Goal: Information Seeking & Learning: Learn about a topic

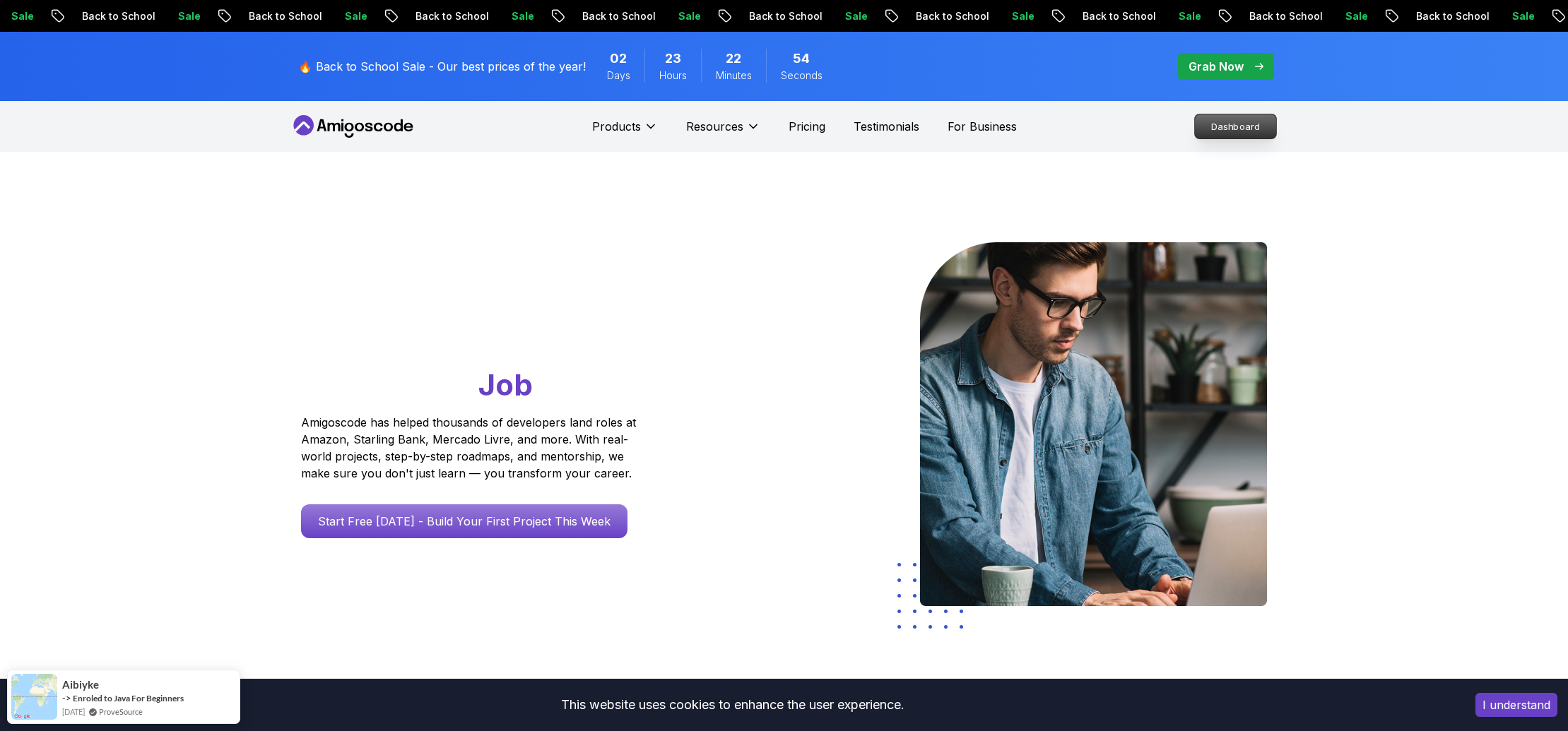
click at [1257, 112] on nav "Products Resources Pricing Testimonials For Business Dashboard" at bounding box center [784, 126] width 989 height 50
click at [1256, 114] on p "Dashboard" at bounding box center [1235, 126] width 81 height 24
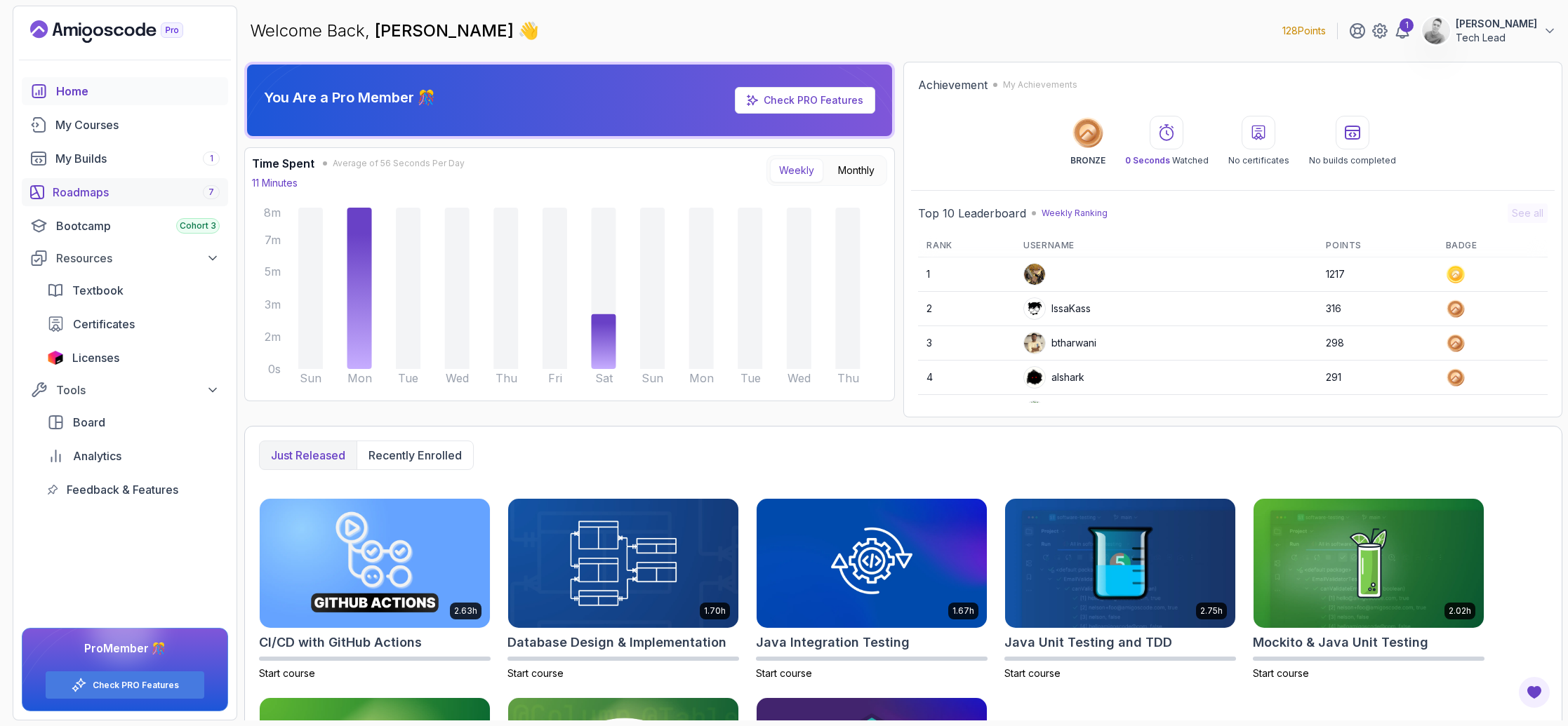
click at [93, 188] on div "Roadmaps 7" at bounding box center [136, 192] width 167 height 16
click at [566, 32] on div "Welcome Back, Adan Palacios 👋 128 Points 1 Adan Palacios Tech Lead" at bounding box center [903, 30] width 1318 height 50
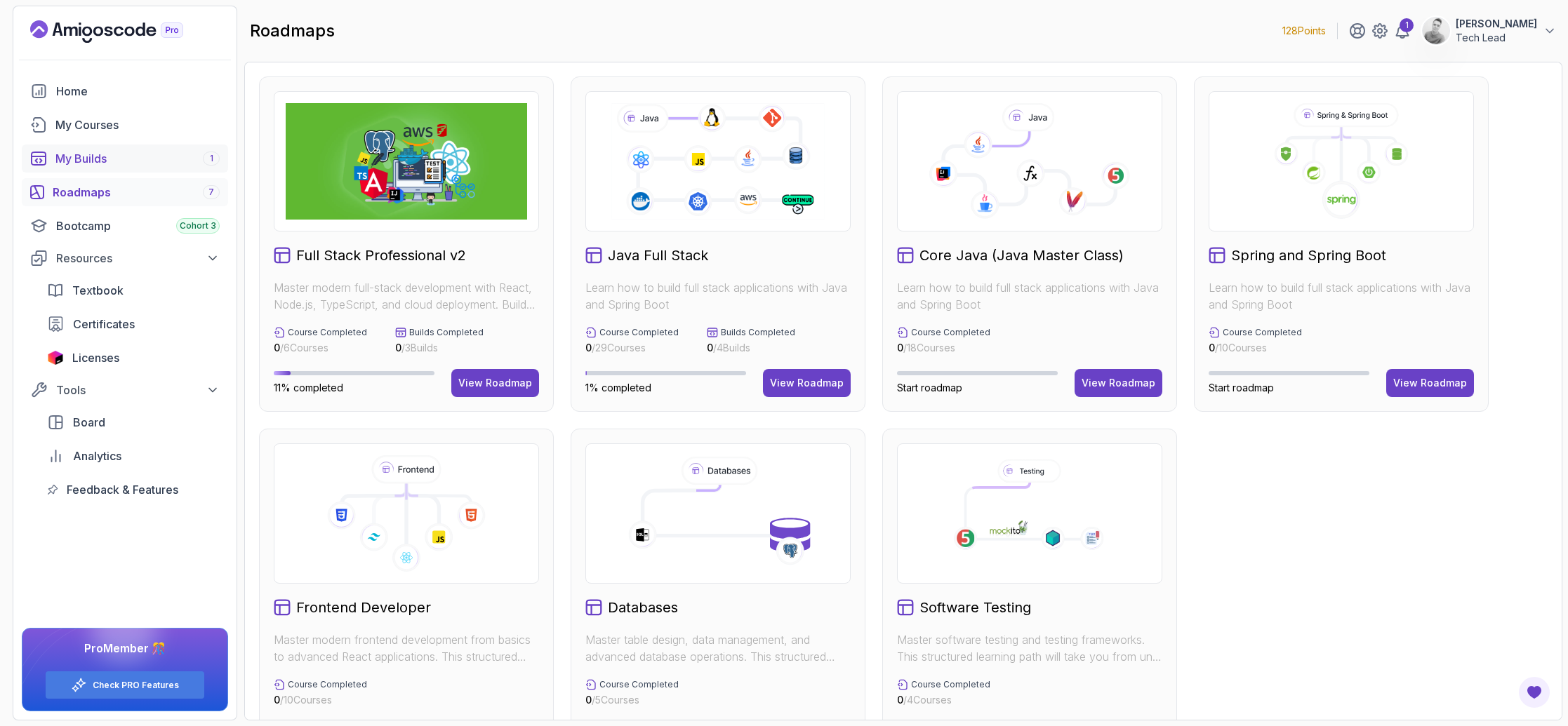
click at [105, 159] on div "My Builds 1" at bounding box center [138, 158] width 164 height 16
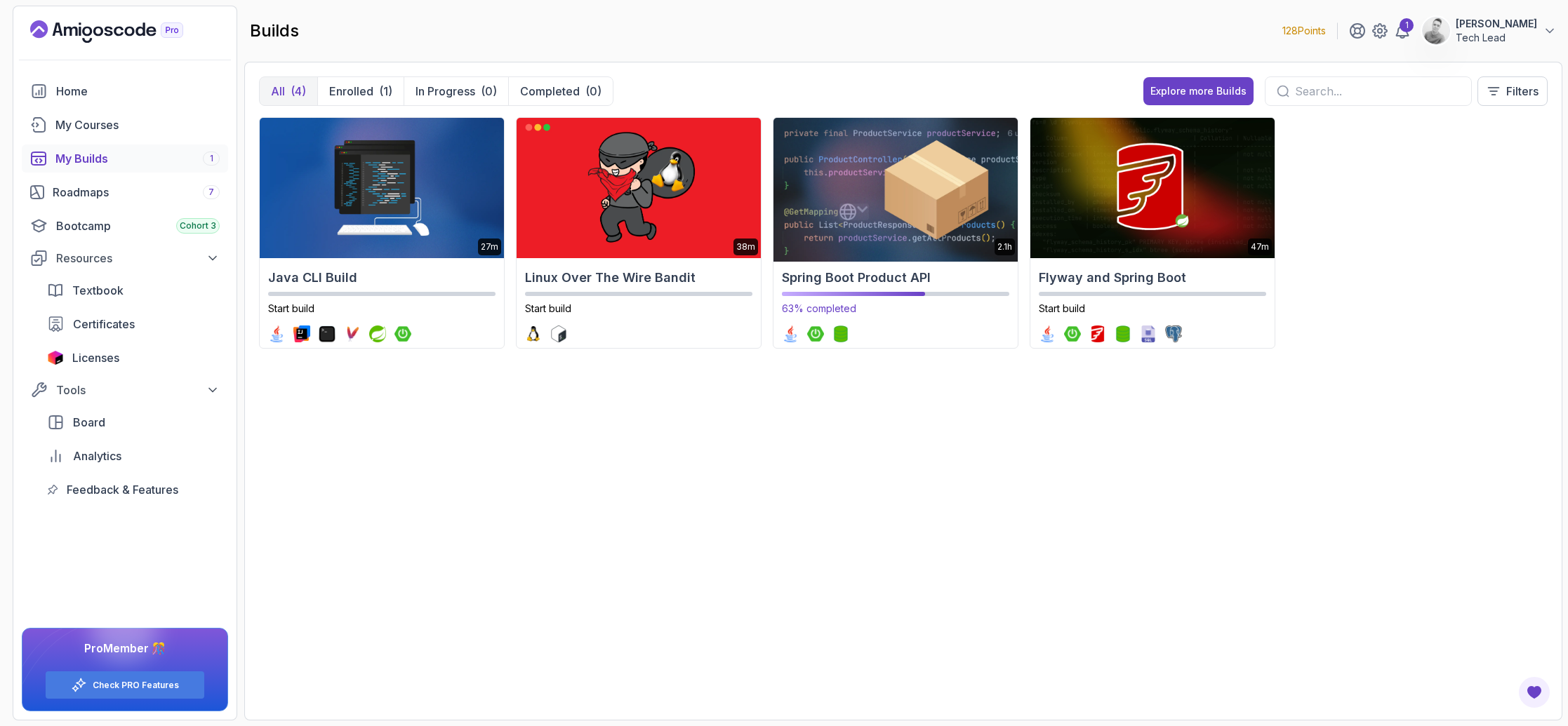
click at [845, 265] on div "Spring Boot Product API 63% completed" at bounding box center [895, 304] width 244 height 86
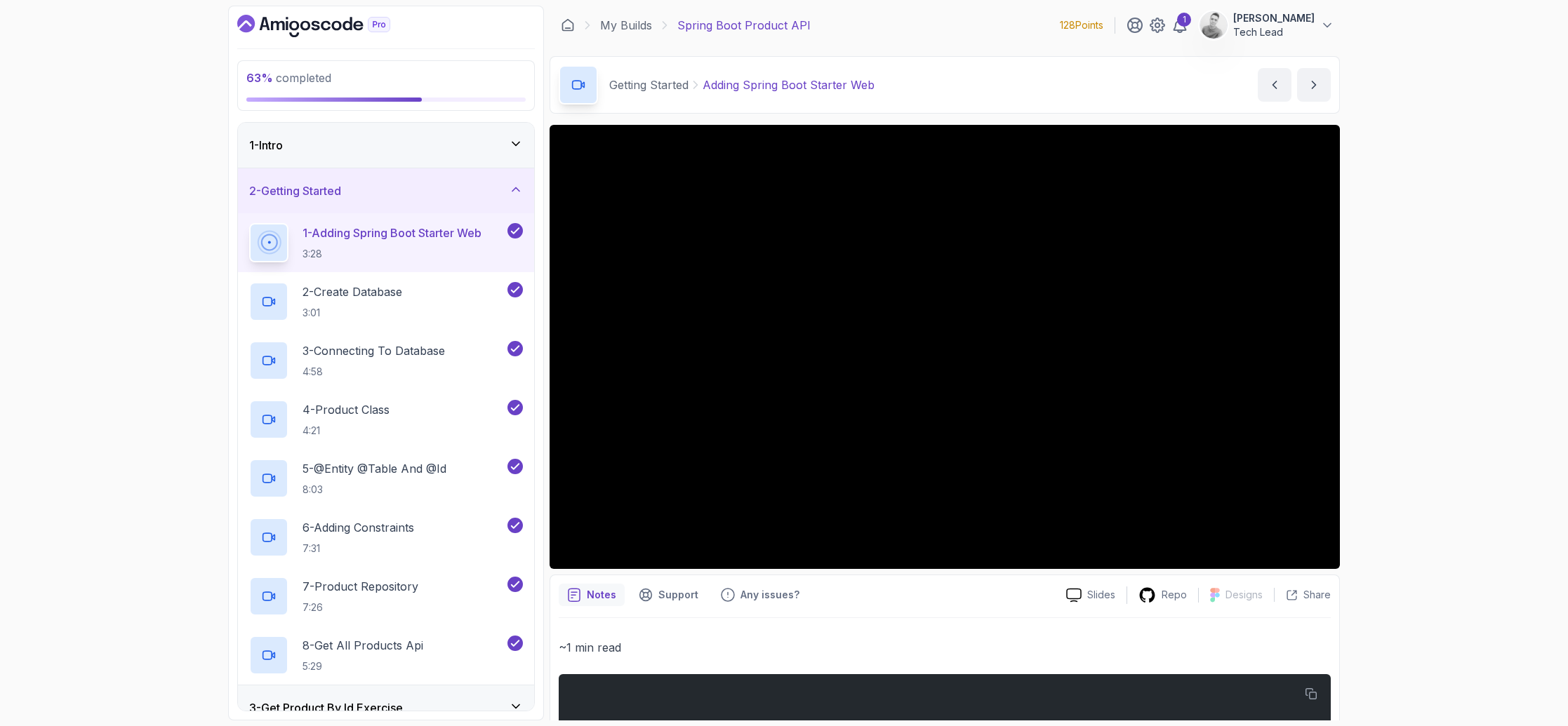
click at [517, 186] on icon at bounding box center [515, 189] width 14 height 14
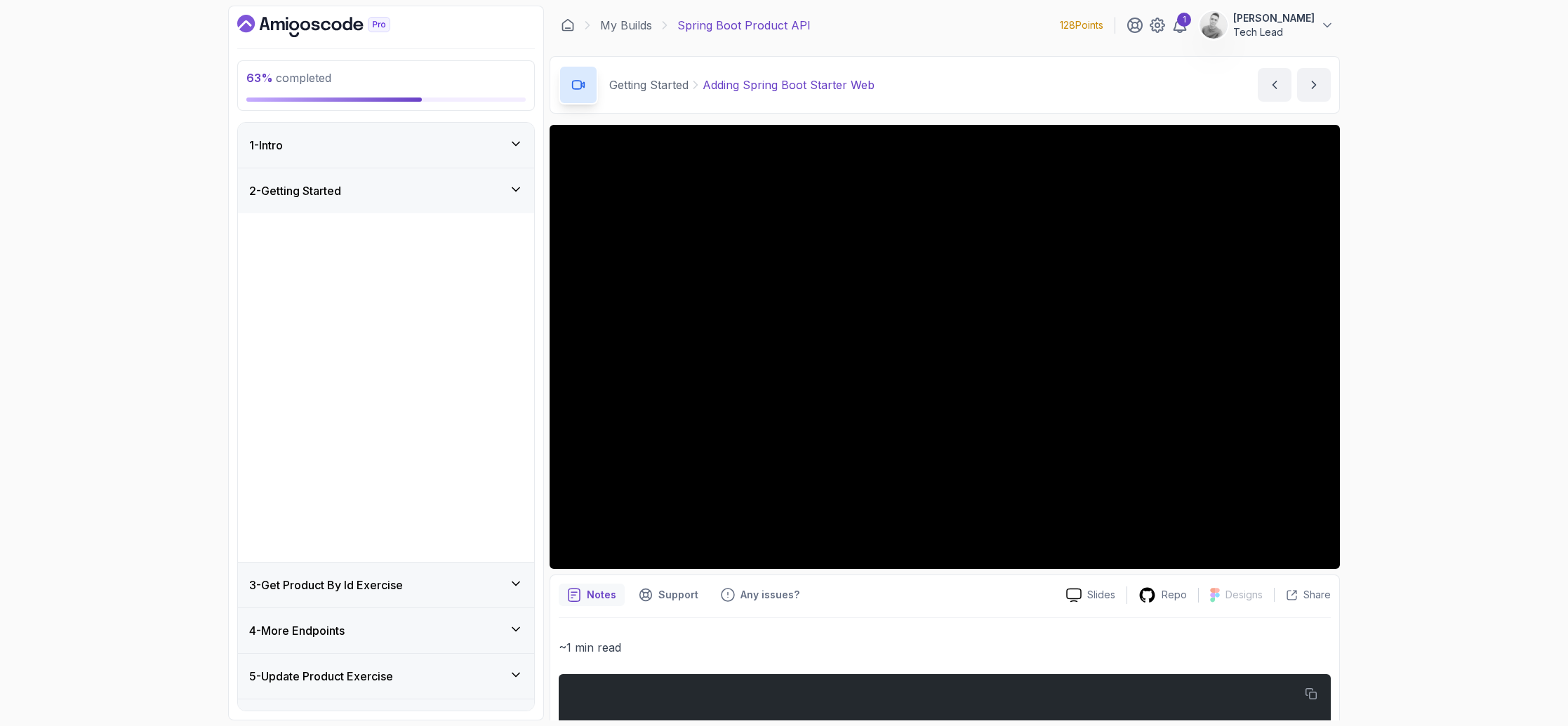
click at [517, 186] on icon at bounding box center [515, 189] width 14 height 14
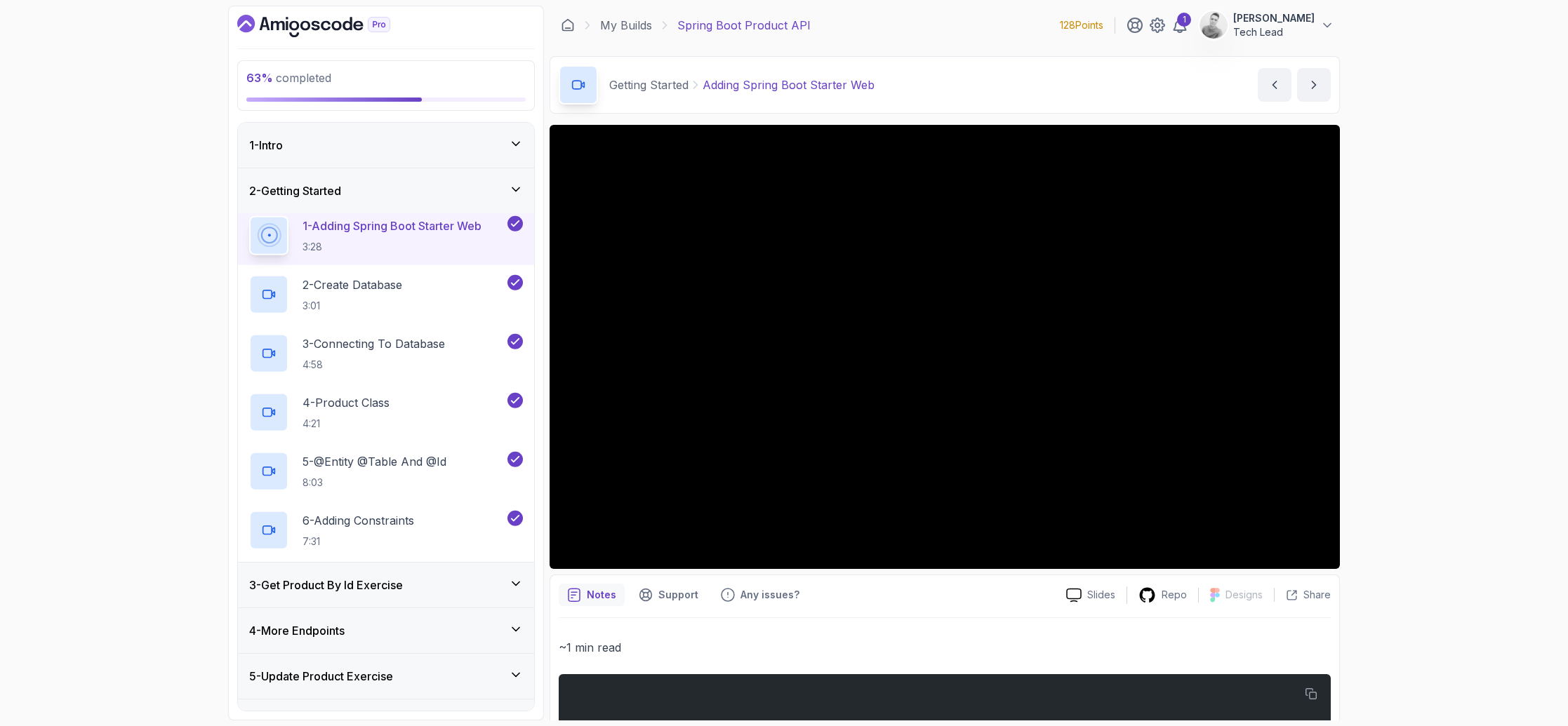
click at [517, 186] on icon at bounding box center [515, 189] width 14 height 14
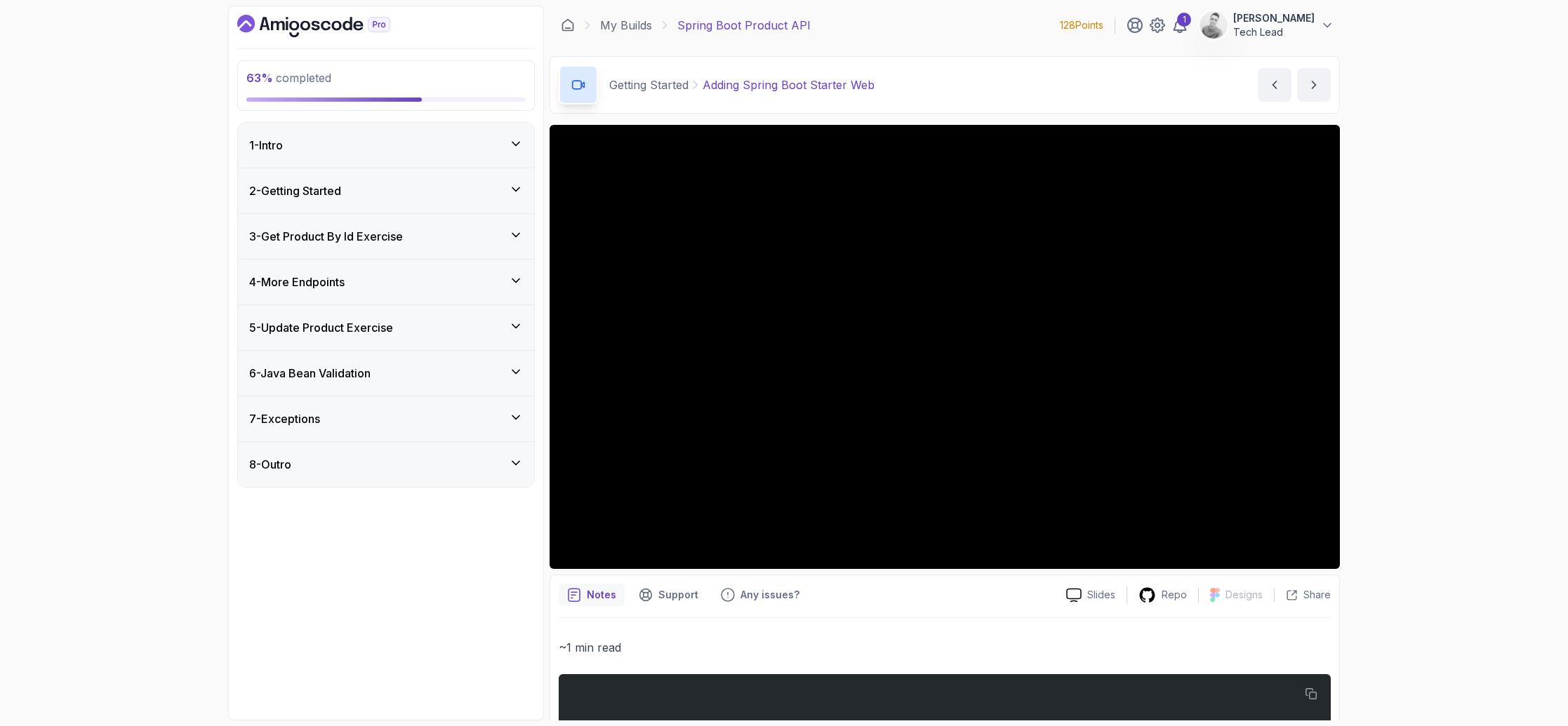
click at [516, 373] on icon at bounding box center [515, 372] width 14 height 14
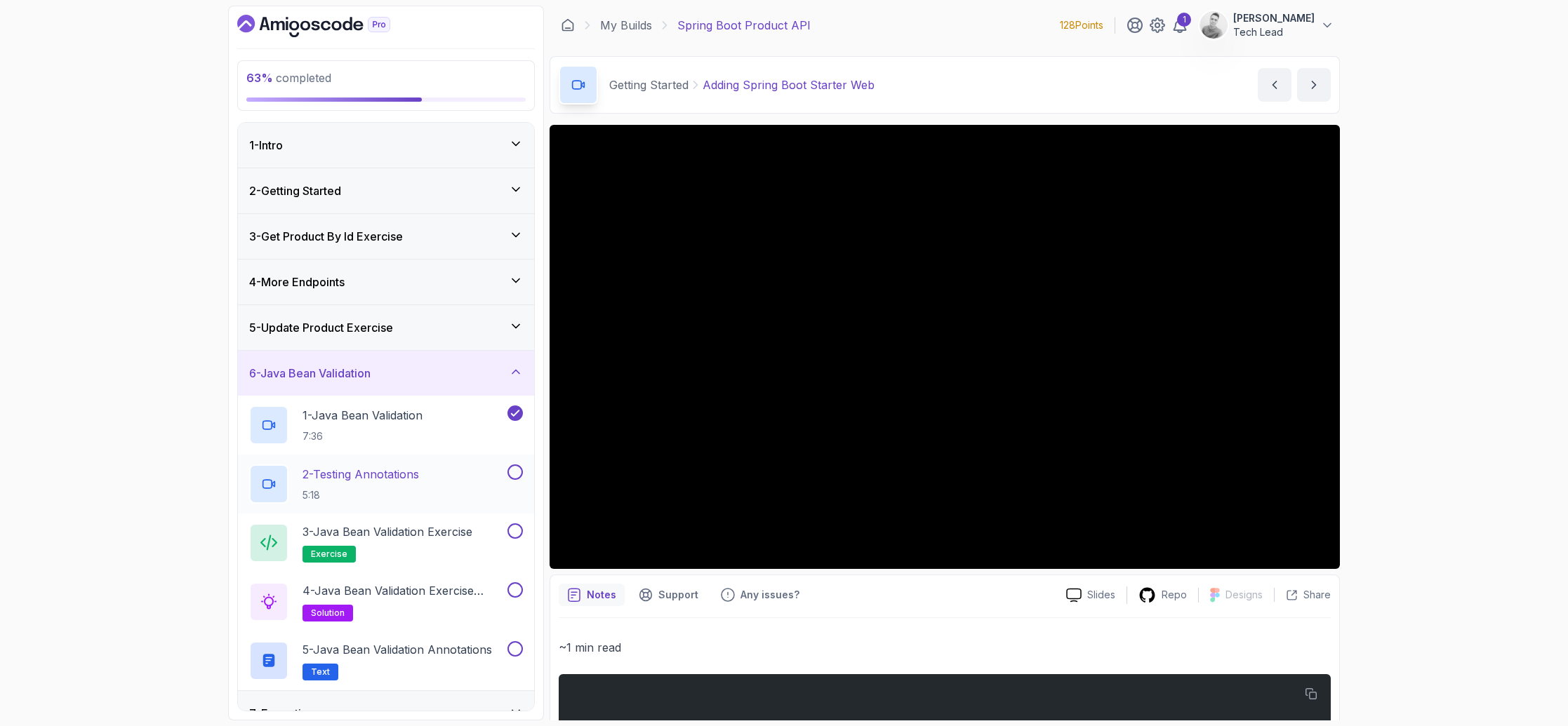
click at [406, 471] on p "2 - Testing Annotations" at bounding box center [361, 474] width 117 height 16
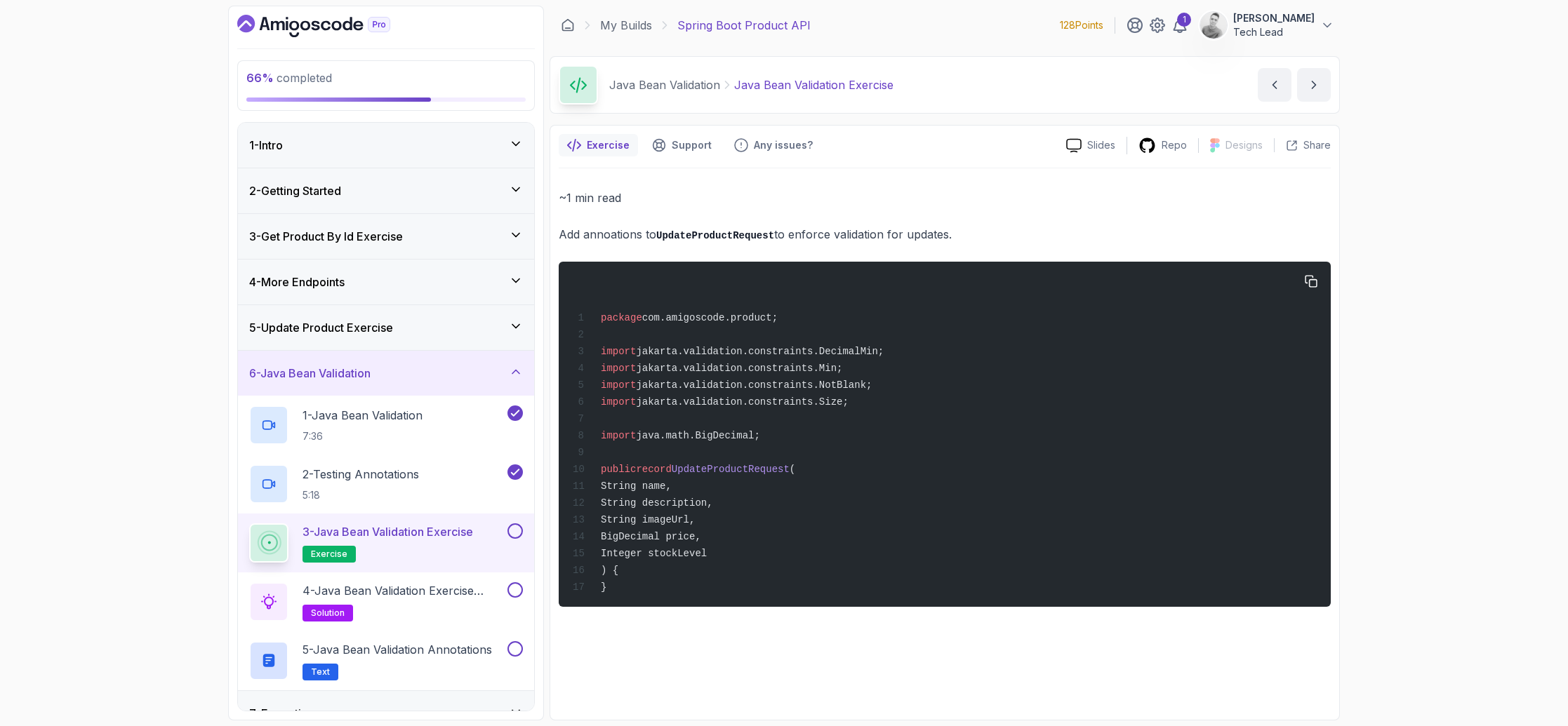
click at [913, 454] on div "package com.amigoscode.product; import jakarta.validation.constraints.DecimalMi…" at bounding box center [944, 434] width 750 height 328
drag, startPoint x: 654, startPoint y: 236, endPoint x: 958, endPoint y: 243, distance: 304.1
click at [958, 243] on p "Add annoations to UpdateProductRequest to enforce validation for updates." at bounding box center [944, 235] width 772 height 21
drag, startPoint x: 683, startPoint y: 468, endPoint x: 810, endPoint y: 549, distance: 150.6
click at [810, 549] on div "package com.amigoscode.product; import jakarta.validation.constraints.DecimalMi…" at bounding box center [944, 434] width 750 height 328
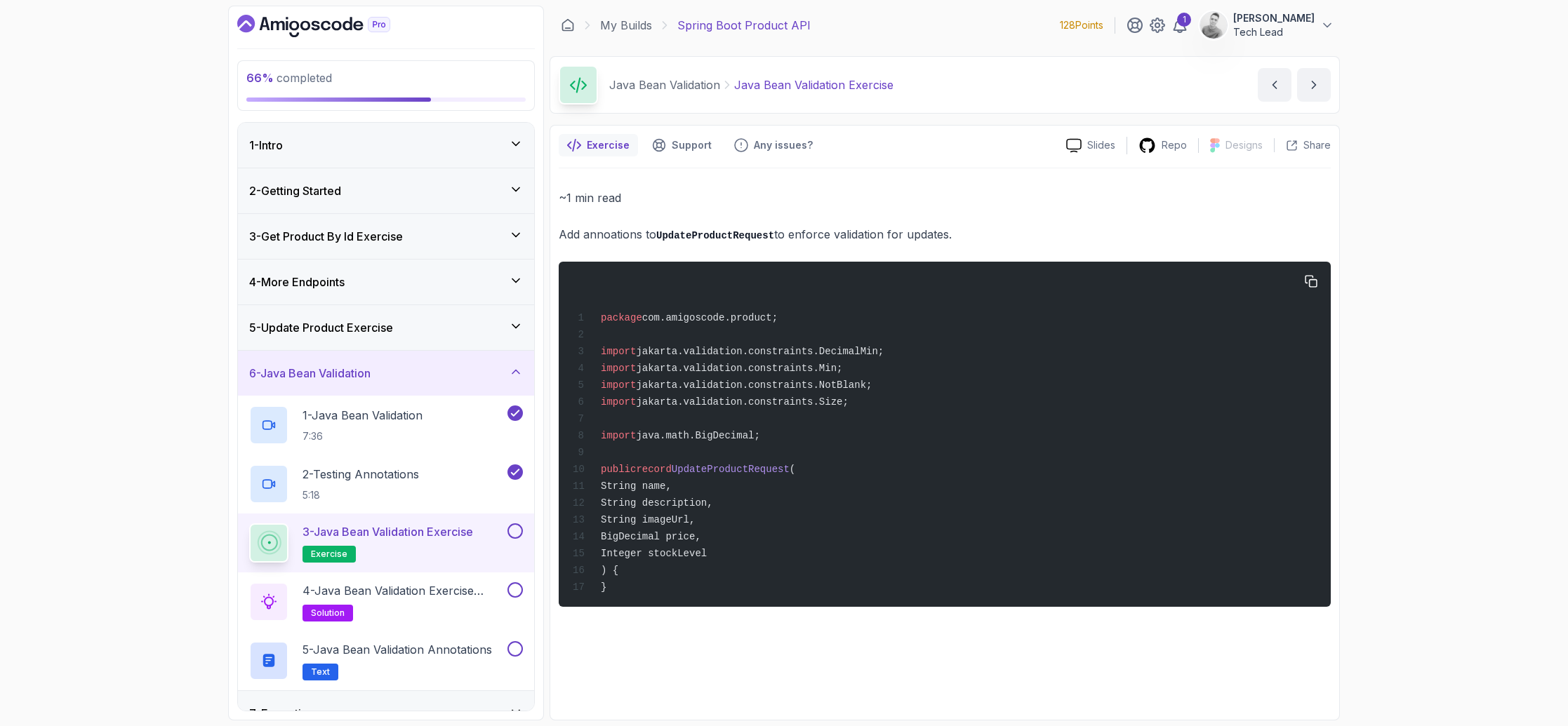
click at [743, 487] on div "package com.amigoscode.product; import jakarta.validation.constraints.DecimalMi…" at bounding box center [944, 434] width 750 height 328
click at [424, 583] on p "4 - Java Bean Validation Exercise Solution" at bounding box center [404, 589] width 202 height 16
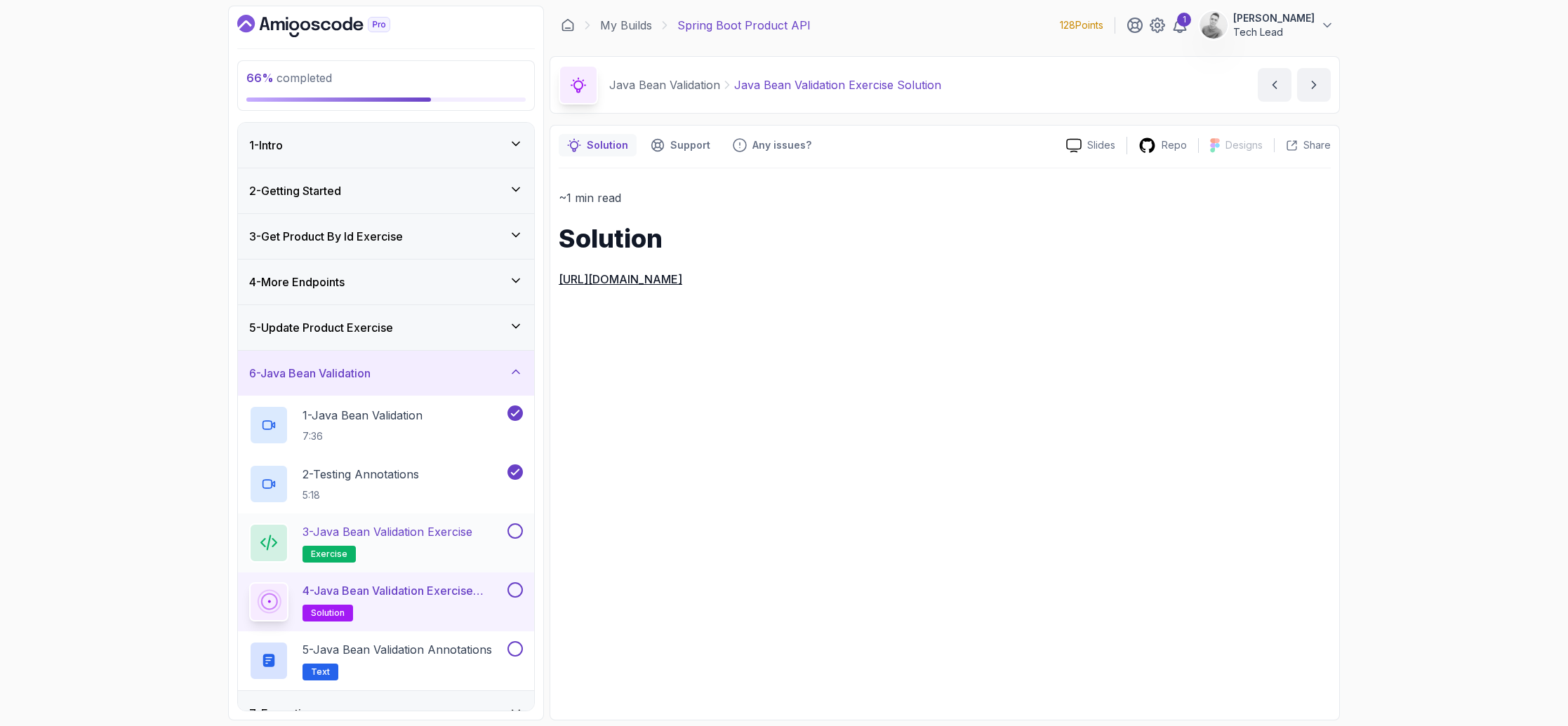
click at [486, 524] on div "3 - Java Bean Validation Exercise exercise" at bounding box center [376, 542] width 255 height 39
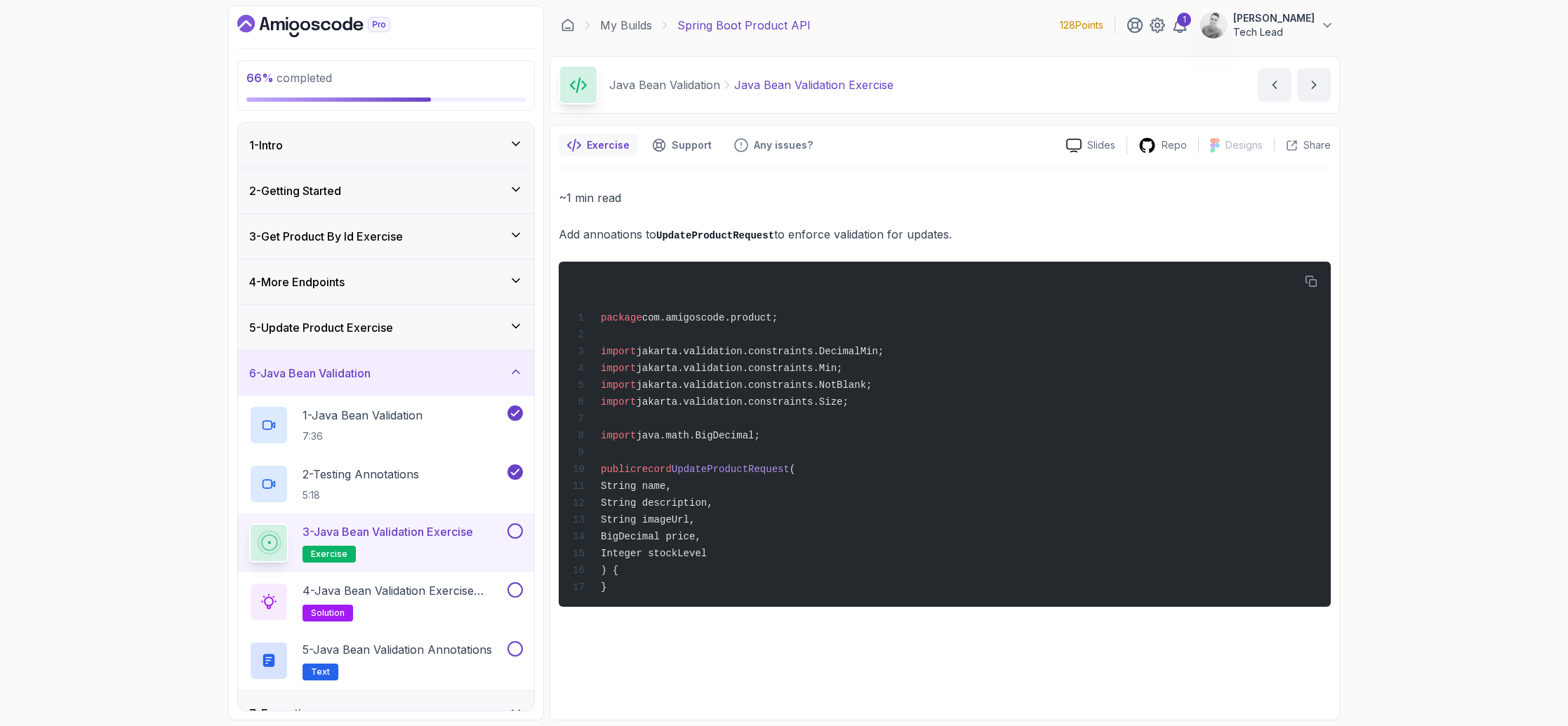
click at [512, 533] on button at bounding box center [515, 531] width 16 height 16
click at [792, 384] on span "jakarta.validation.constraints.NotBlank;" at bounding box center [753, 385] width 236 height 11
click at [512, 593] on button at bounding box center [515, 589] width 16 height 16
click at [479, 591] on p "4 - Java Bean Validation Exercise Solution" at bounding box center [404, 589] width 202 height 16
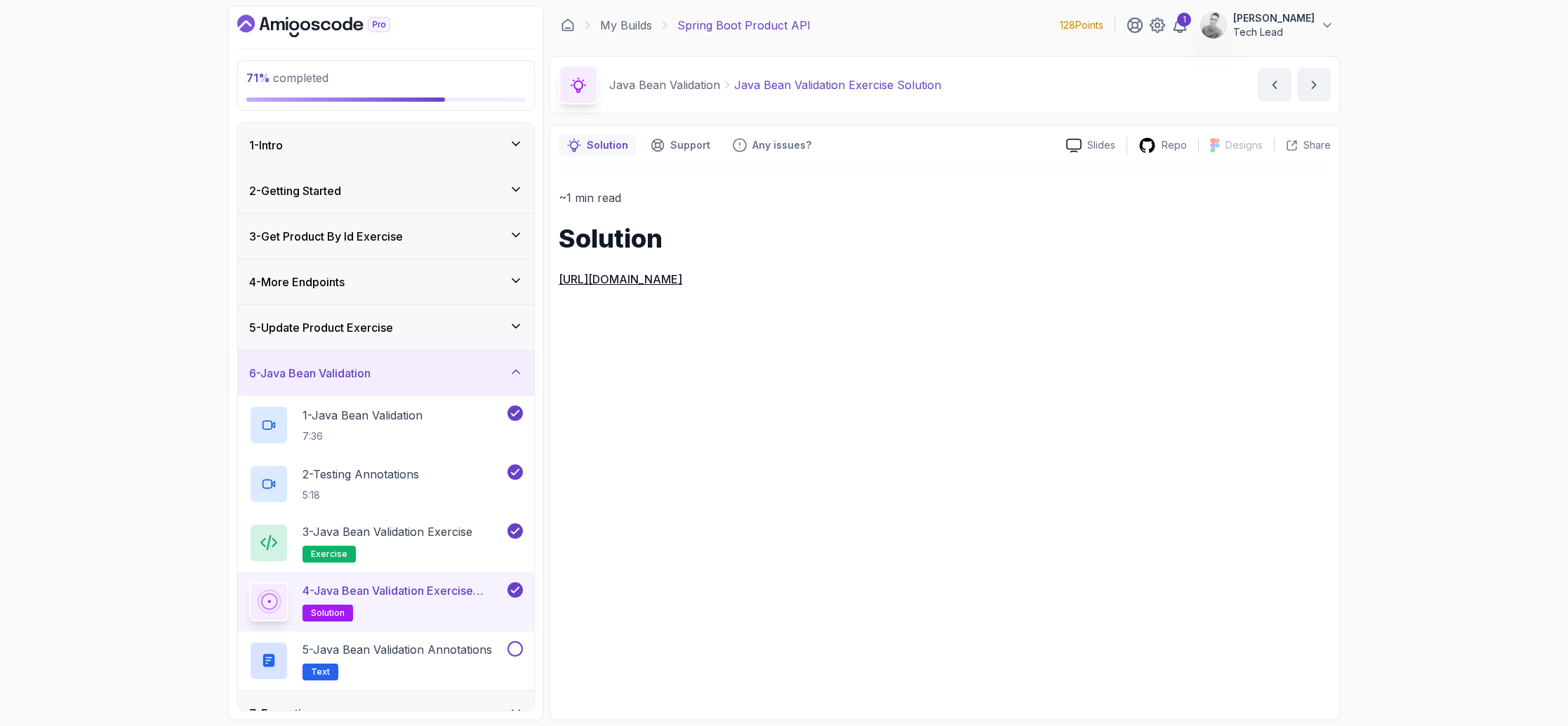
click at [682, 274] on link "https://github.com/amigoscode/java-springboot-full-stack/commit/cffbba80f348bb5…" at bounding box center [620, 279] width 124 height 14
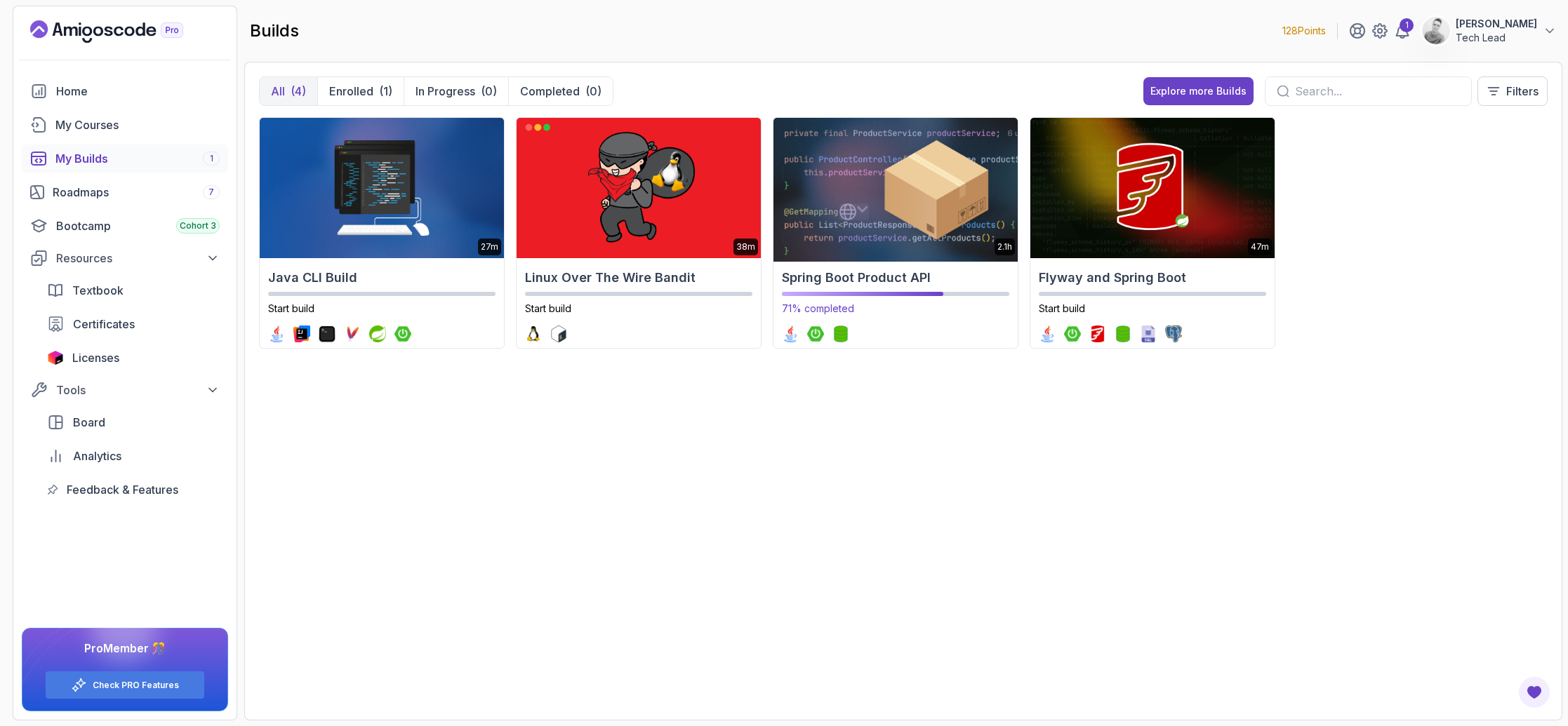
click at [893, 277] on h2 "Spring Boot Product API" at bounding box center [895, 277] width 227 height 20
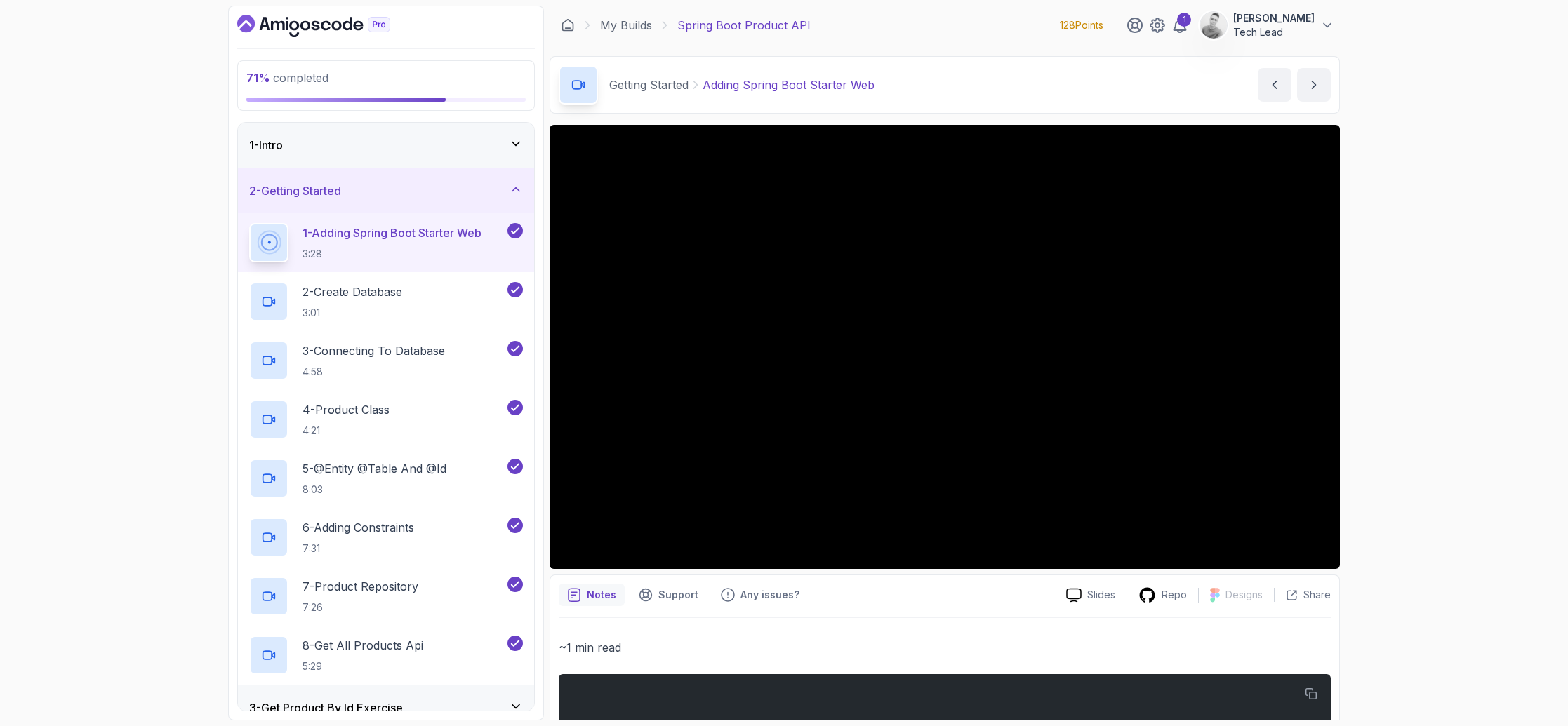
click at [514, 186] on icon at bounding box center [515, 189] width 14 height 14
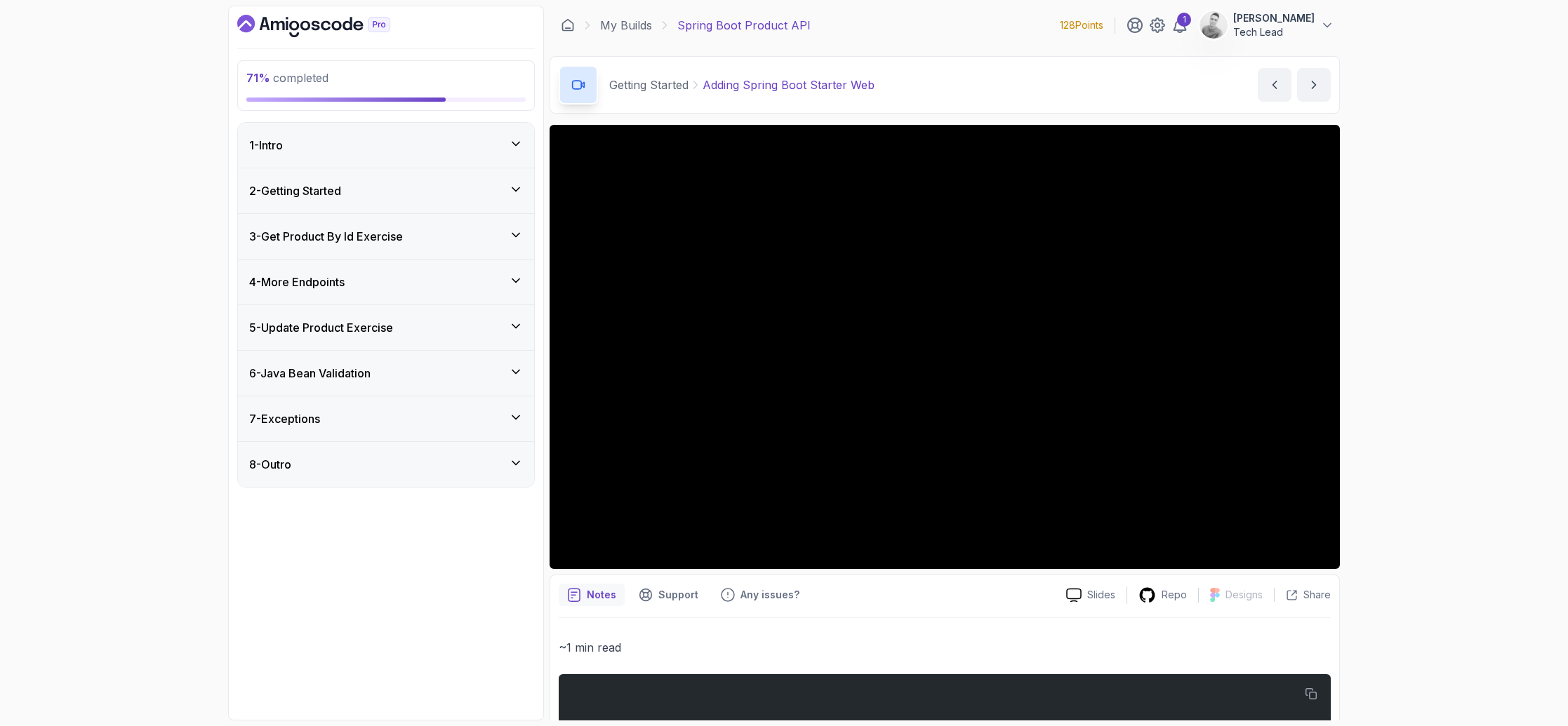
click at [478, 370] on div "6 - Java Bean Validation" at bounding box center [386, 373] width 273 height 16
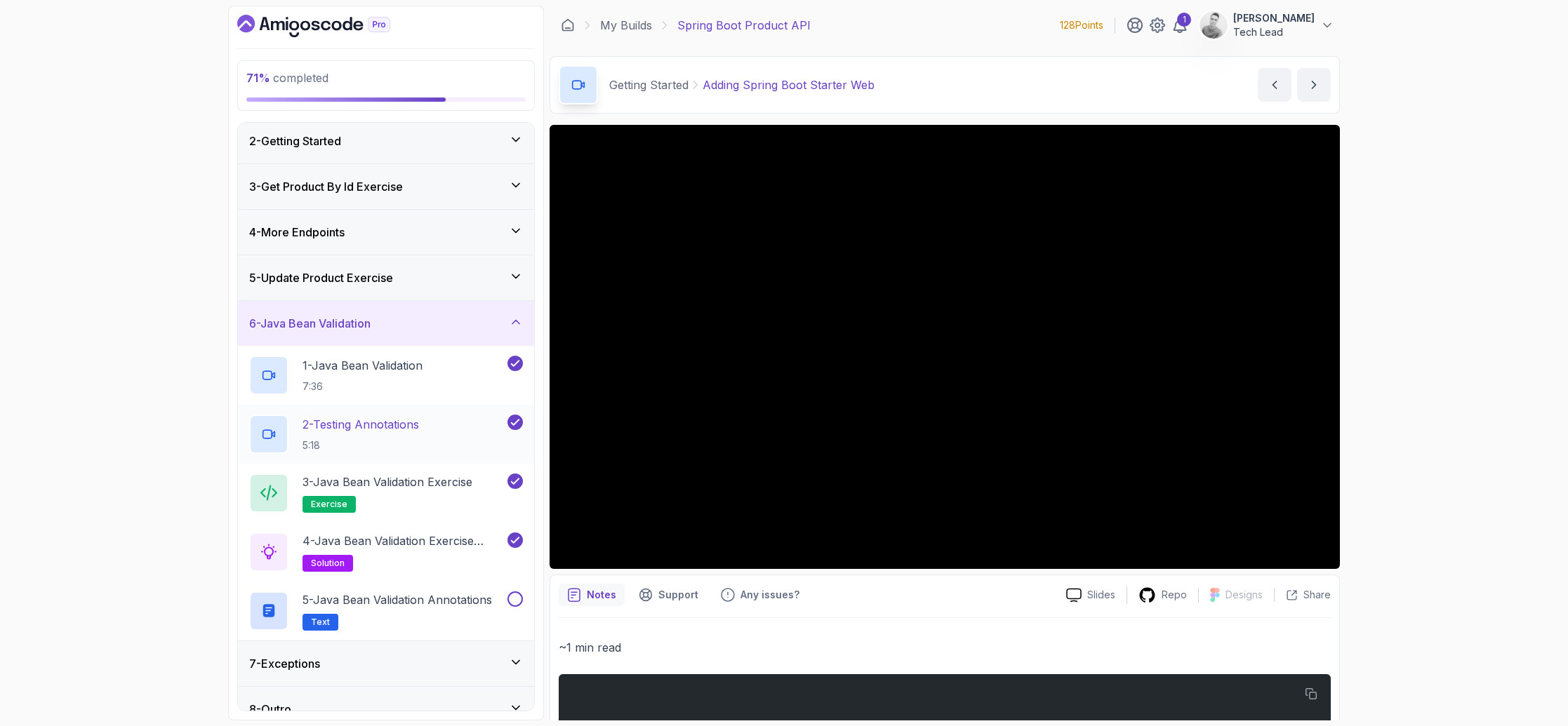
scroll to position [71, 0]
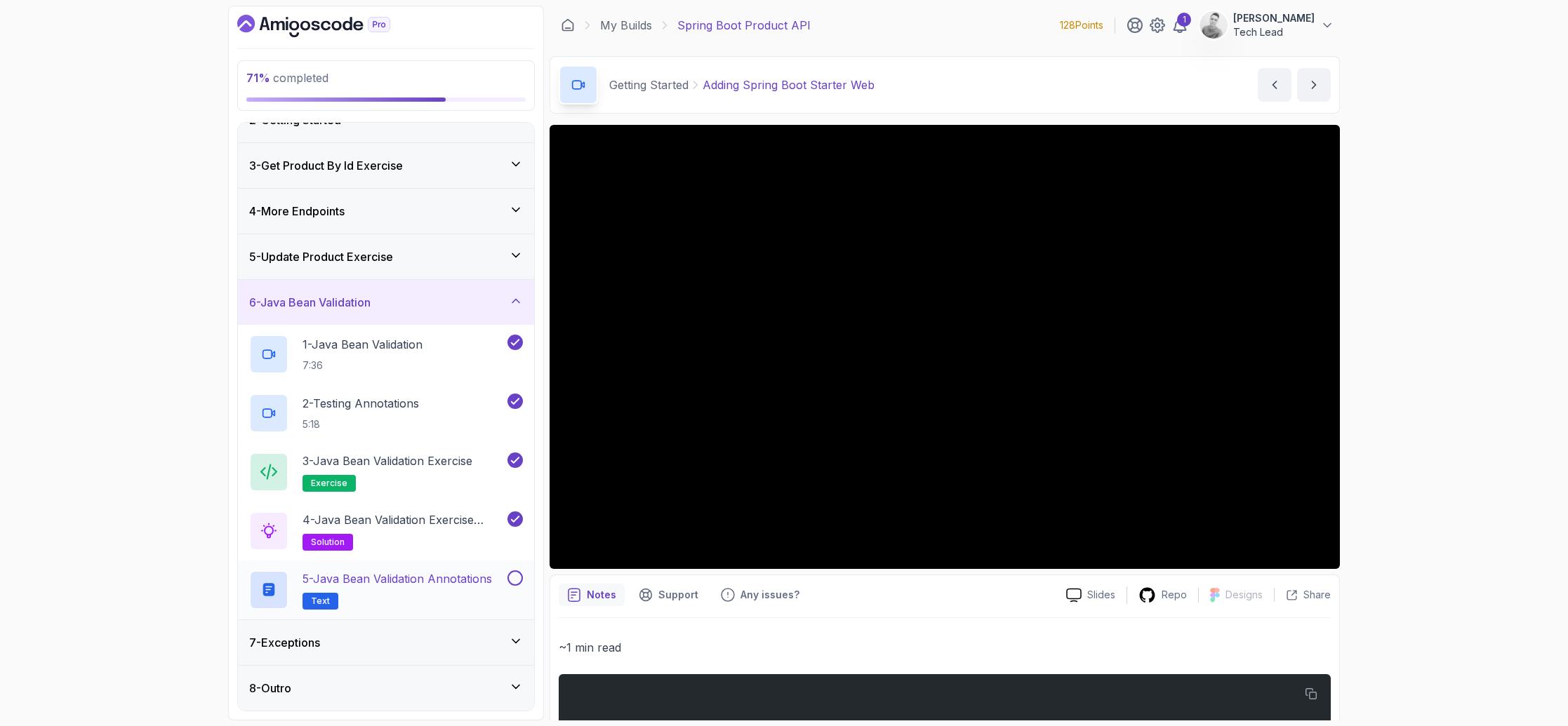
click at [522, 582] on div at bounding box center [513, 578] width 18 height 16
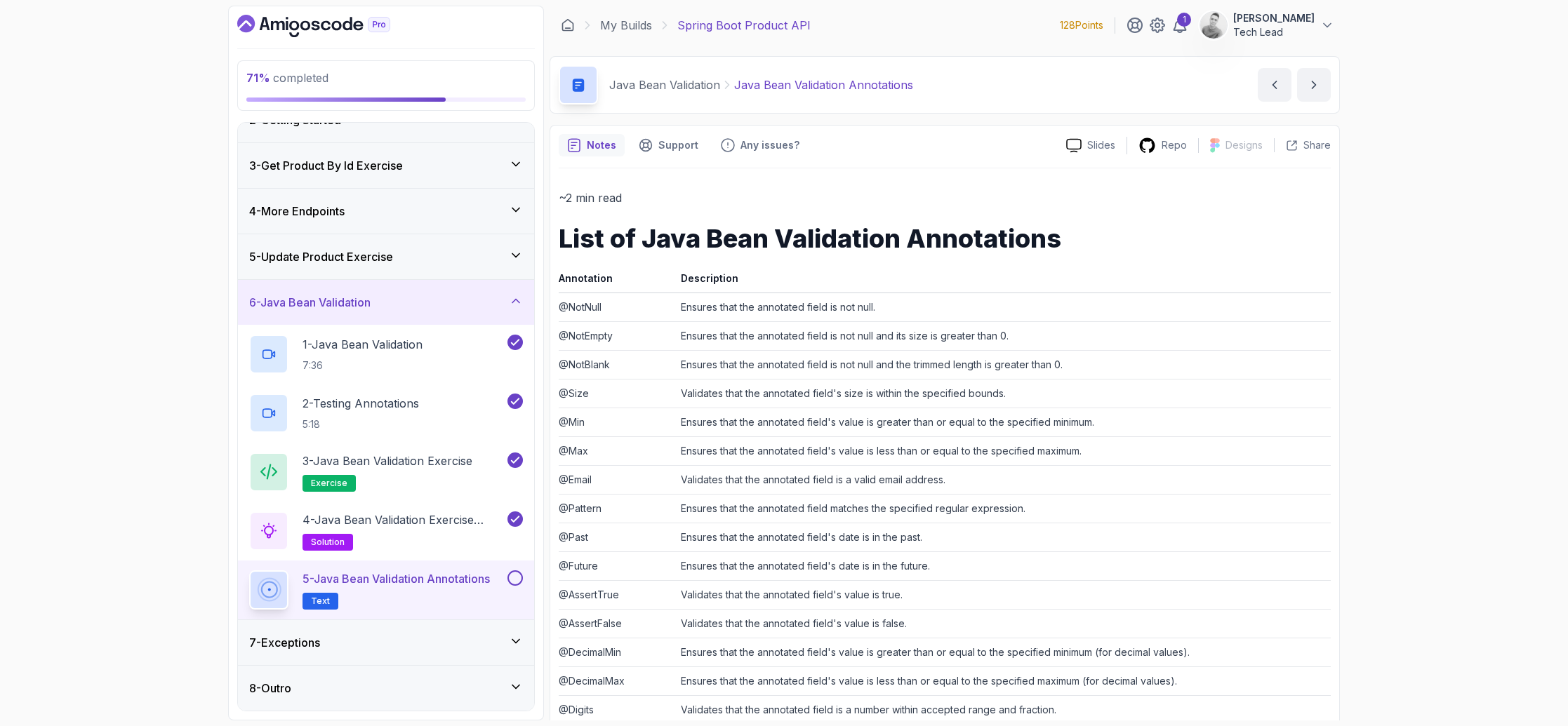
click at [513, 583] on button at bounding box center [515, 578] width 16 height 16
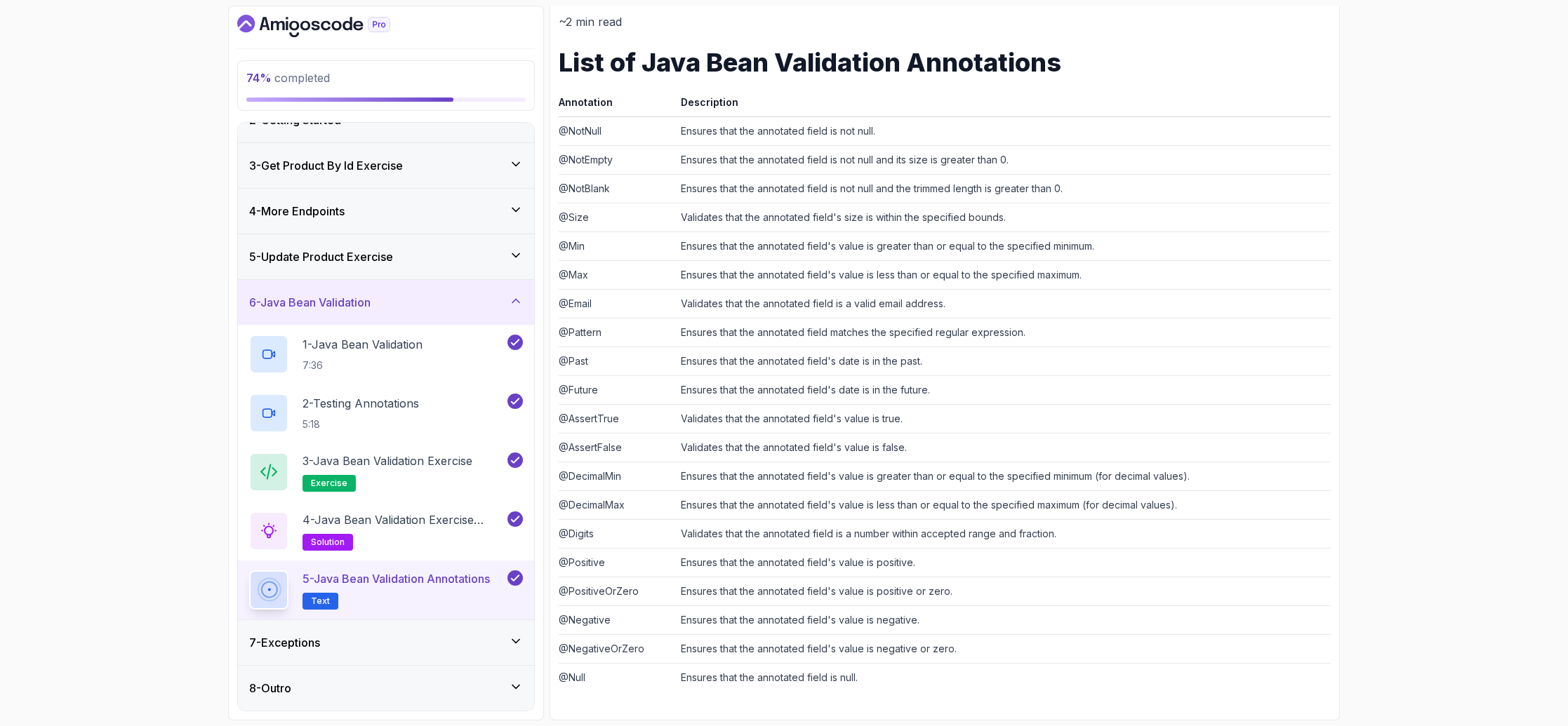
click at [515, 640] on icon at bounding box center [515, 641] width 14 height 14
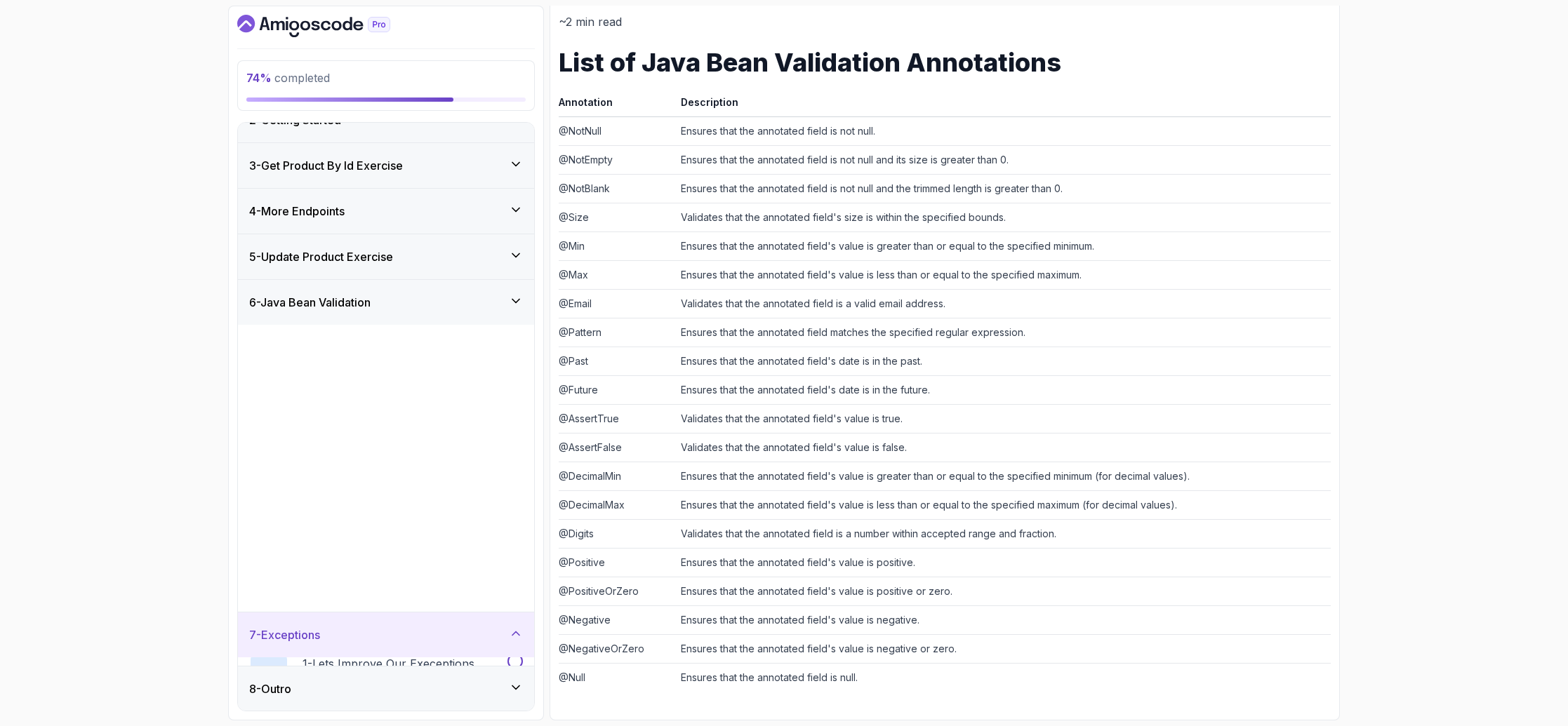
scroll to position [0, 0]
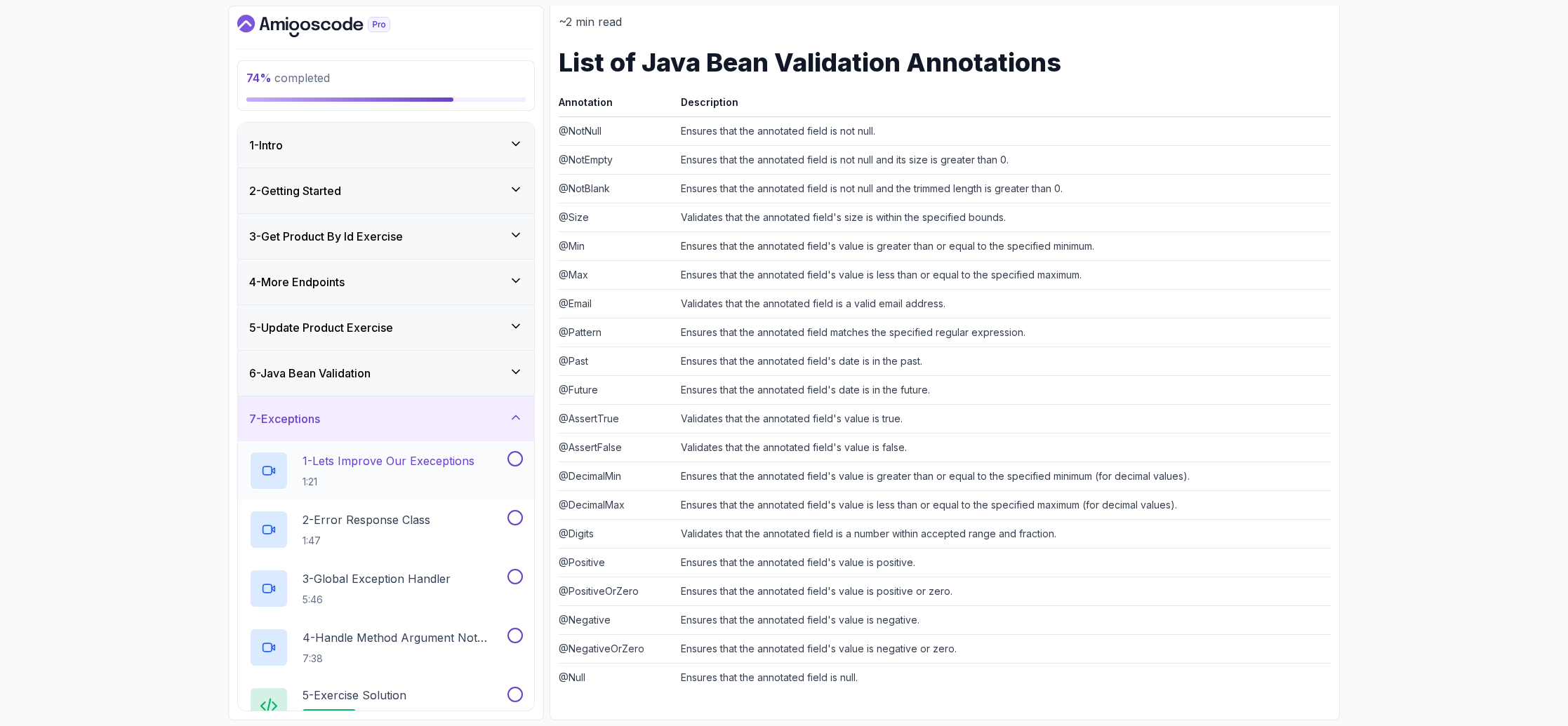
click at [452, 461] on p "1 - Lets Improve Our Execeptions" at bounding box center [388, 460] width 172 height 16
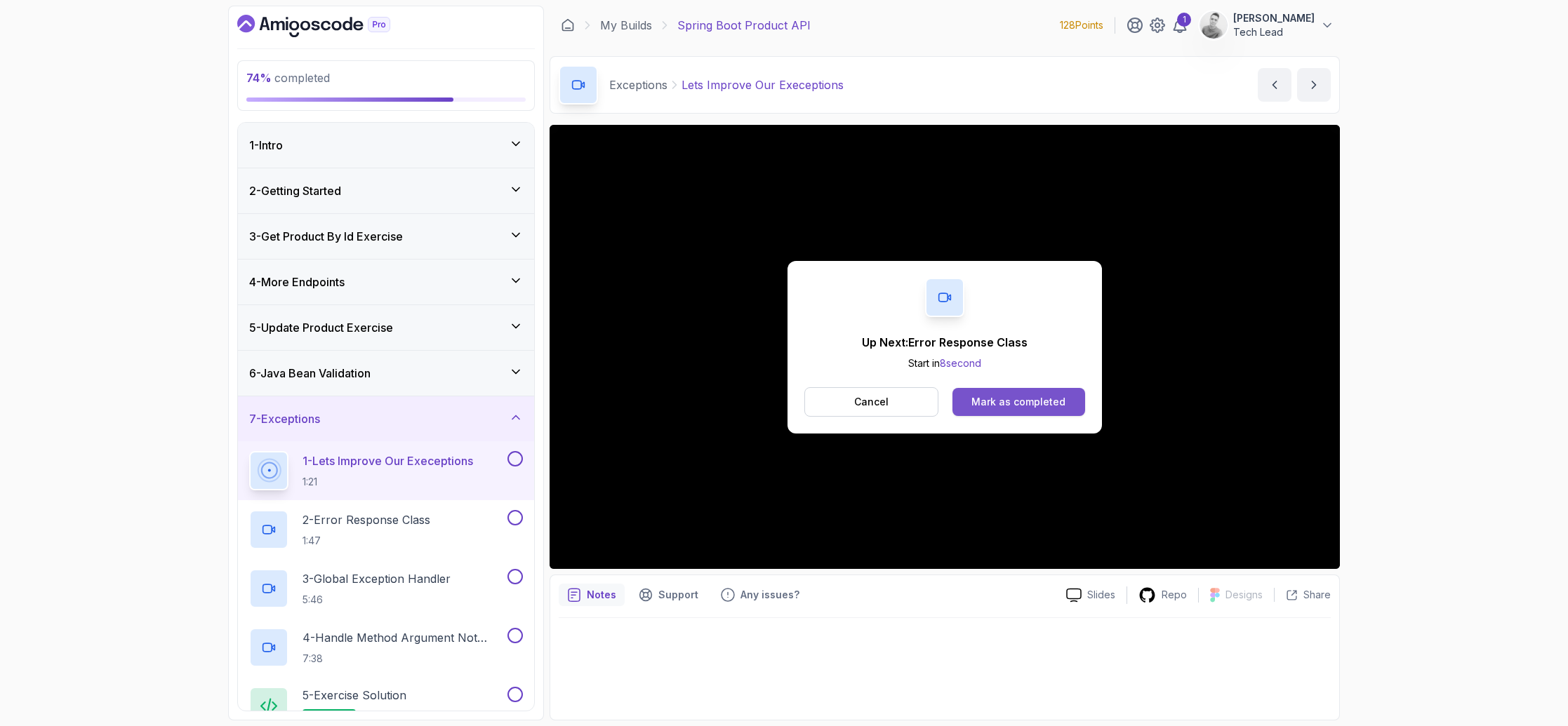
click at [1021, 400] on div "Mark as completed" at bounding box center [1018, 402] width 94 height 14
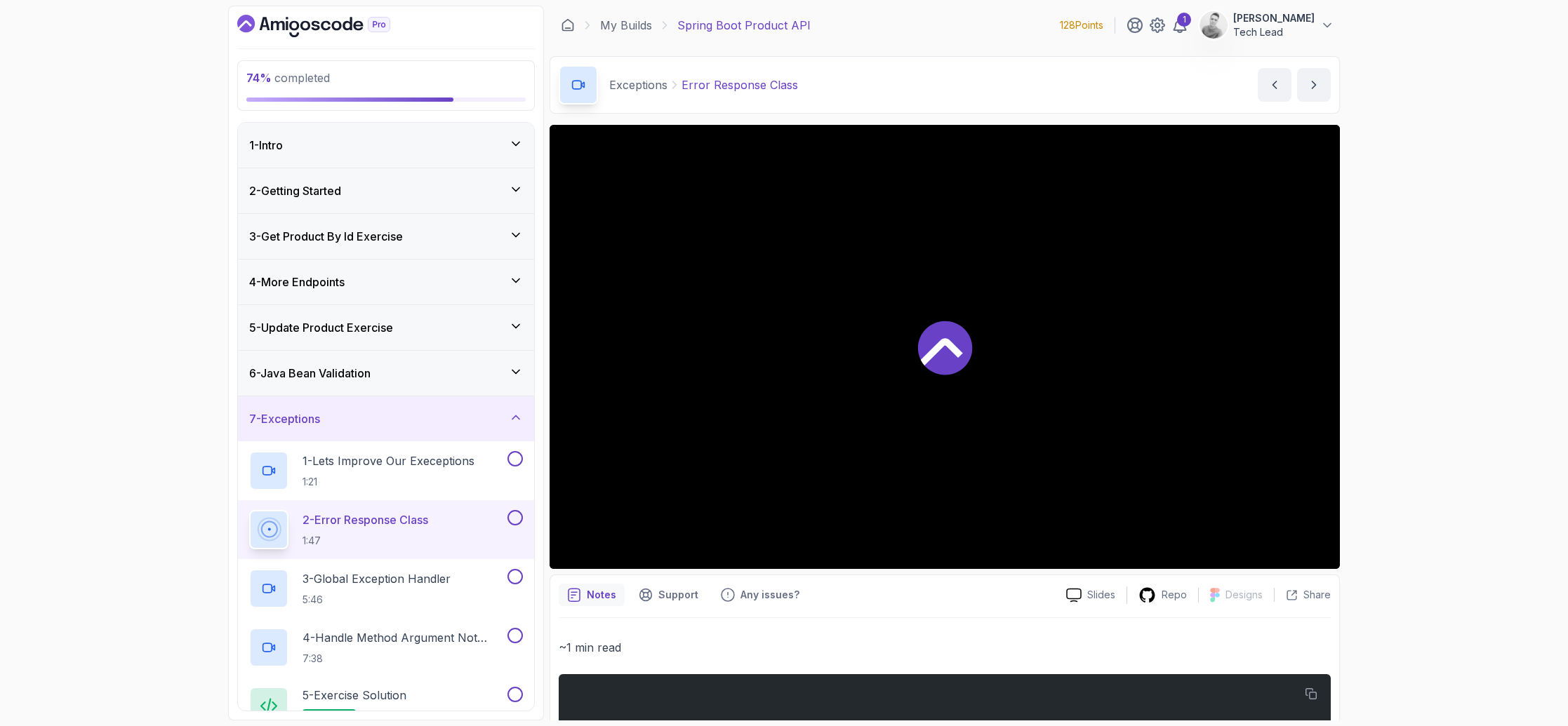
click at [1021, 400] on div at bounding box center [944, 347] width 790 height 444
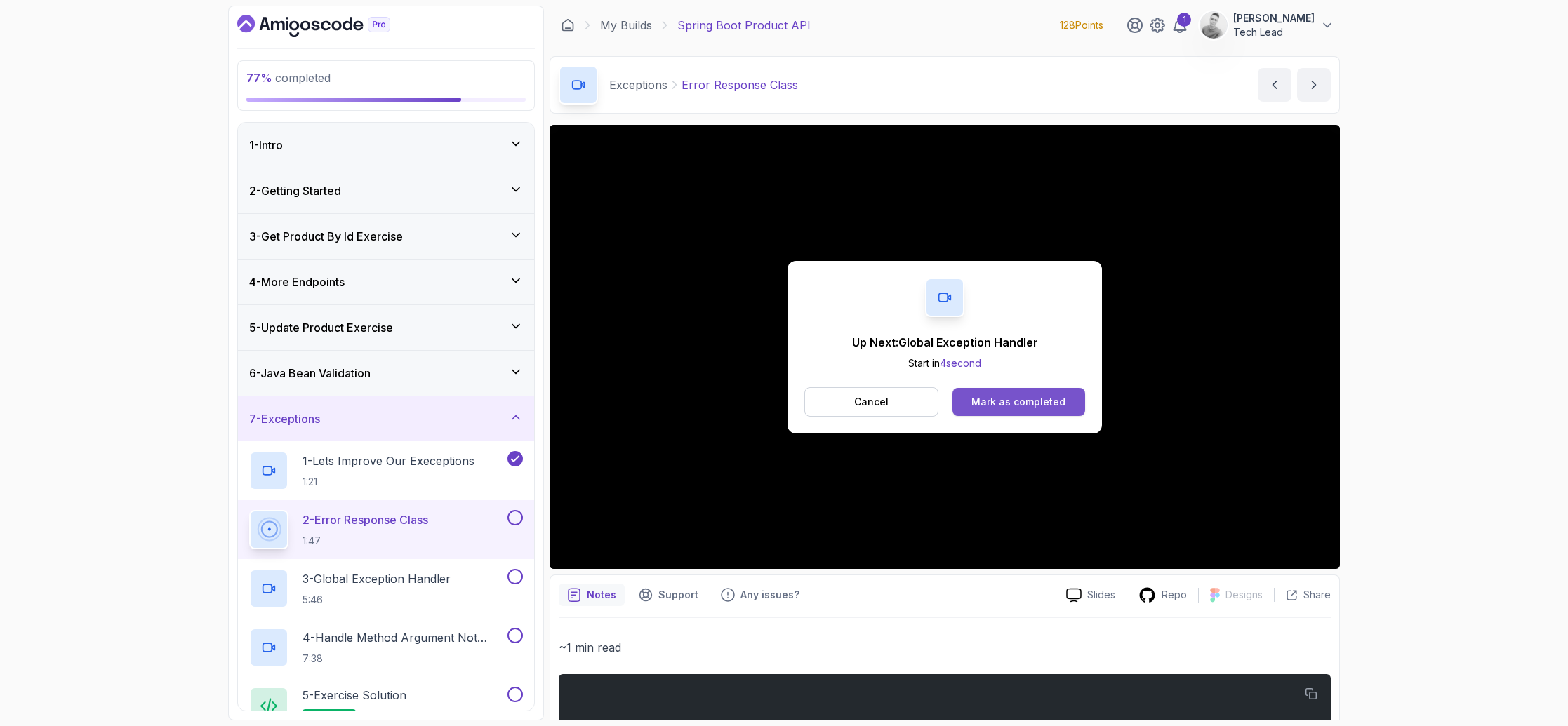
click at [1059, 398] on div "Mark as completed" at bounding box center [1018, 402] width 94 height 14
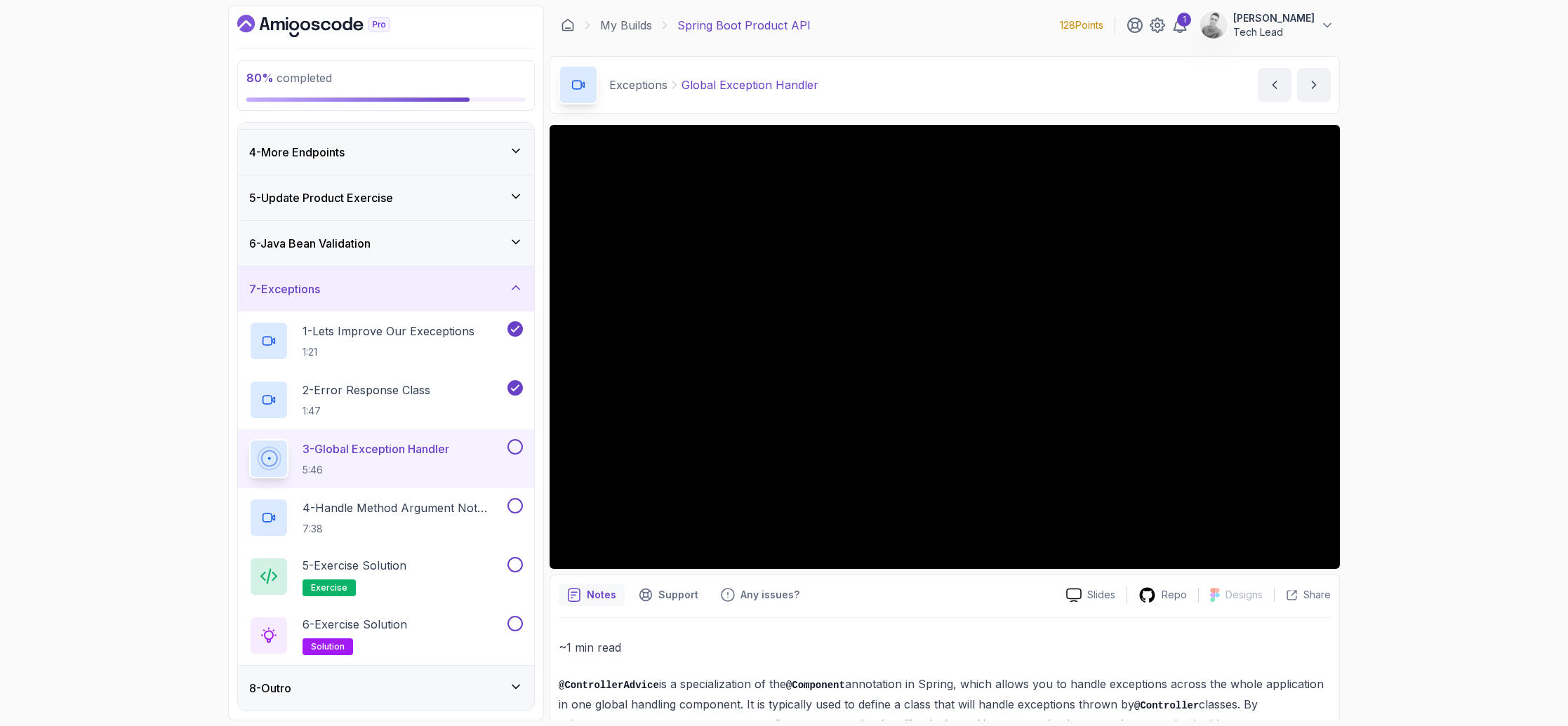
scroll to position [193, 0]
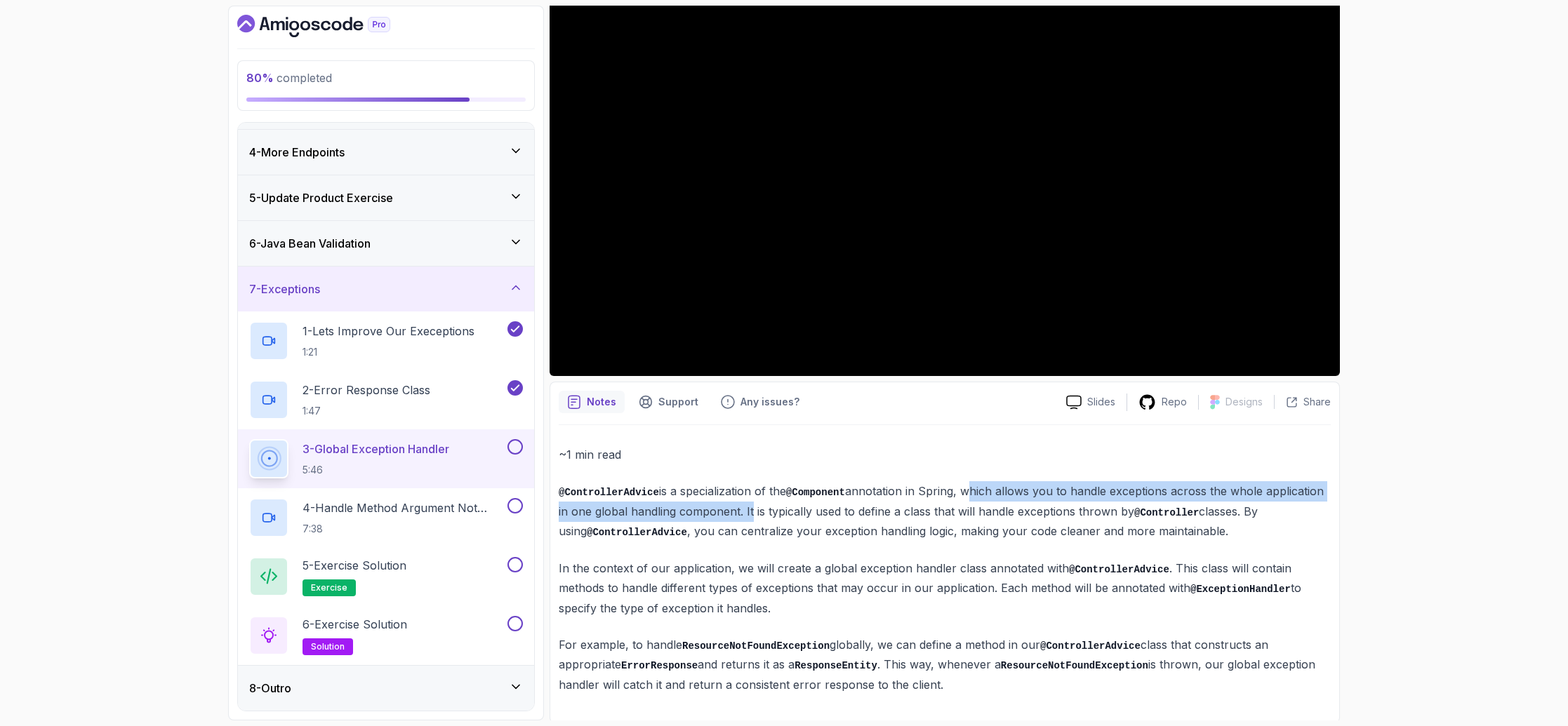
drag, startPoint x: 976, startPoint y: 493, endPoint x: 809, endPoint y: 511, distance: 168.0
click at [809, 511] on p "@ControllerAdvice is a specialization of the @Component annotation in Spring, w…" at bounding box center [944, 512] width 772 height 60
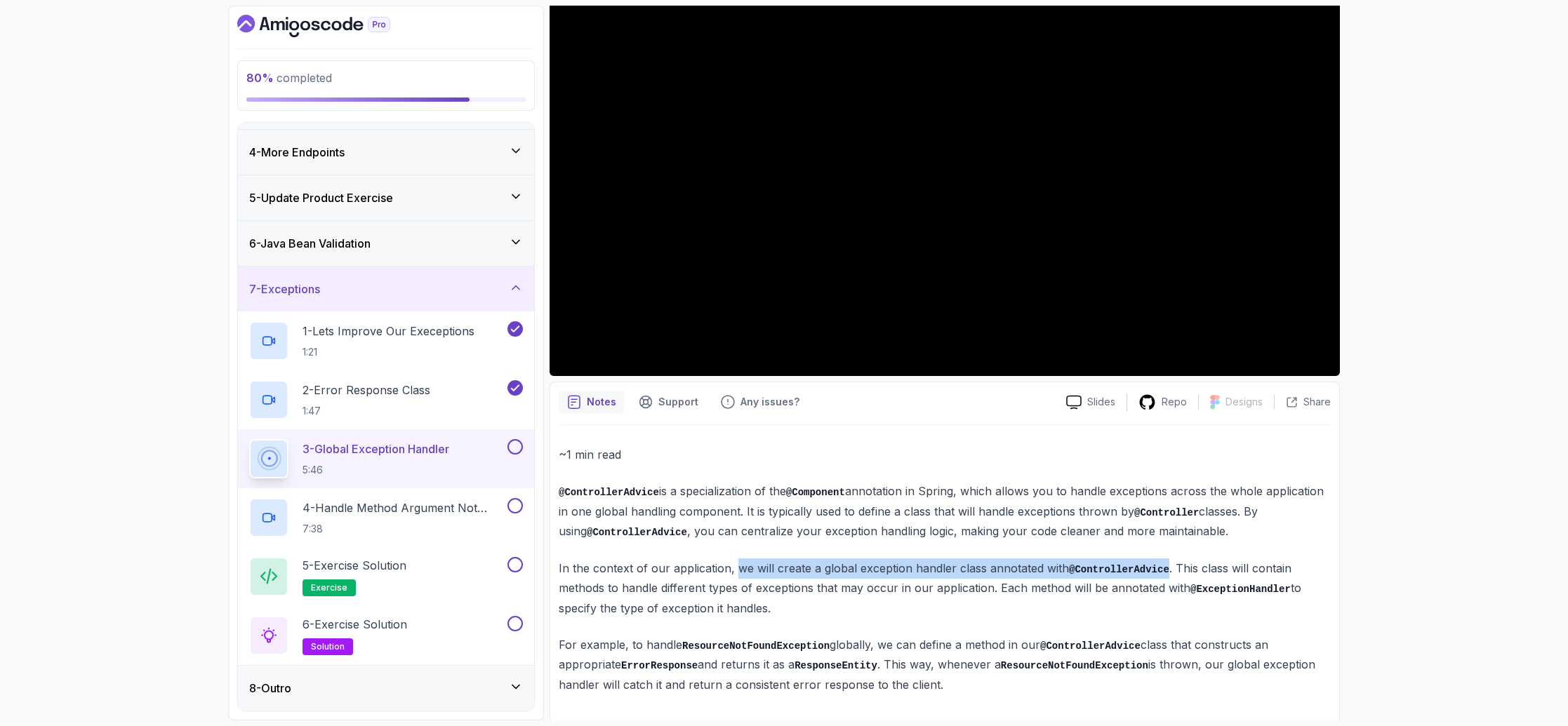
drag, startPoint x: 734, startPoint y: 567, endPoint x: 1165, endPoint y: 575, distance: 431.1
click at [1165, 575] on p "In the context of our application, we will create a global exception handler cl…" at bounding box center [944, 588] width 772 height 60
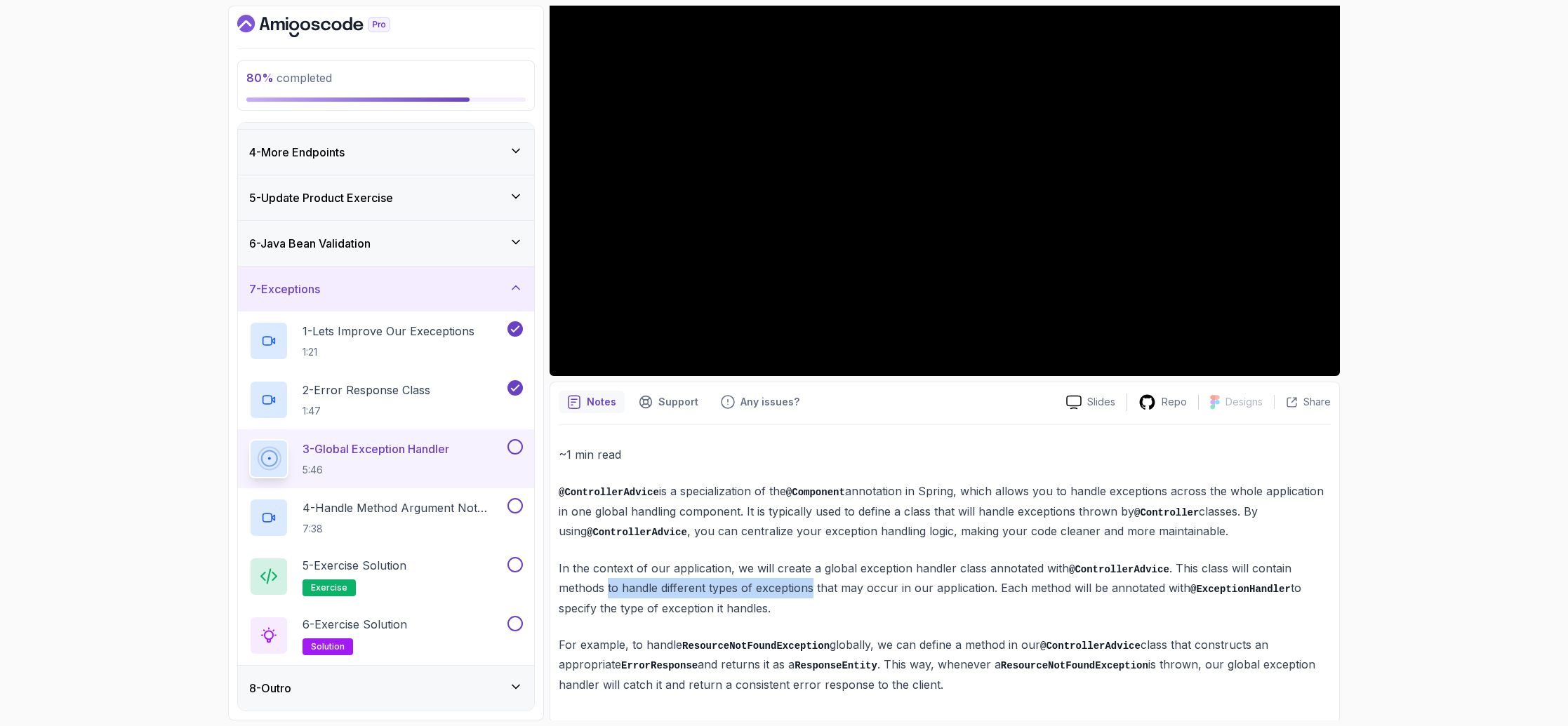
drag, startPoint x: 607, startPoint y: 589, endPoint x: 810, endPoint y: 590, distance: 203.0
click at [810, 590] on p "In the context of our application, we will create a global exception handler cl…" at bounding box center [944, 588] width 772 height 60
drag, startPoint x: 1165, startPoint y: 590, endPoint x: 1285, endPoint y: 588, distance: 120.0
click at [1285, 588] on p "In the context of our application, we will create a global exception handler cl…" at bounding box center [944, 588] width 772 height 60
click at [858, 610] on p "In the context of our application, we will create a global exception handler cl…" at bounding box center [944, 588] width 772 height 60
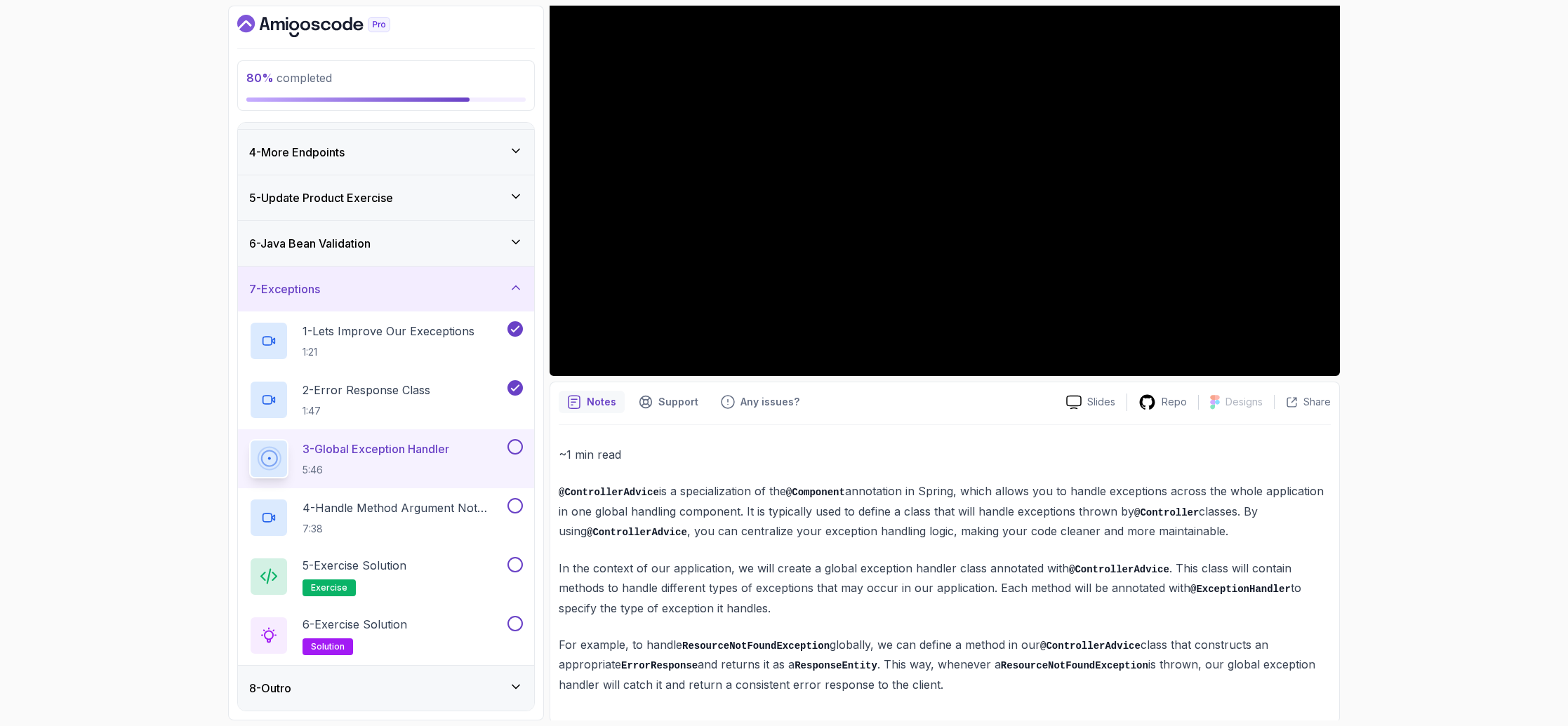
drag, startPoint x: 769, startPoint y: 612, endPoint x: 549, endPoint y: 567, distance: 224.6
click at [549, 567] on div "Notes Support Any issues? Slides Repo Designs Design not available Share ~1 min…" at bounding box center [944, 551] width 790 height 341
drag, startPoint x: 629, startPoint y: 644, endPoint x: 874, endPoint y: 639, distance: 245.1
click at [874, 639] on p "For example, to handle ResourceNotFoundException globally, we can define a meth…" at bounding box center [944, 664] width 772 height 60
click at [753, 649] on p "For example, to handle ResourceNotFoundException globally, we can define a meth…" at bounding box center [944, 664] width 772 height 60
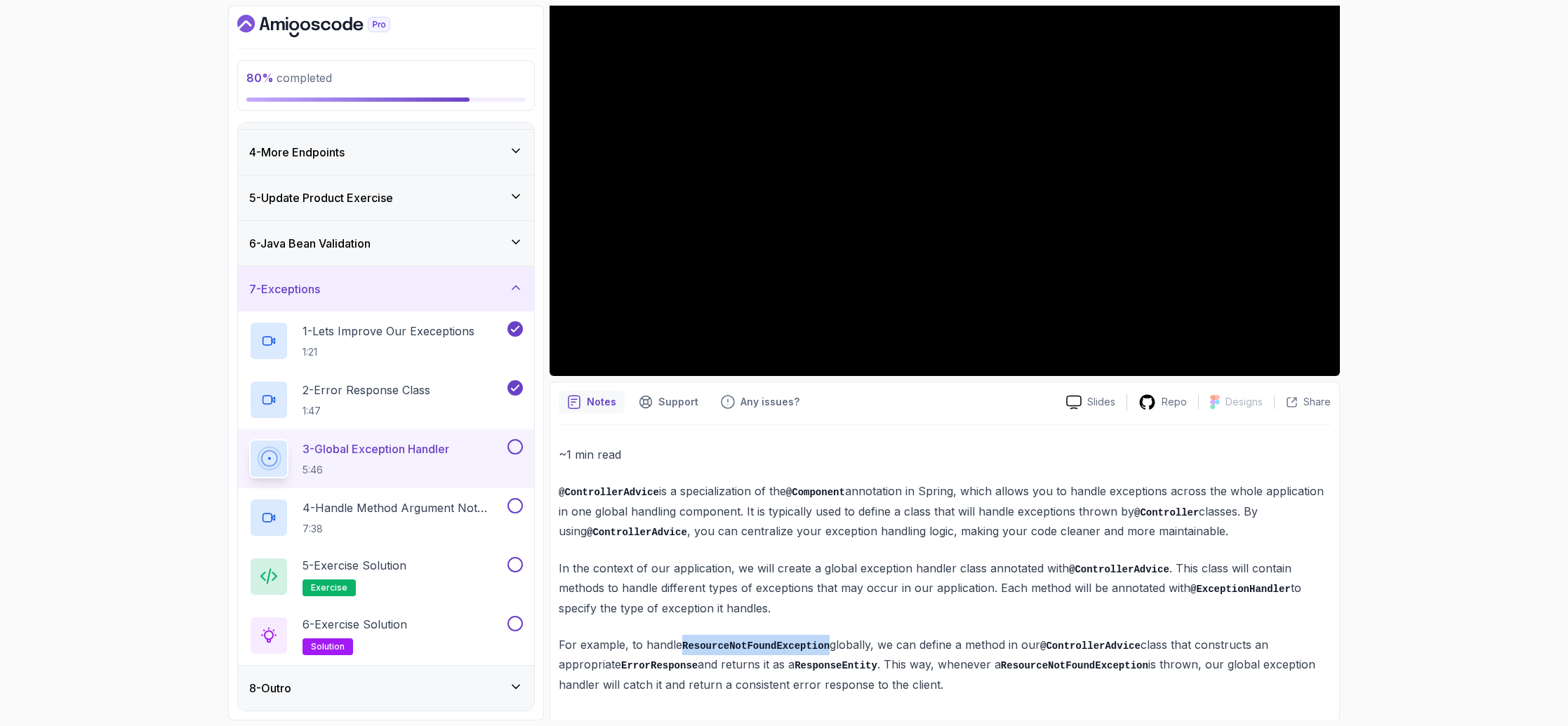
click at [753, 649] on p "For example, to handle ResourceNotFoundException globally, we can define a meth…" at bounding box center [944, 664] width 772 height 60
drag, startPoint x: 882, startPoint y: 642, endPoint x: 1145, endPoint y: 640, distance: 263.0
click at [1145, 640] on p "For example, to handle ResourceNotFoundException globally, we can define a meth…" at bounding box center [944, 664] width 772 height 60
drag, startPoint x: 1152, startPoint y: 647, endPoint x: 680, endPoint y: 648, distance: 472.0
click at [680, 648] on p "For example, to handle ResourceNotFoundException globally, we can define a meth…" at bounding box center [944, 664] width 772 height 60
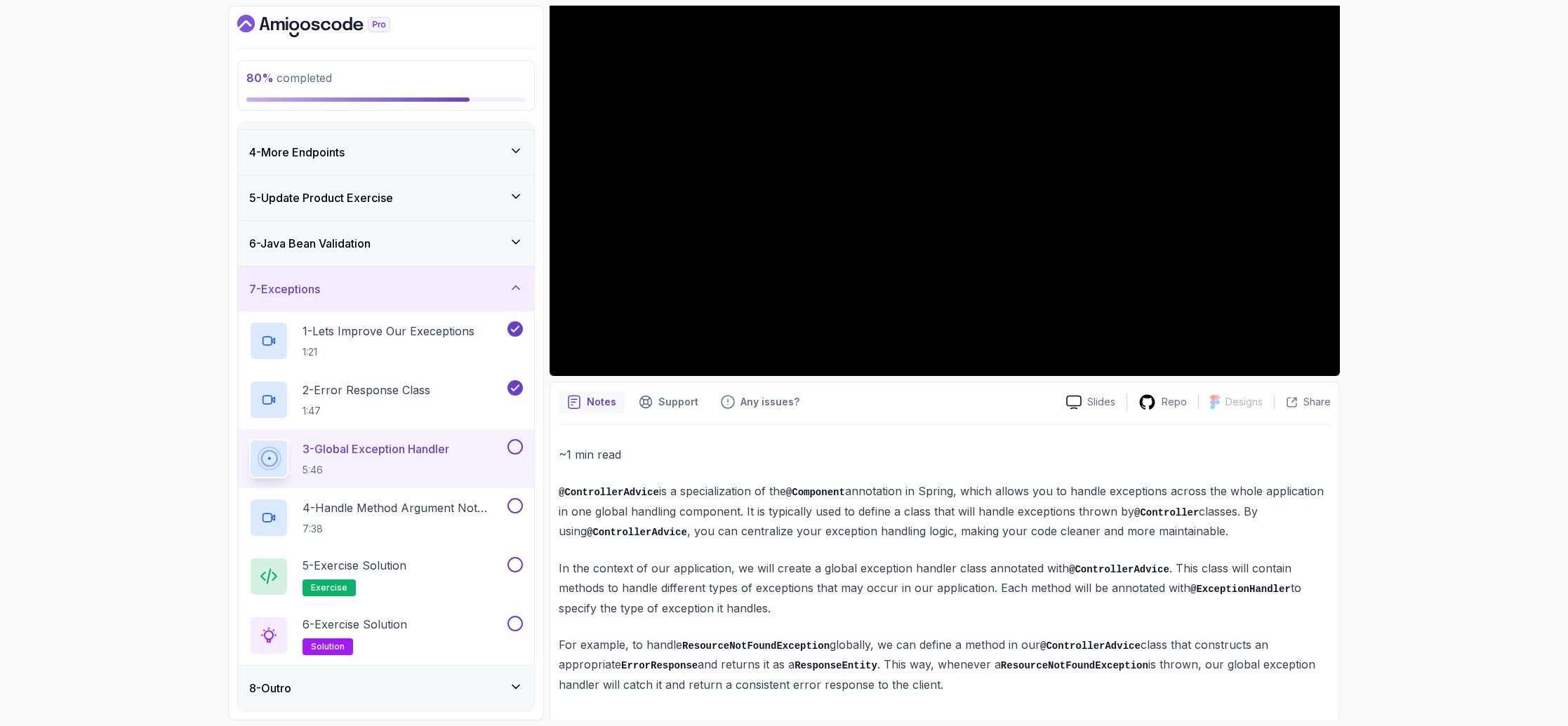
drag, startPoint x: 620, startPoint y: 664, endPoint x: 889, endPoint y: 668, distance: 269.0
click at [889, 668] on p "For example, to handle ResourceNotFoundException globally, we can define a meth…" at bounding box center [944, 664] width 772 height 60
click at [942, 660] on p "For example, to handle ResourceNotFoundException globally, we can define a meth…" at bounding box center [944, 664] width 772 height 60
click at [972, 666] on p "For example, to handle ResourceNotFoundException globally, we can define a meth…" at bounding box center [944, 664] width 772 height 60
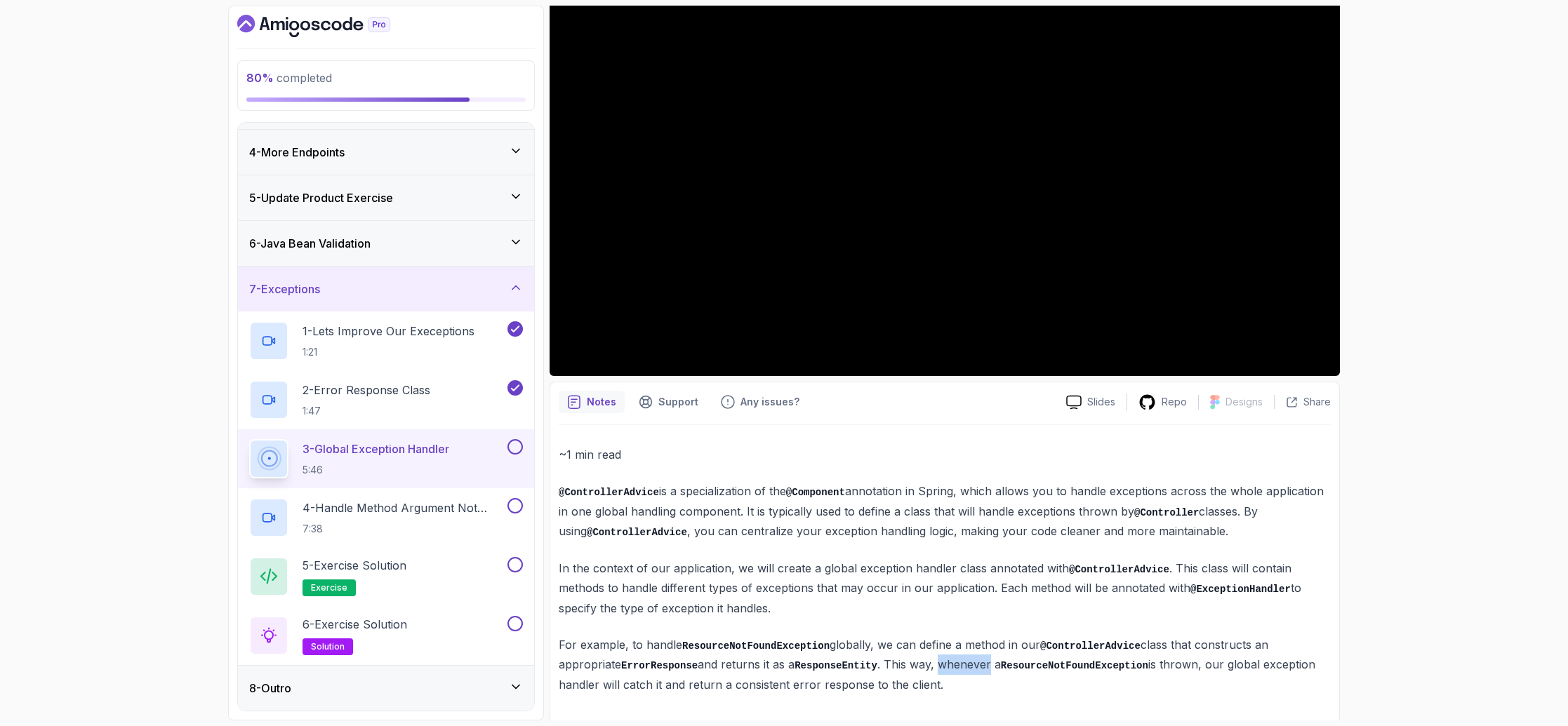
copy p "whenever"
drag, startPoint x: 1008, startPoint y: 665, endPoint x: 1200, endPoint y: 666, distance: 192.0
click at [1200, 666] on p "For example, to handle ResourceNotFoundException globally, we can define a meth…" at bounding box center [944, 664] width 772 height 60
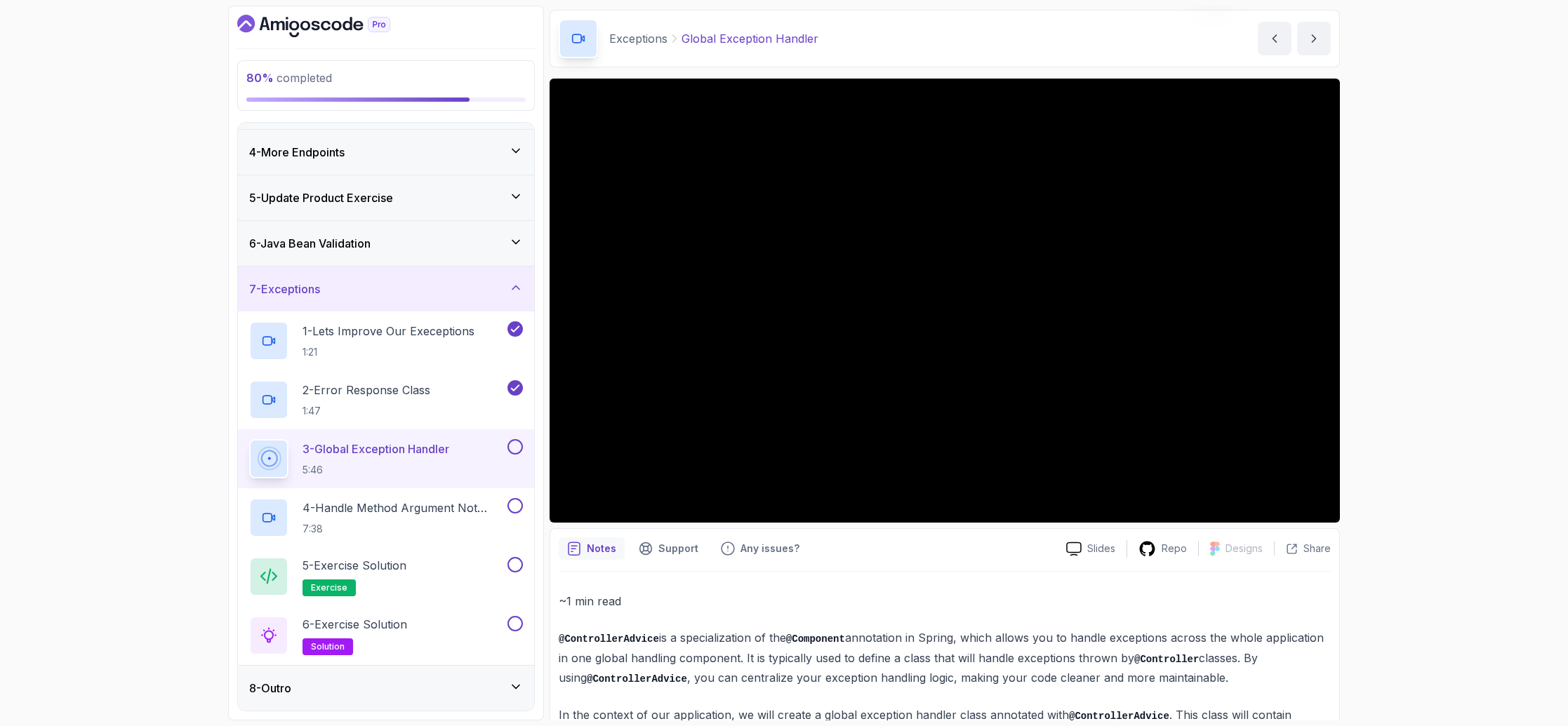
scroll to position [55, 0]
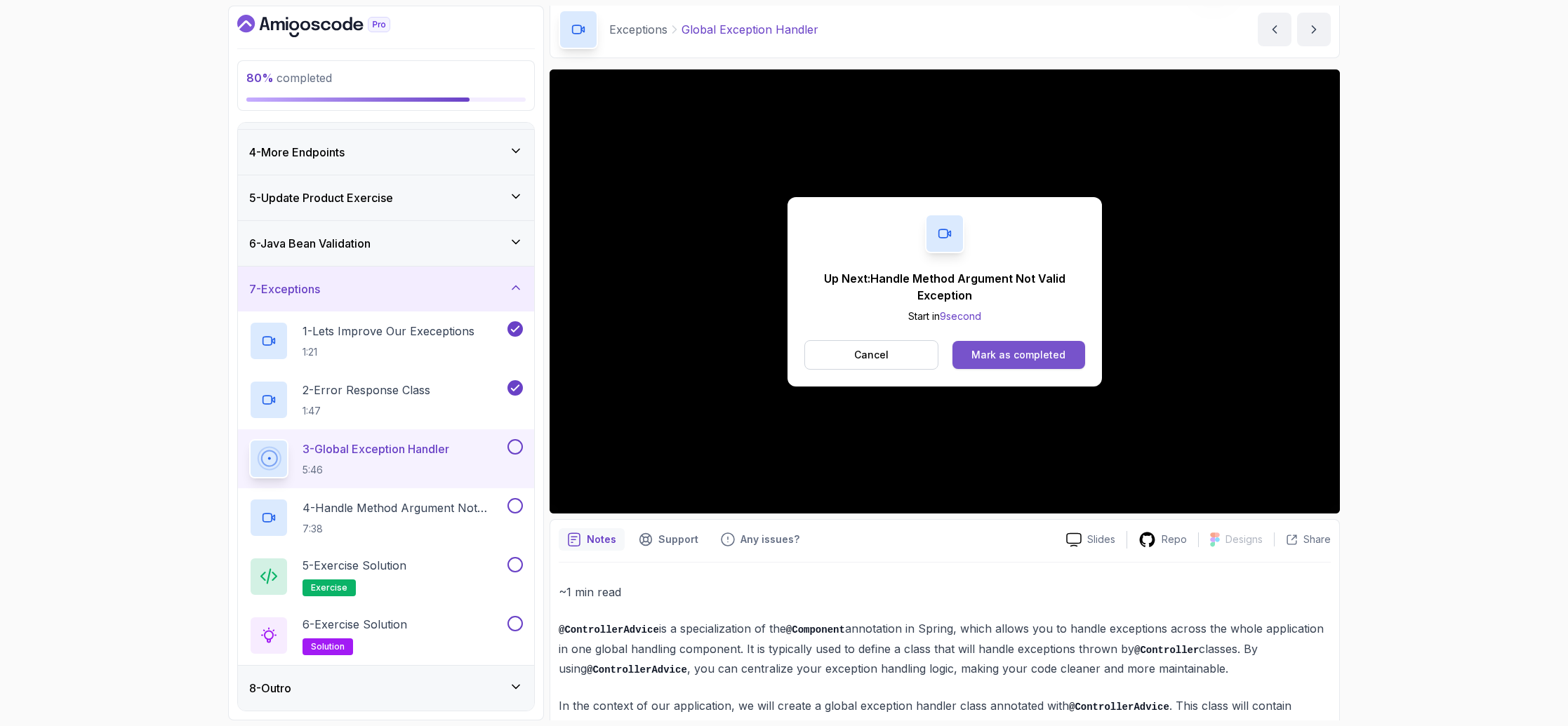
click at [1008, 359] on div "Mark as completed" at bounding box center [1018, 354] width 94 height 14
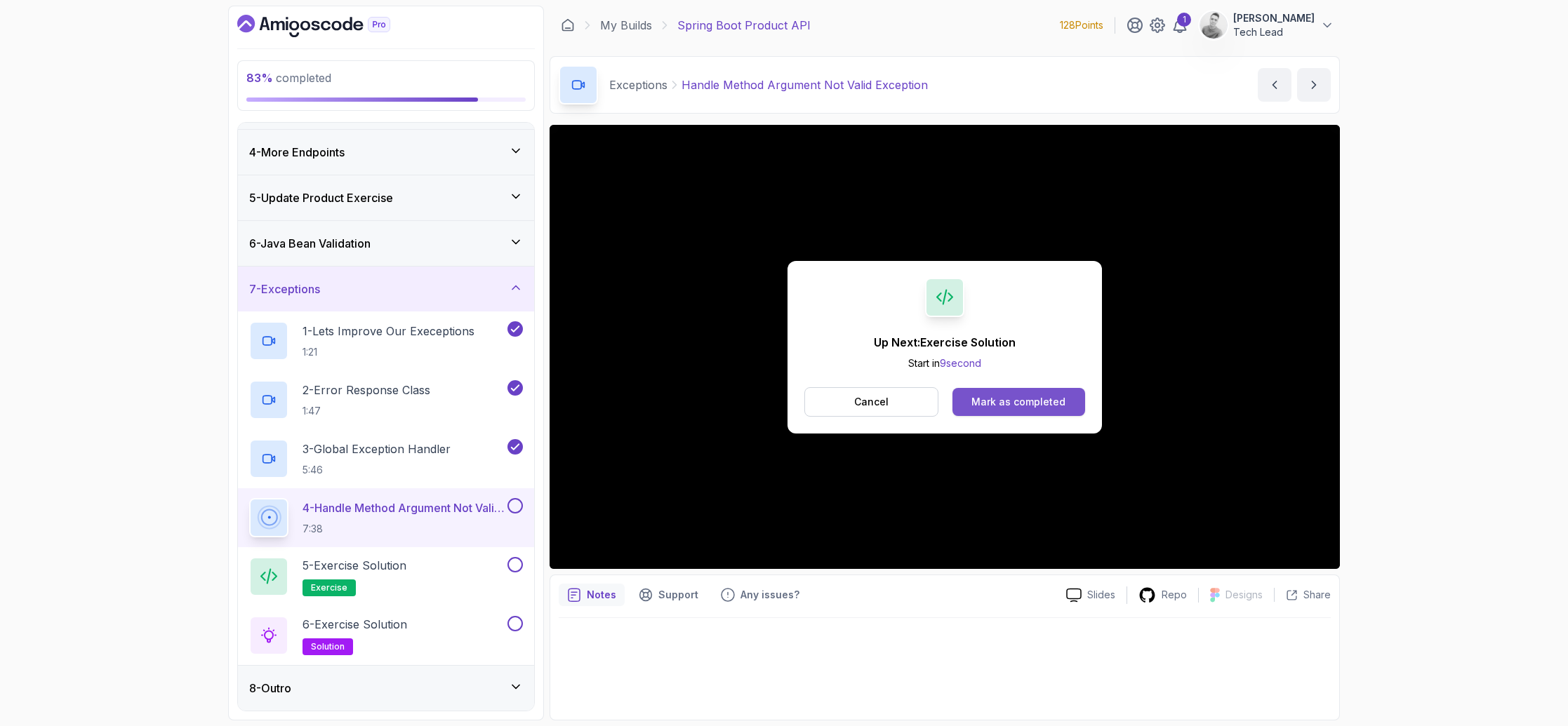
click at [1031, 392] on button "Mark as completed" at bounding box center [1018, 402] width 132 height 28
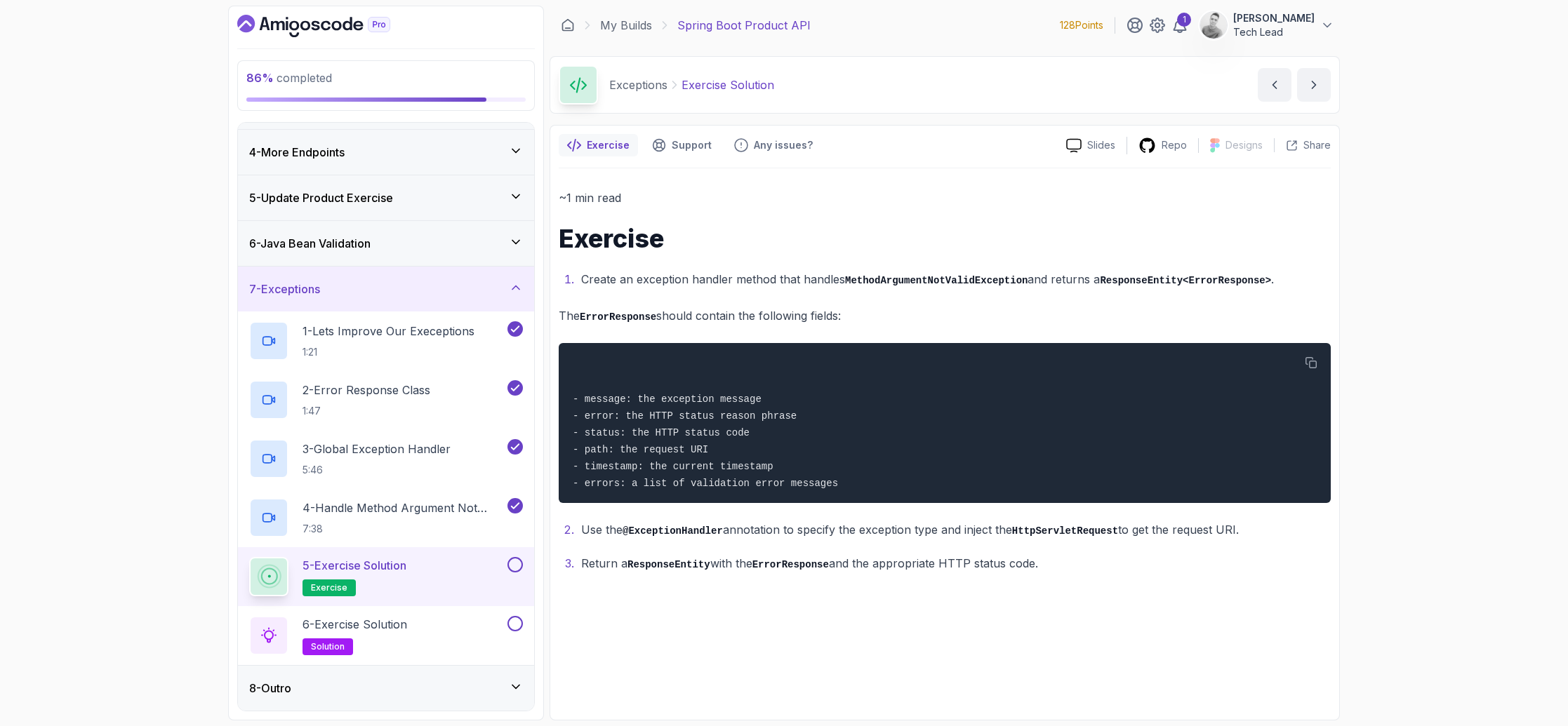
click at [680, 296] on div "~1 min read Exercise Create an exception handler method that handles MethodArgu…" at bounding box center [944, 380] width 772 height 385
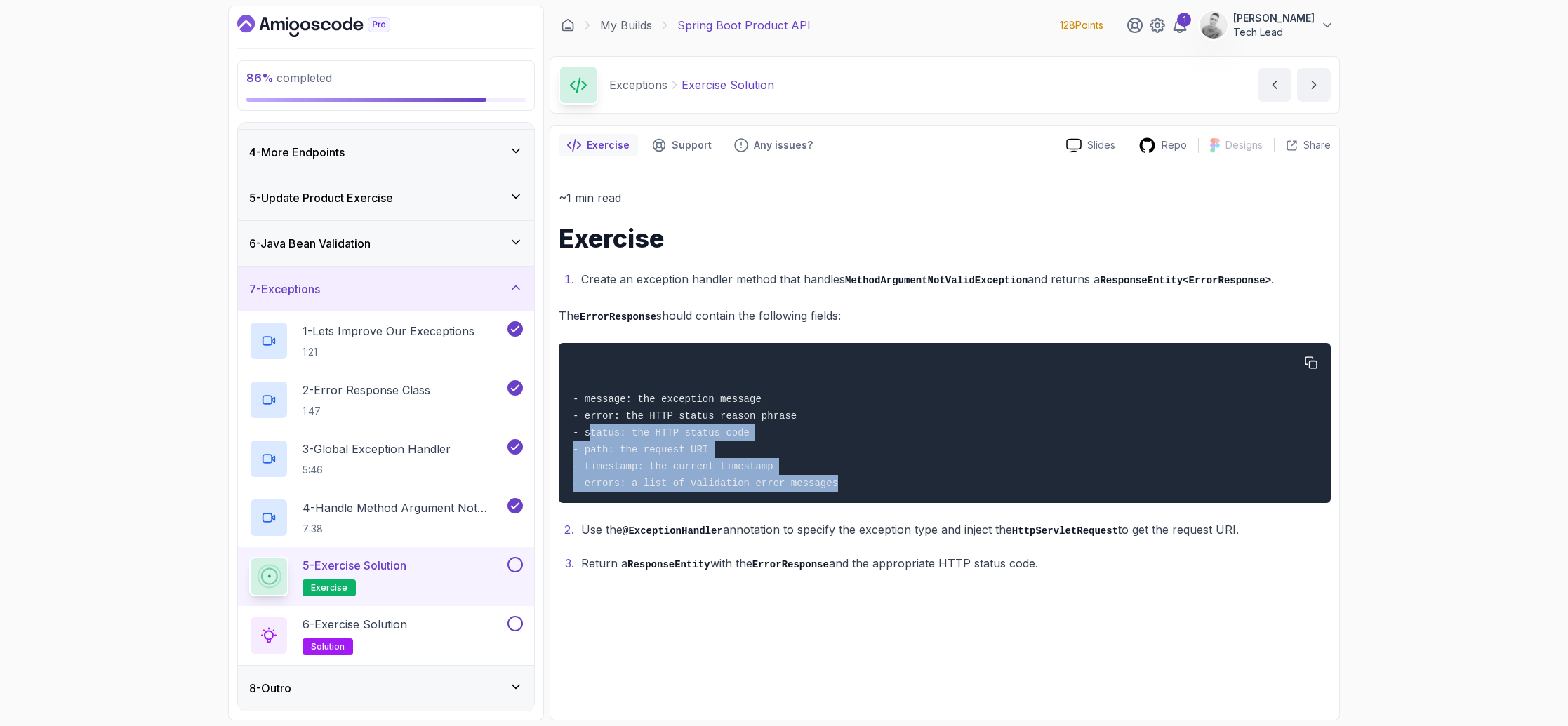
drag, startPoint x: 591, startPoint y: 429, endPoint x: 880, endPoint y: 498, distance: 297.1
click at [880, 498] on pre "- message: the exception message - error: the HTTP status reason phrase - statu…" at bounding box center [944, 423] width 772 height 160
click at [841, 491] on div "- message: the exception message - error: the HTTP status reason phrase - statu…" at bounding box center [944, 424] width 750 height 143
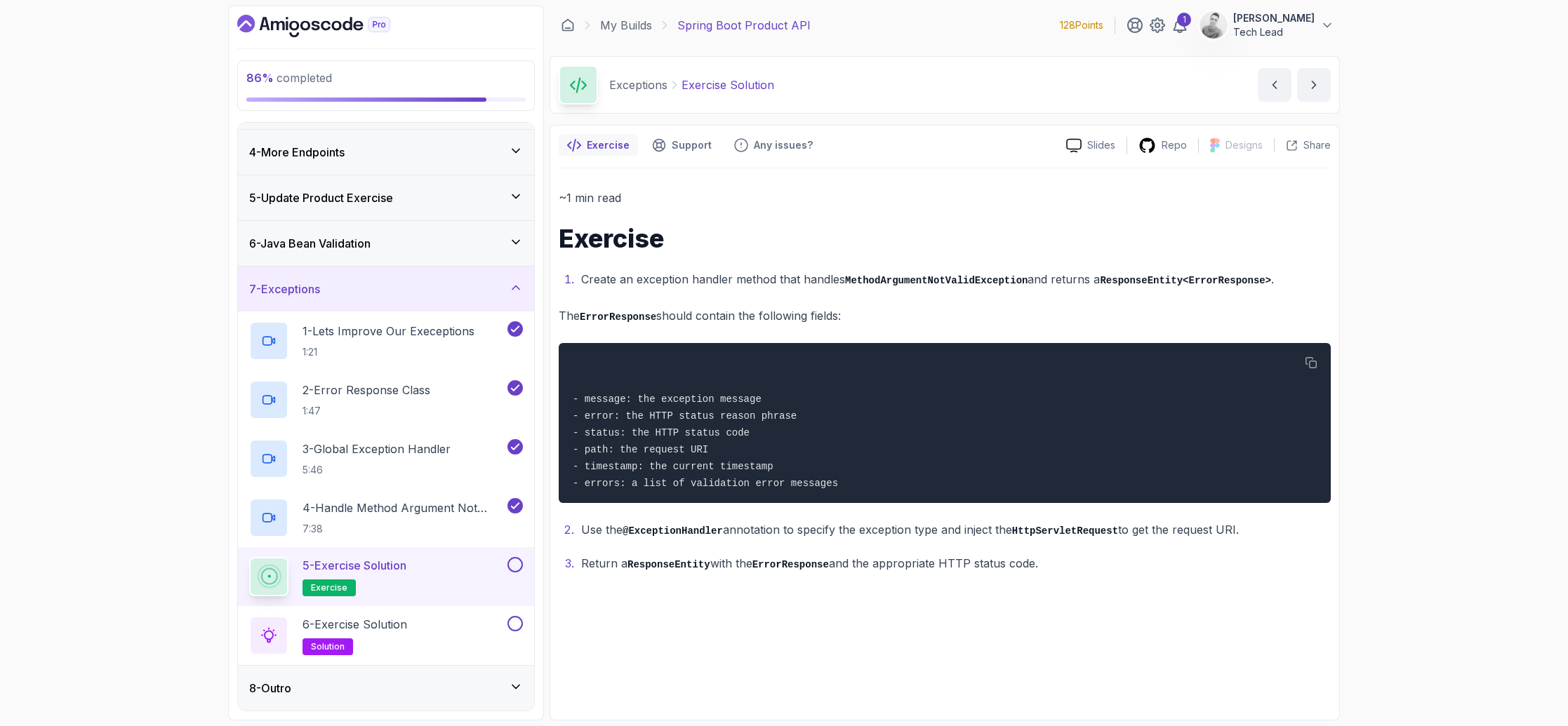
drag, startPoint x: 731, startPoint y: 529, endPoint x: 1081, endPoint y: 570, distance: 352.4
click at [1081, 570] on ol "Use the @ExceptionHandler annotation to specify the exception type and inject t…" at bounding box center [944, 546] width 772 height 54
click at [510, 563] on button at bounding box center [515, 564] width 16 height 16
click at [519, 619] on button at bounding box center [515, 623] width 16 height 16
click at [431, 624] on div "6 - Exercise Solution solution" at bounding box center [376, 634] width 255 height 39
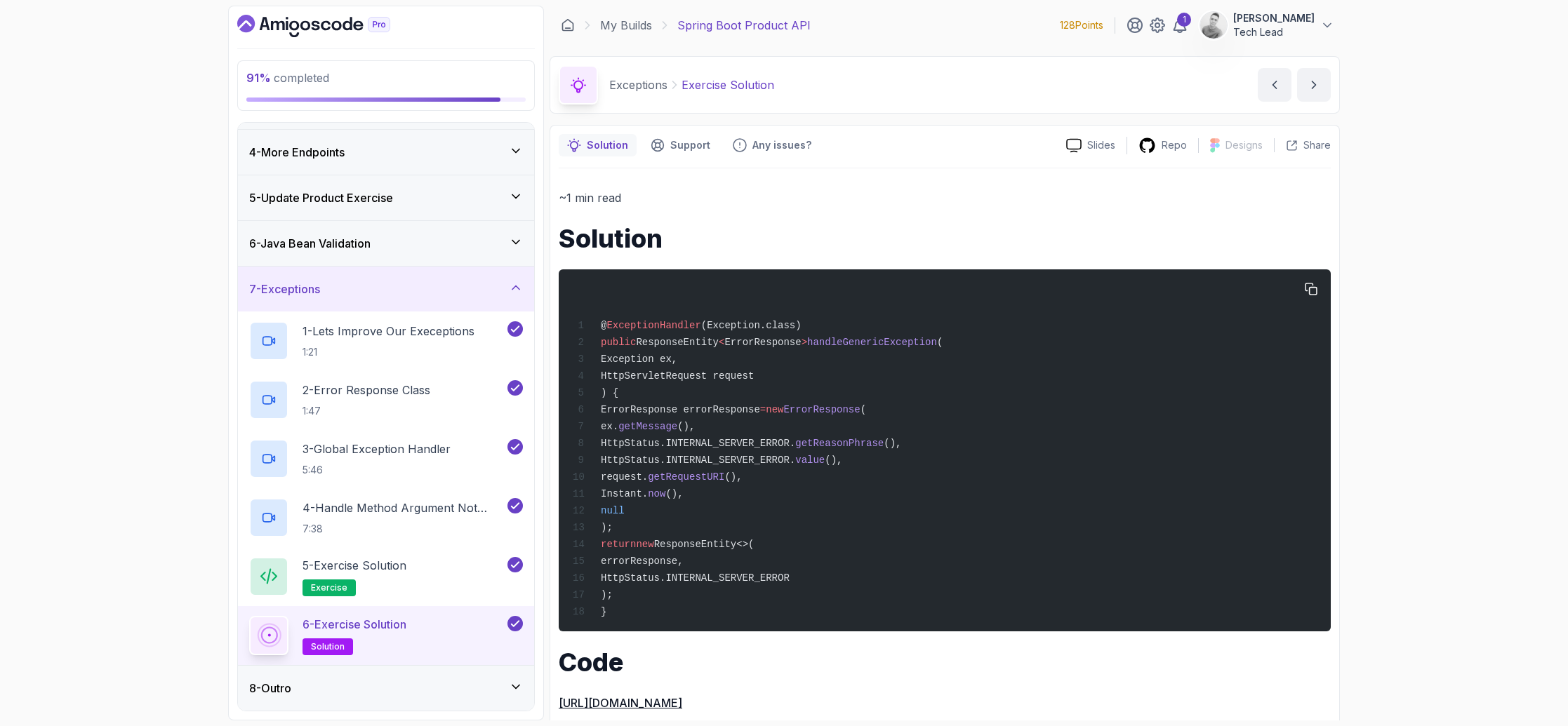
scroll to position [21, 0]
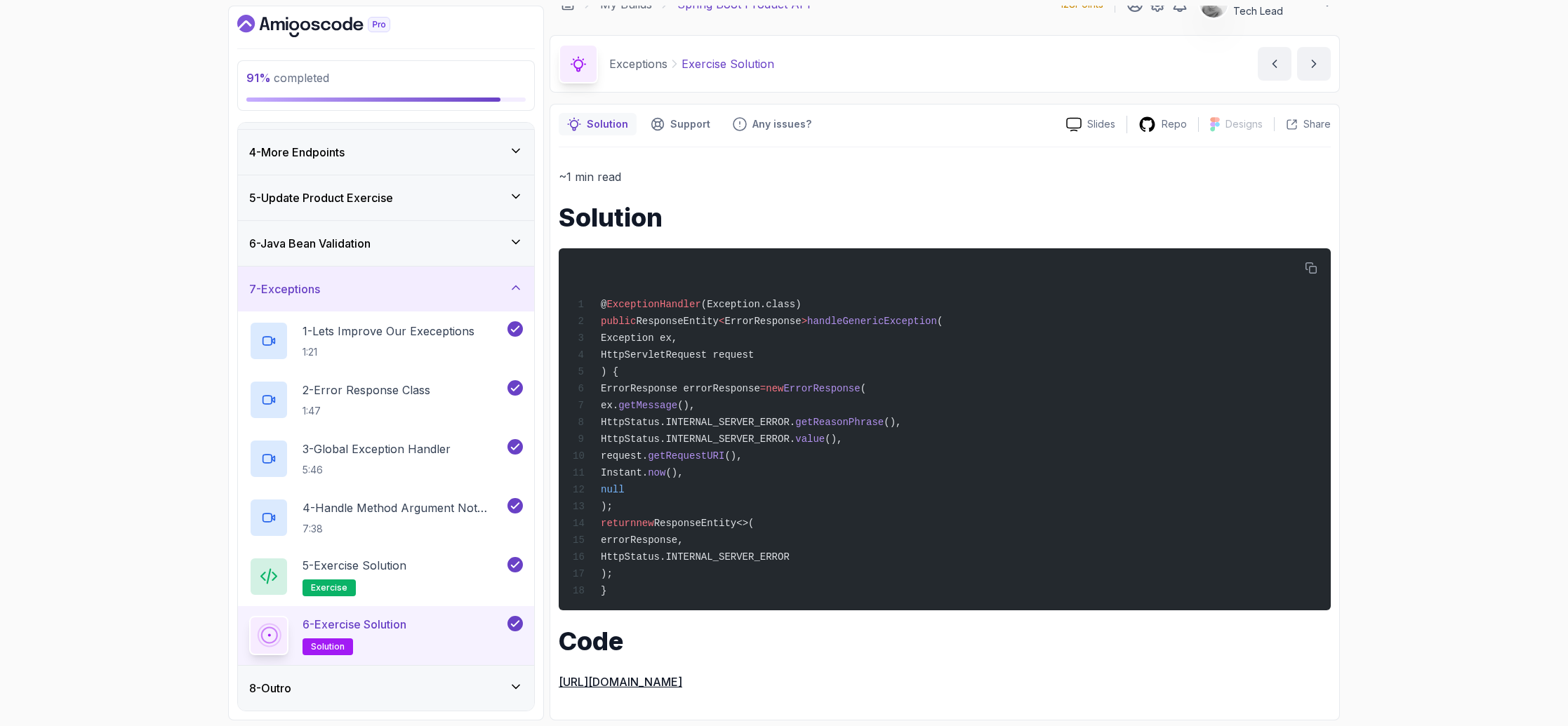
click at [506, 678] on div "8 - Outro" at bounding box center [386, 688] width 296 height 45
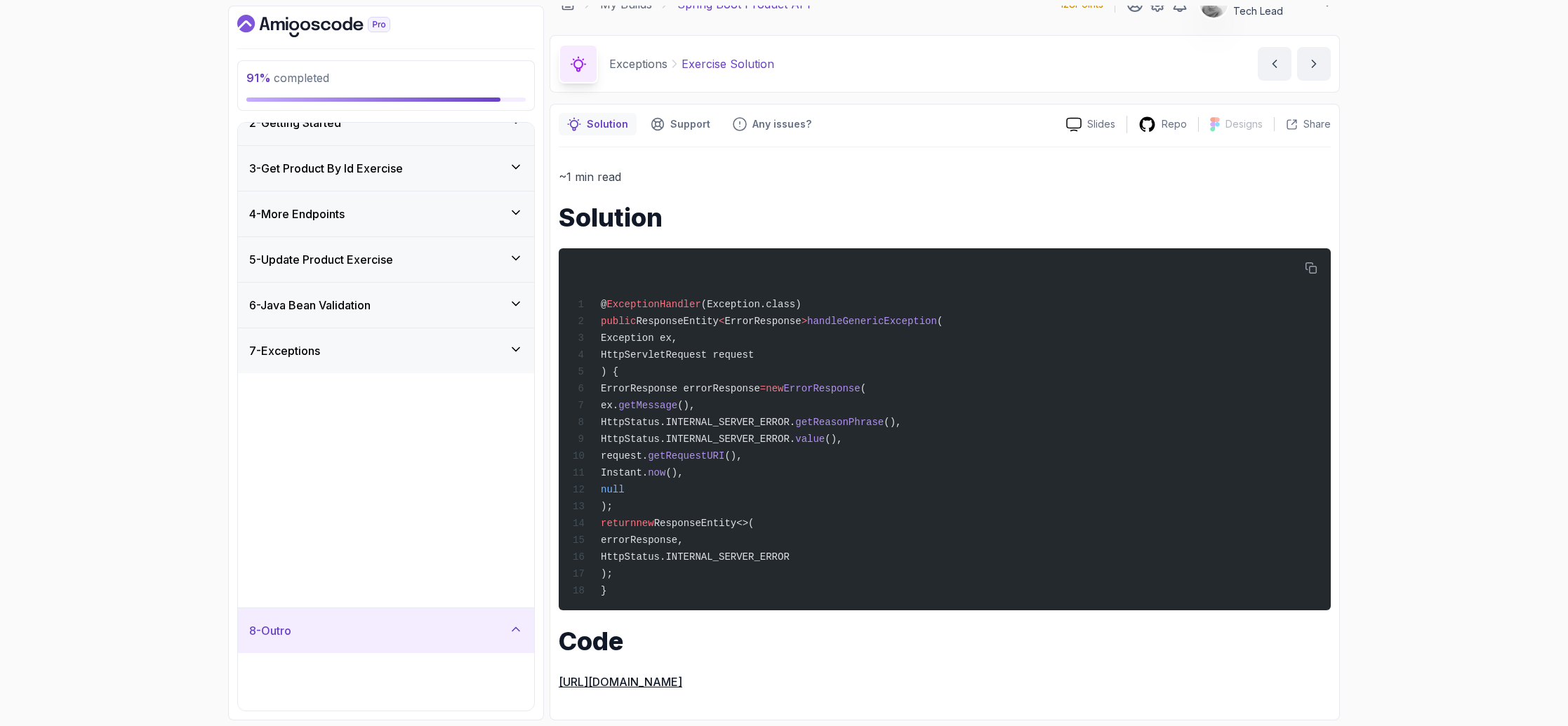
scroll to position [0, 0]
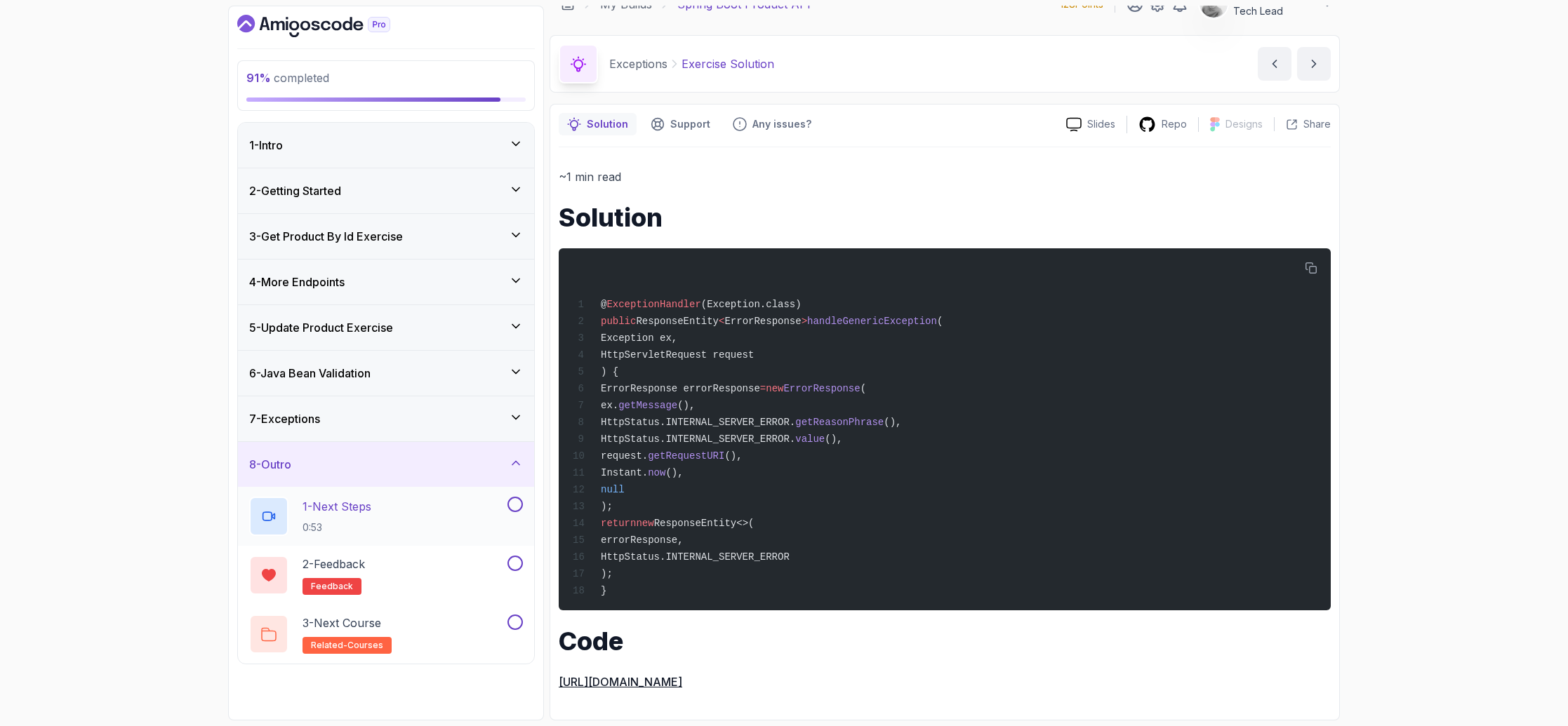
click at [437, 512] on div "1 - Next Steps 0:53" at bounding box center [376, 515] width 255 height 39
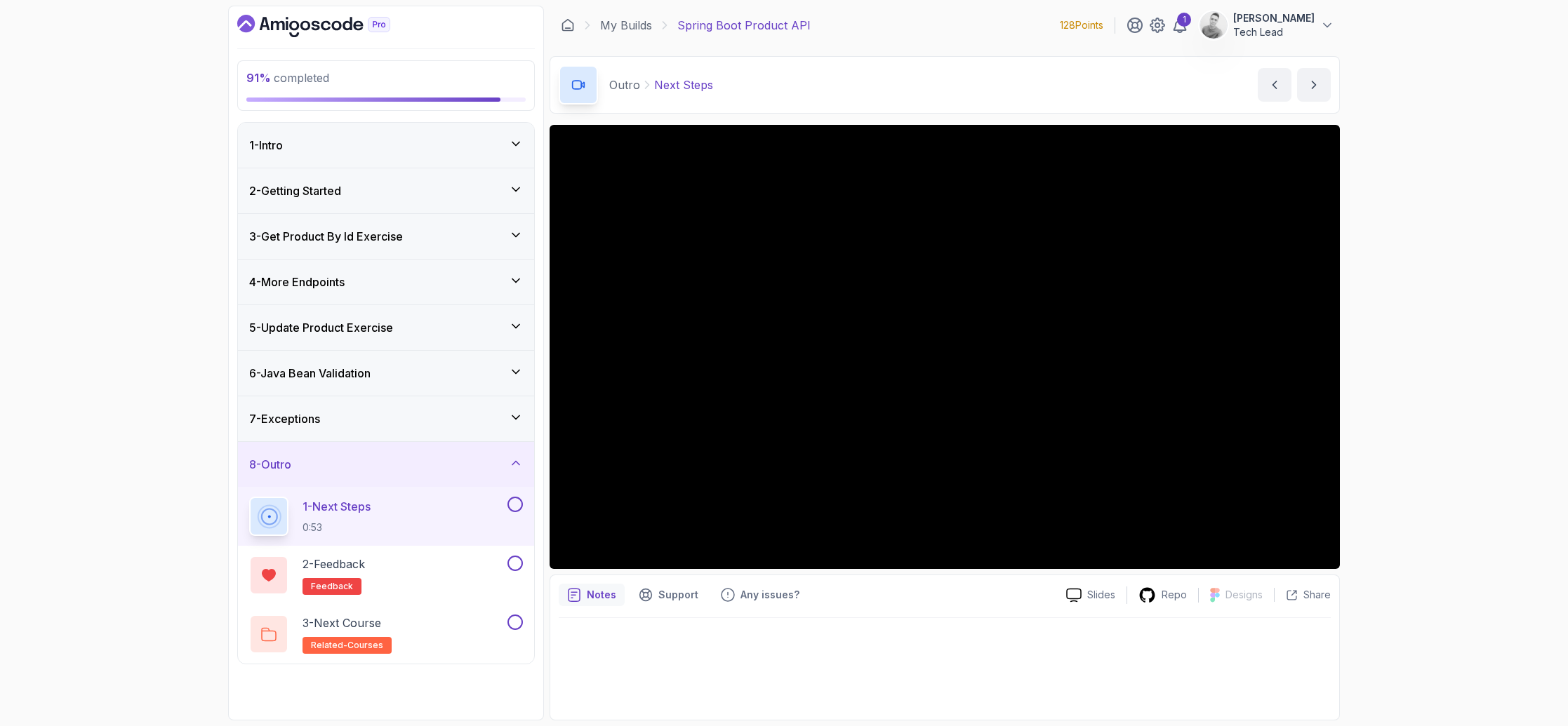
click at [513, 503] on button at bounding box center [515, 504] width 16 height 16
click at [1520, 447] on div "94 % completed 1 - Intro 2 - Getting Started 3 - Get Product By Id Exercise 4 -…" at bounding box center [784, 363] width 1568 height 726
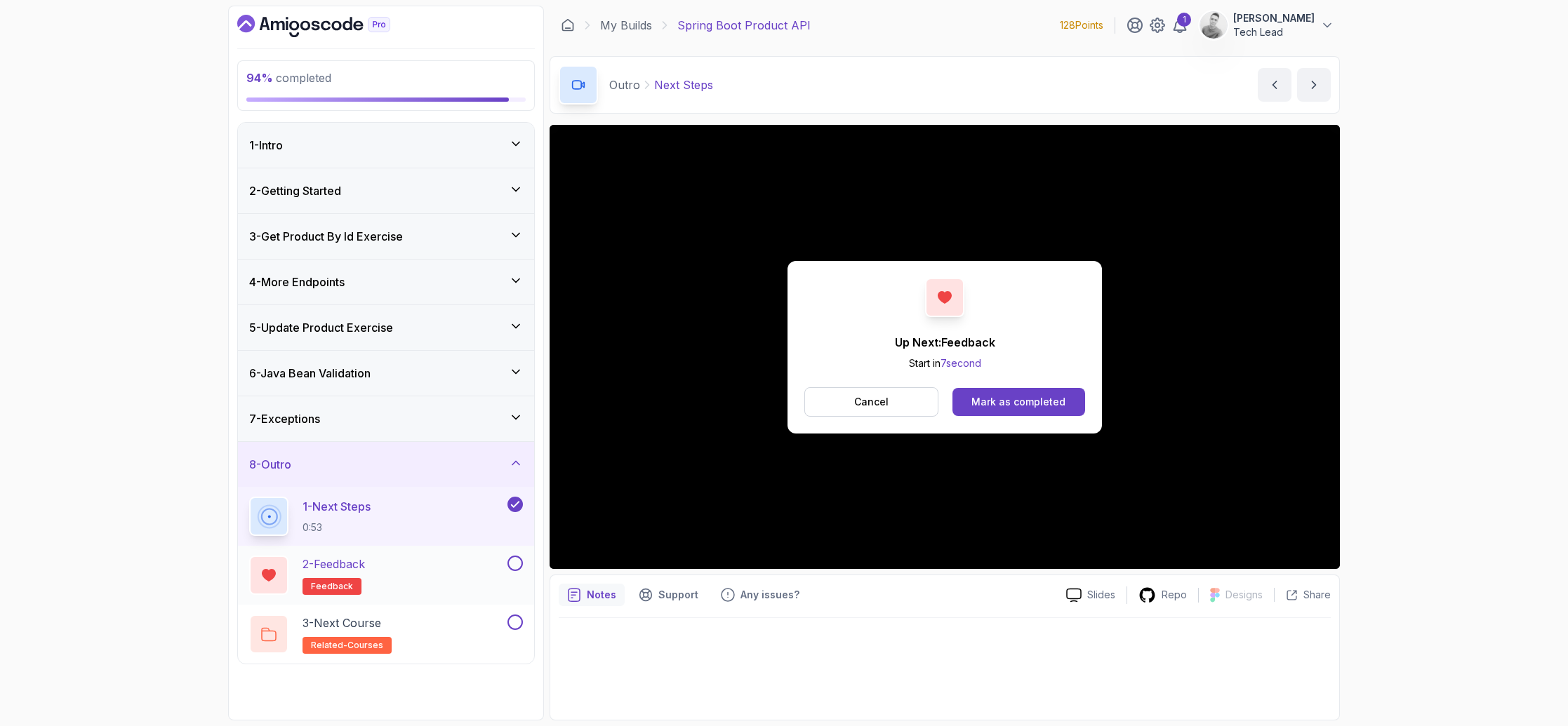
click at [478, 567] on div "2 - Feedback feedback" at bounding box center [376, 575] width 255 height 39
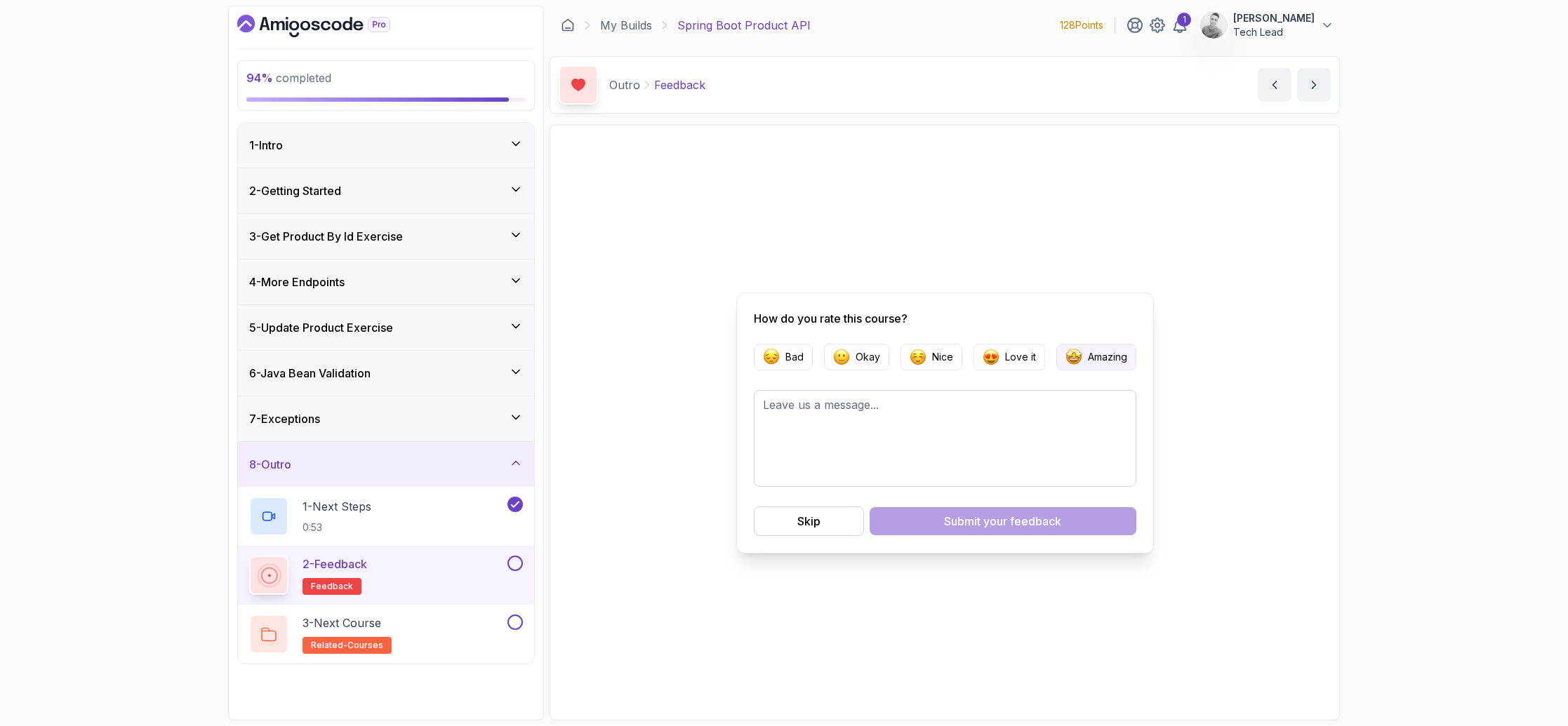
click at [1066, 360] on img "button" at bounding box center [1073, 356] width 16 height 16
click at [1014, 522] on span "your feedback" at bounding box center [1022, 520] width 78 height 16
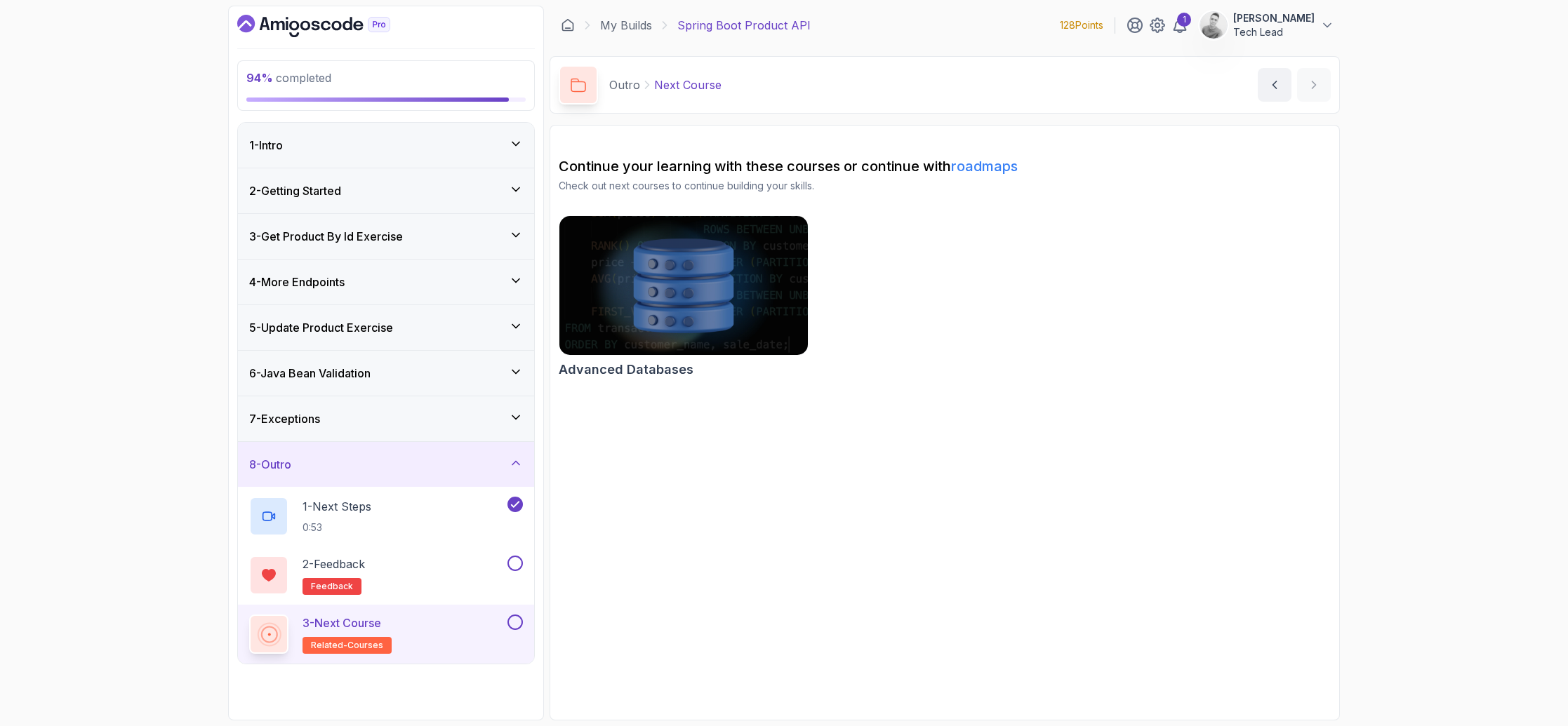
click at [470, 635] on div "3 - Next Course related-courses" at bounding box center [376, 634] width 255 height 39
click at [520, 561] on button at bounding box center [515, 564] width 16 height 16
click at [518, 562] on button at bounding box center [515, 564] width 16 height 16
click at [475, 649] on div "3 - Next Course related-courses" at bounding box center [376, 634] width 255 height 39
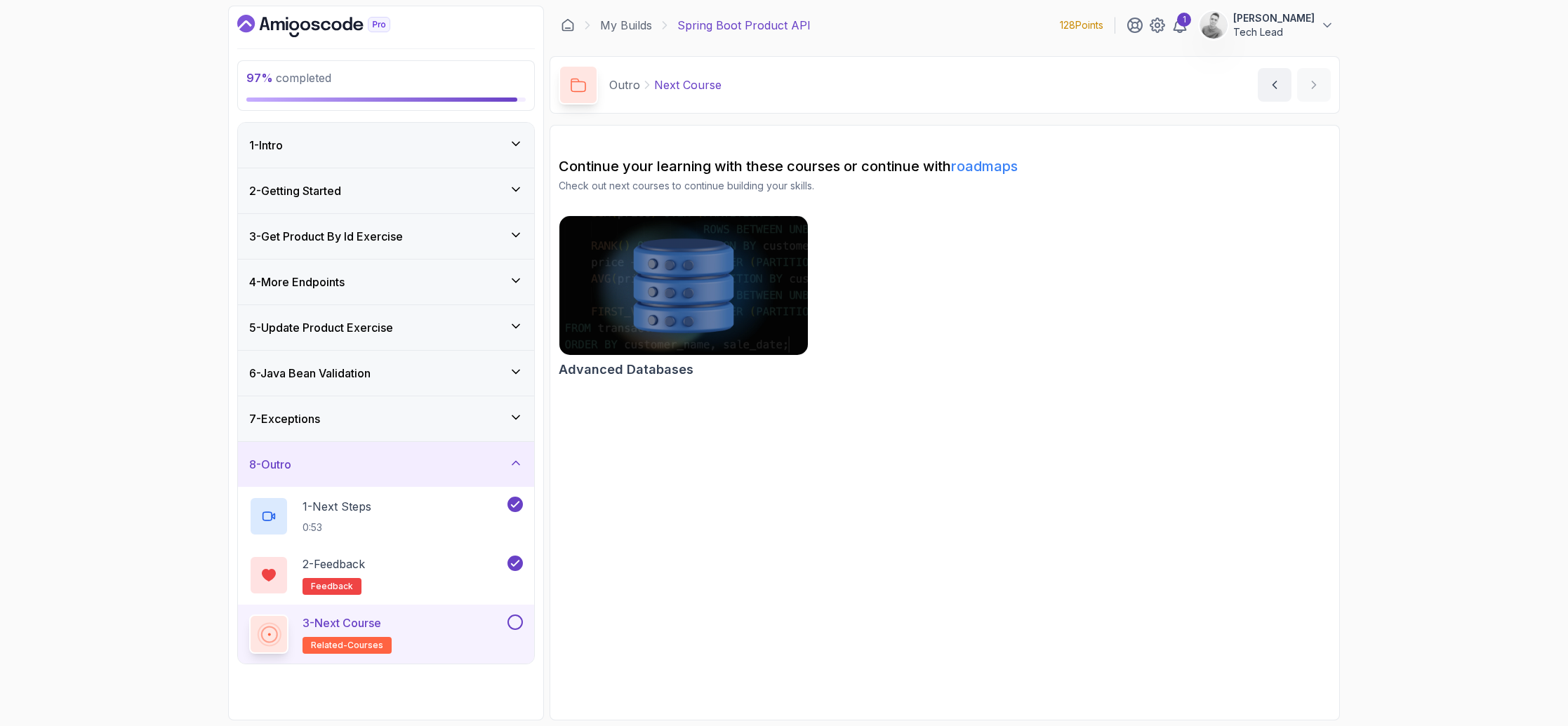
click at [514, 630] on button "3 - Next Course related-courses" at bounding box center [386, 634] width 273 height 39
click at [515, 624] on button at bounding box center [515, 622] width 16 height 16
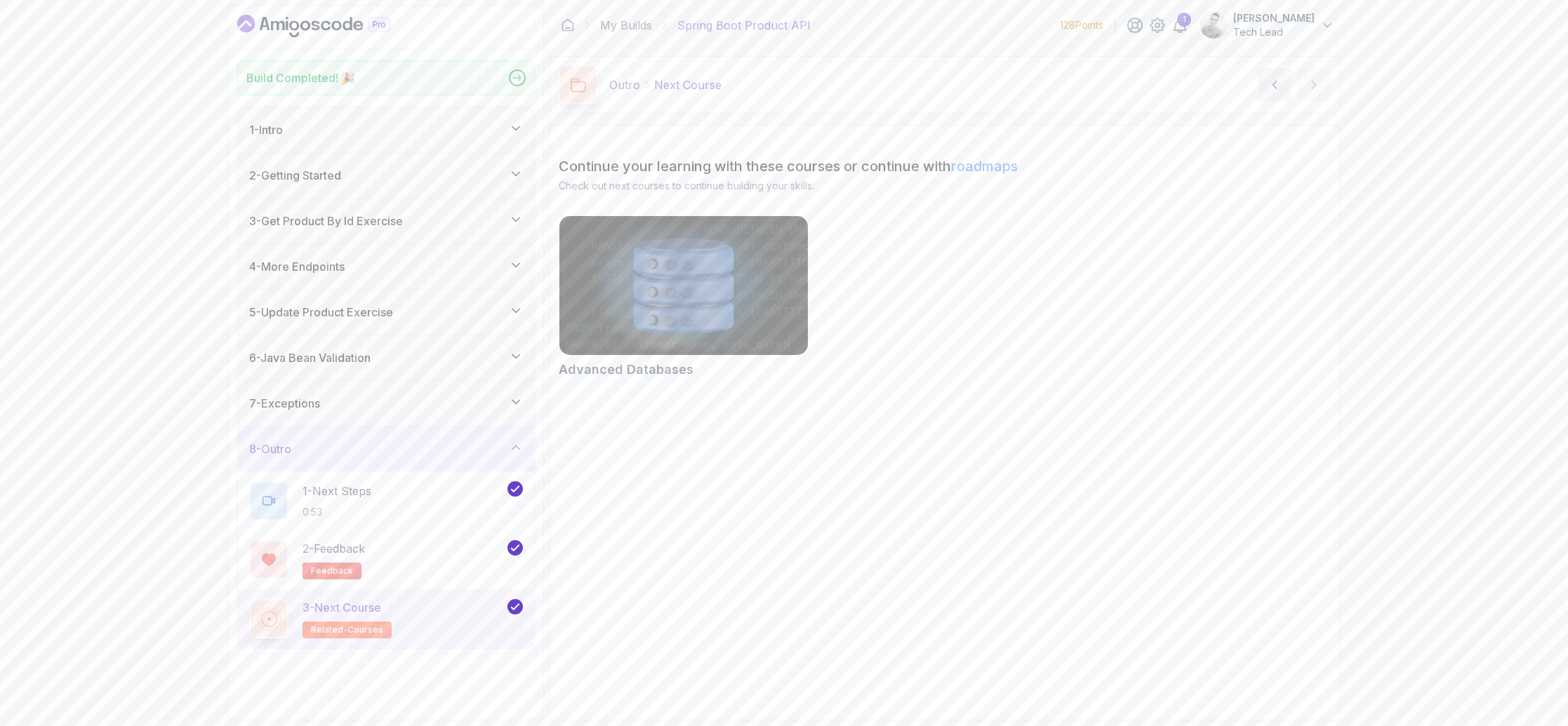
click at [469, 642] on div "Congratulations! You've Completed the Build ! Spring Boot Product API 100 Points" at bounding box center [784, 363] width 1568 height 726
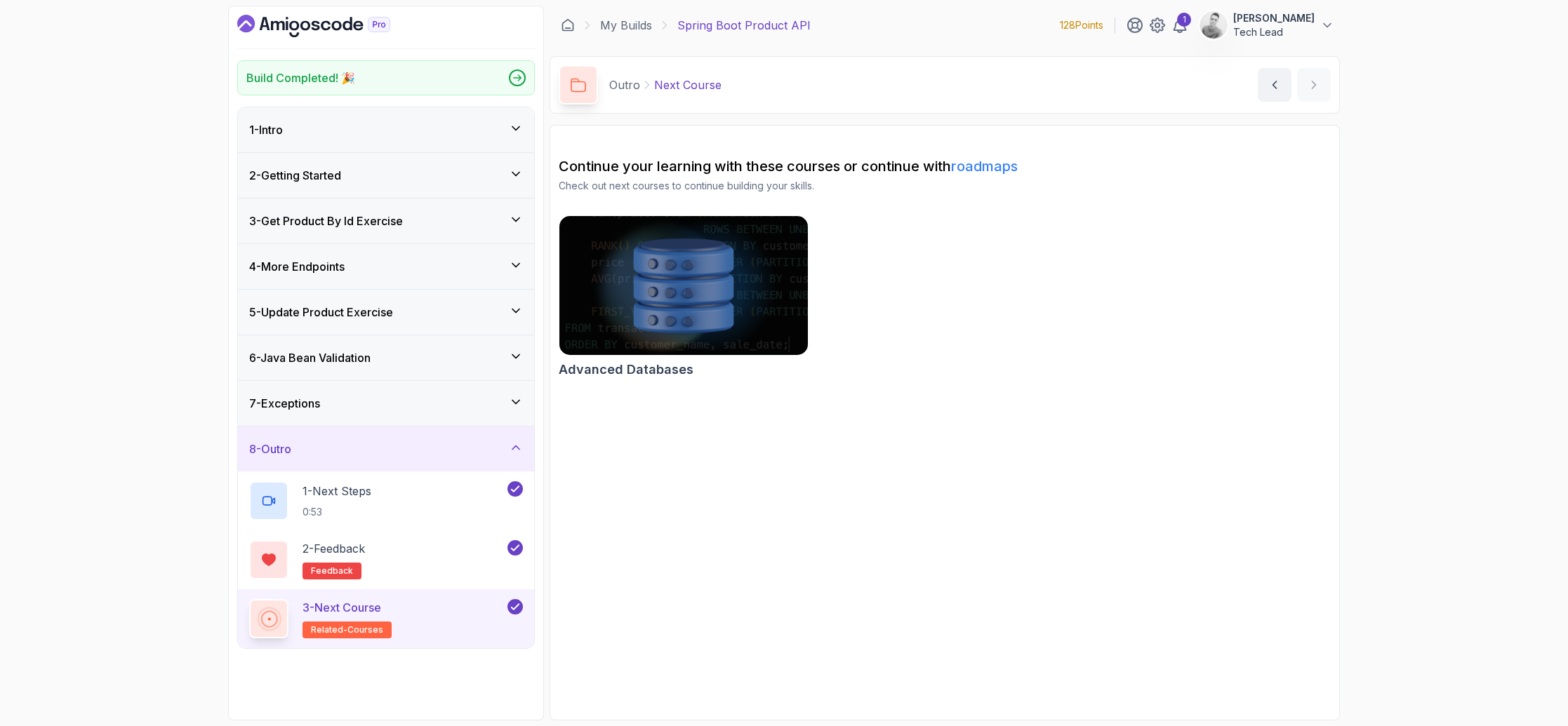
click at [441, 631] on div "3 - Next Course related-courses" at bounding box center [376, 618] width 255 height 39
click at [999, 169] on link "roadmaps" at bounding box center [984, 166] width 67 height 16
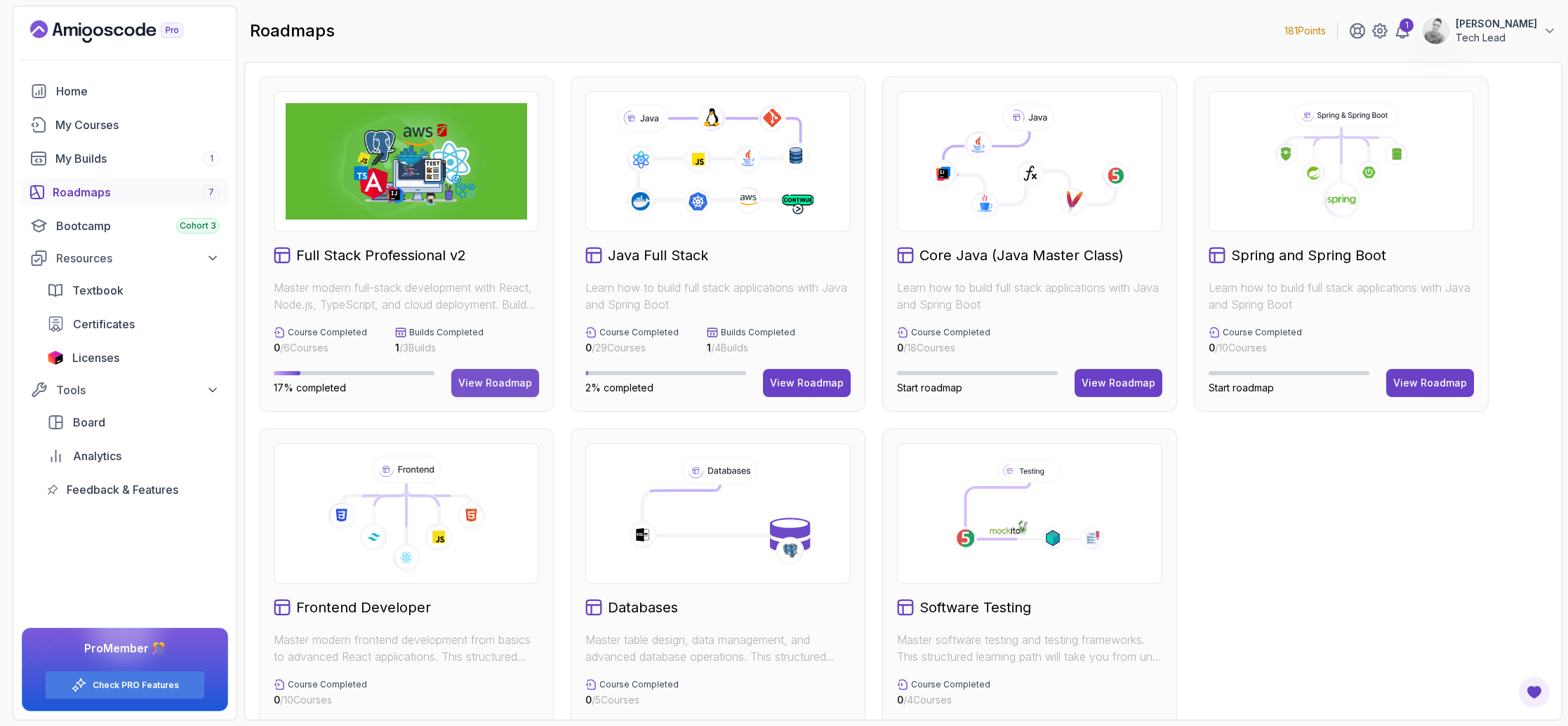
click at [484, 373] on button "View Roadmap" at bounding box center [495, 383] width 87 height 28
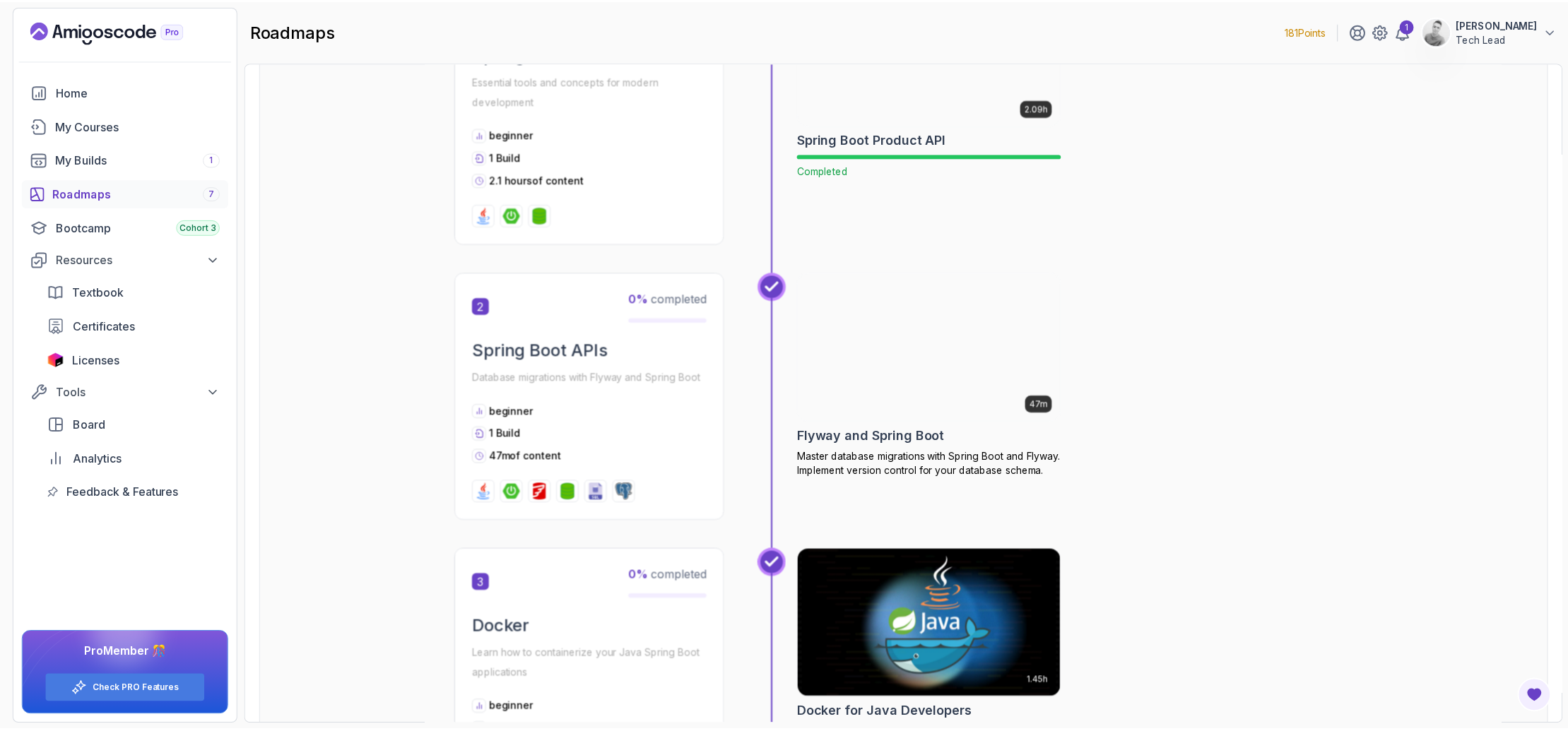
scroll to position [885, 0]
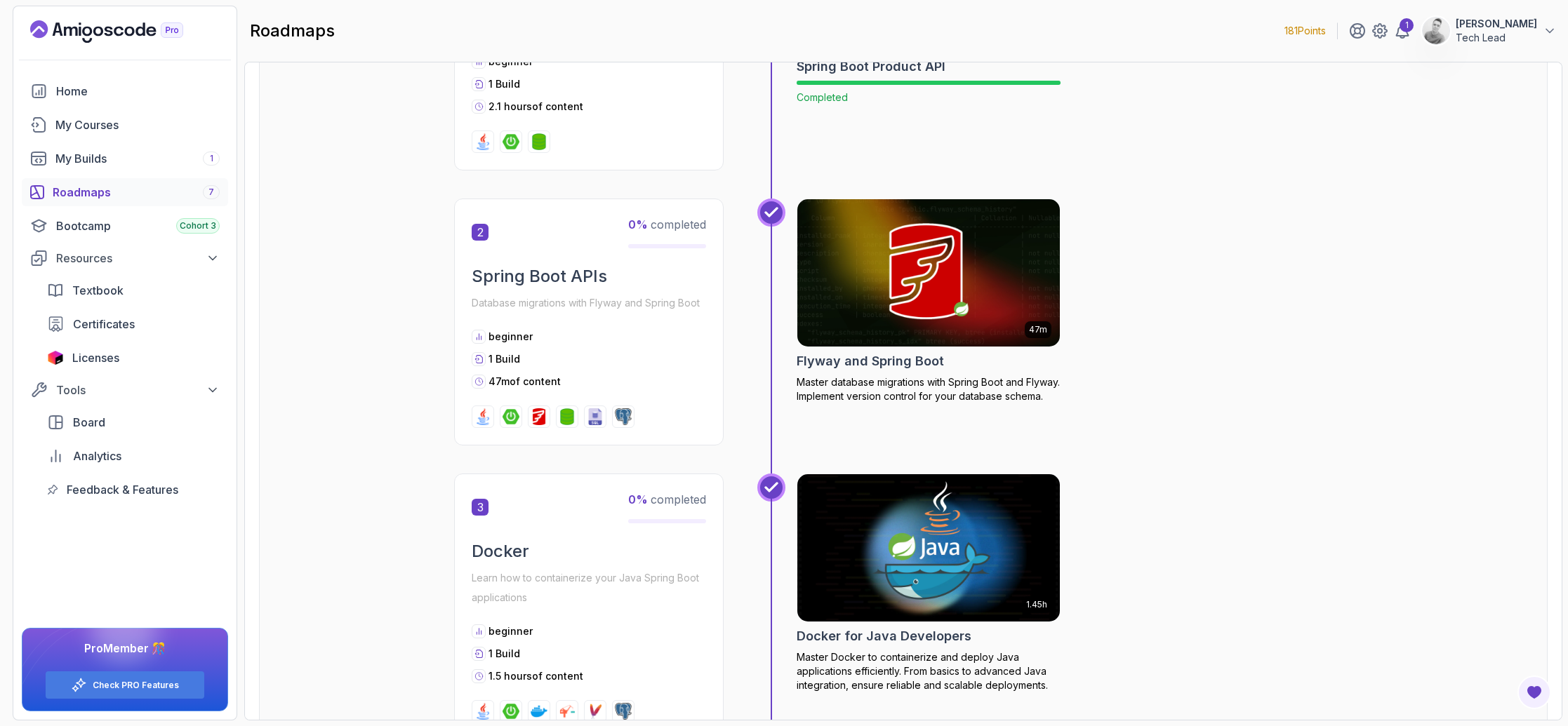
click at [896, 372] on div "47m Flyway and Spring Boot Master database migrations with Spring Boot and Flyw…" at bounding box center [928, 301] width 264 height 205
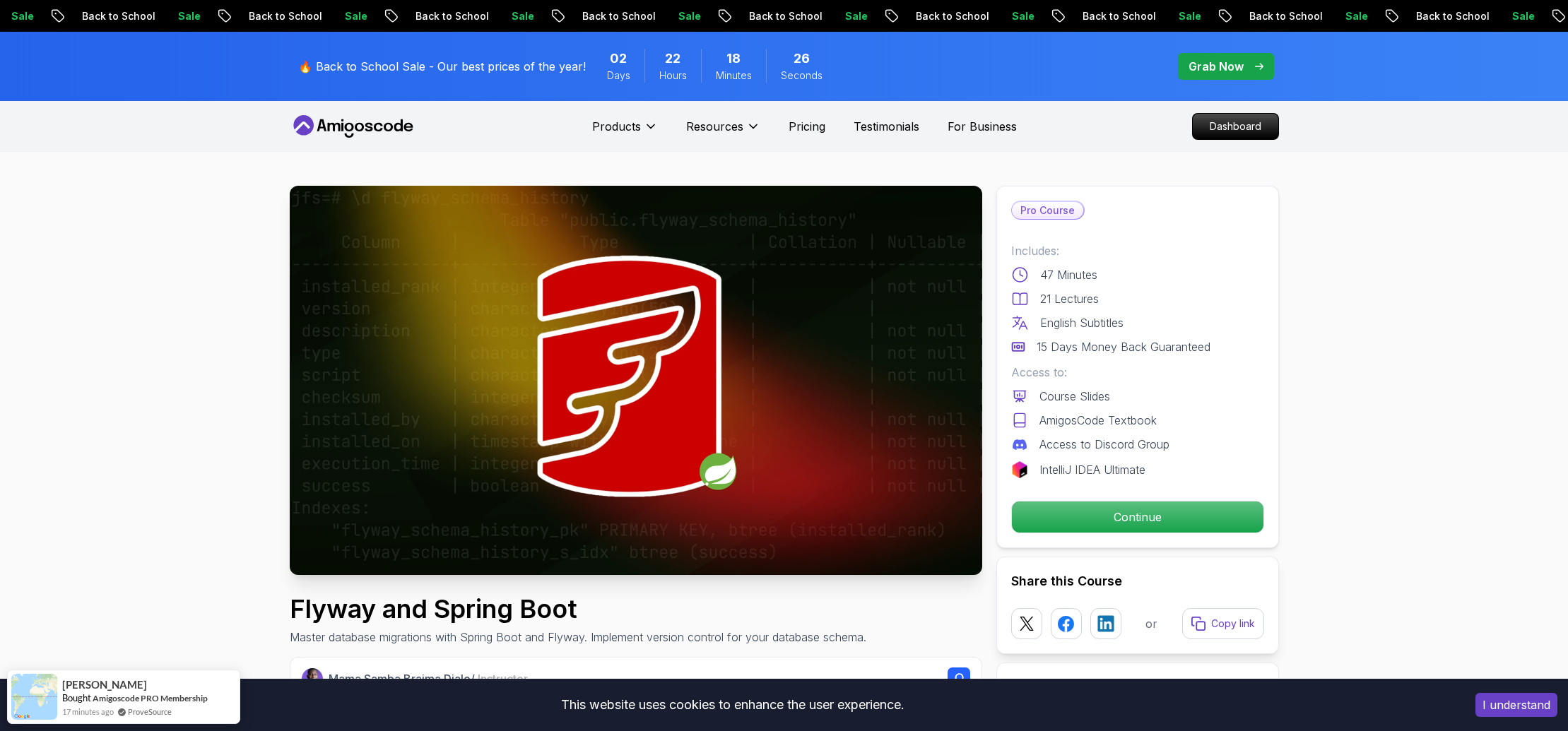
click at [1528, 704] on button "I understand" at bounding box center [1516, 705] width 82 height 24
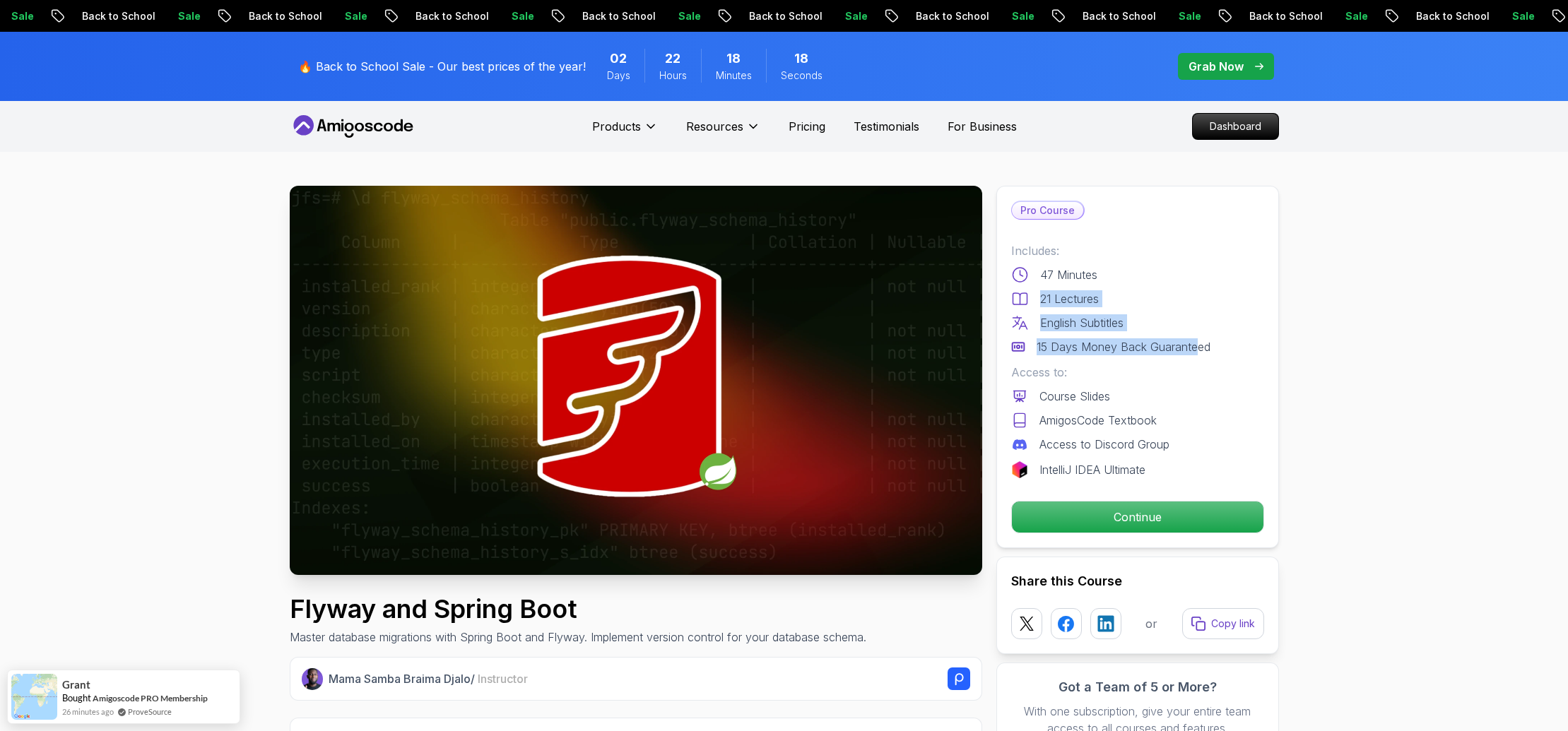
drag, startPoint x: 1040, startPoint y: 295, endPoint x: 1195, endPoint y: 346, distance: 163.2
click at [1195, 346] on div "Includes: 47 Minutes 21 Lectures English Subtitles 15 Days Money Back Guaranteed" at bounding box center [1137, 298] width 252 height 113
click at [1219, 352] on div "15 Days Money Back Guaranteed" at bounding box center [1137, 346] width 252 height 17
drag, startPoint x: 1043, startPoint y: 444, endPoint x: 1209, endPoint y: 459, distance: 166.7
click at [1209, 459] on div "Includes: 47 Minutes 21 Lectures English Subtitles 15 Days Money Back Guarantee…" at bounding box center [1137, 359] width 252 height 236
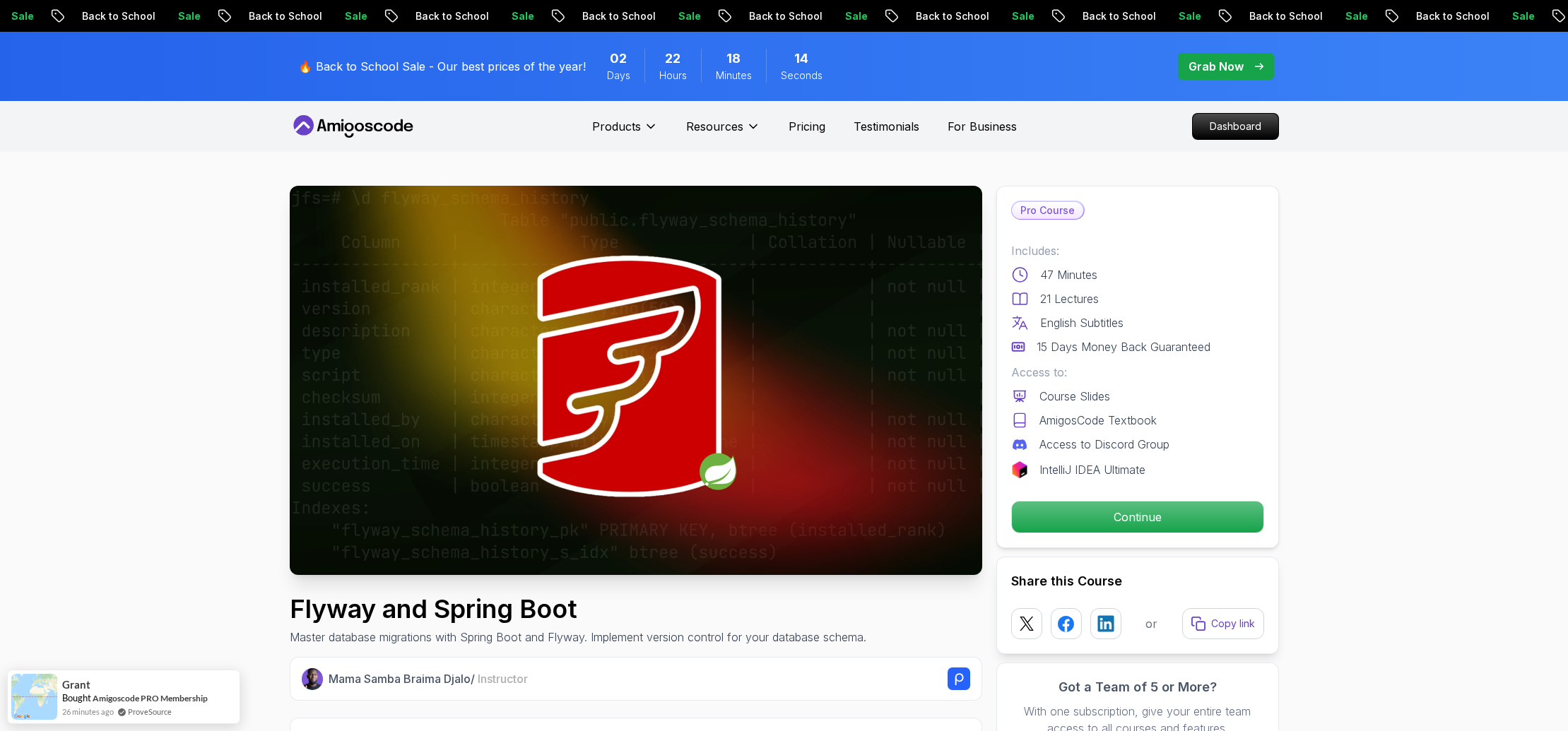
click at [1054, 418] on p "AmigosCode Textbook" at bounding box center [1098, 419] width 118 height 17
drag, startPoint x: 1040, startPoint y: 420, endPoint x: 1178, endPoint y: 468, distance: 146.1
click at [1195, 470] on div "Includes: 47 Minutes 21 Lectures English Subtitles 15 Days Money Back Guarantee…" at bounding box center [1137, 359] width 252 height 236
click at [1178, 468] on div "IntelliJ IDEA Ultimate" at bounding box center [1137, 469] width 252 height 17
click at [1178, 522] on p "Continue" at bounding box center [1136, 517] width 239 height 30
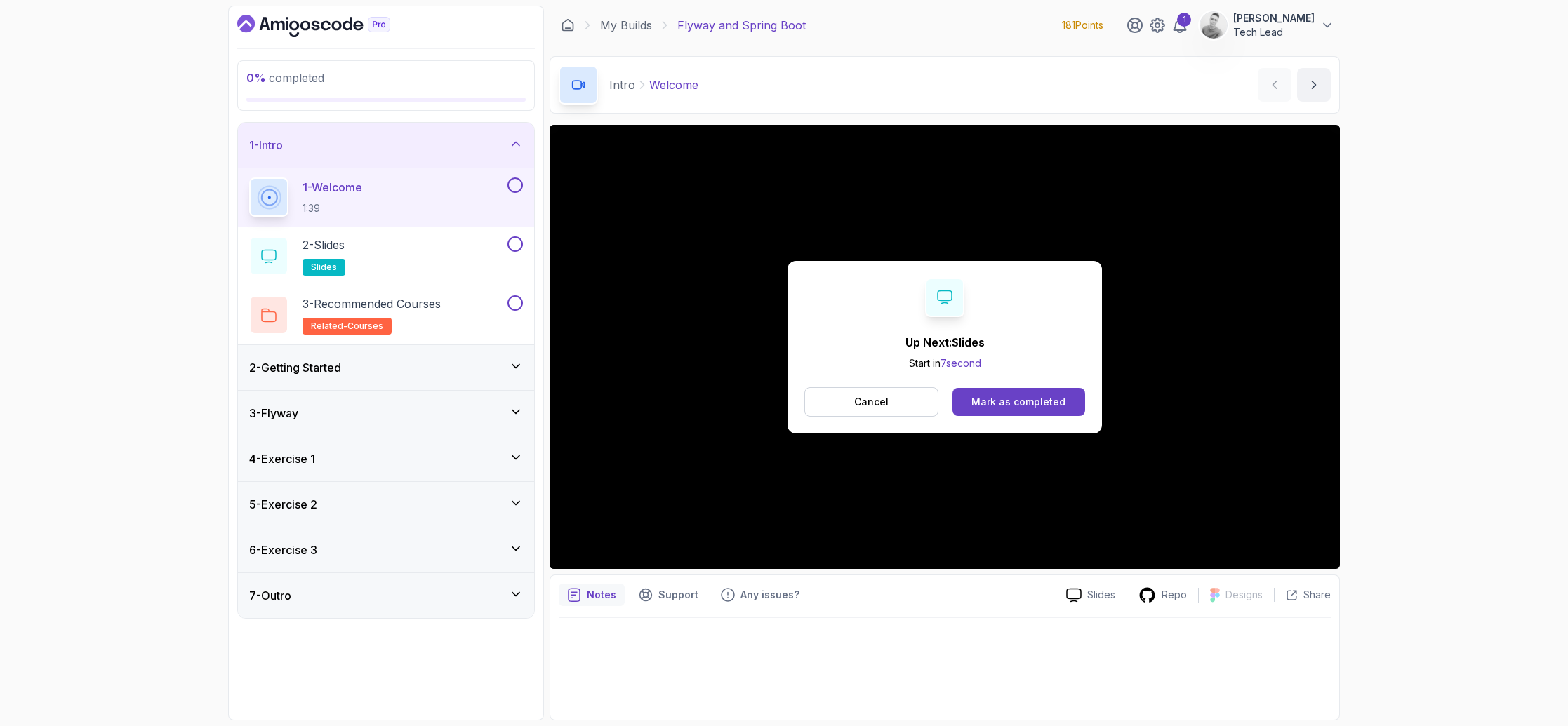
click at [1014, 421] on div "Up Next: Slides Start in 7 second Cancel Mark as completed" at bounding box center [944, 347] width 315 height 173
click at [1026, 401] on div "Mark as completed" at bounding box center [1018, 402] width 94 height 14
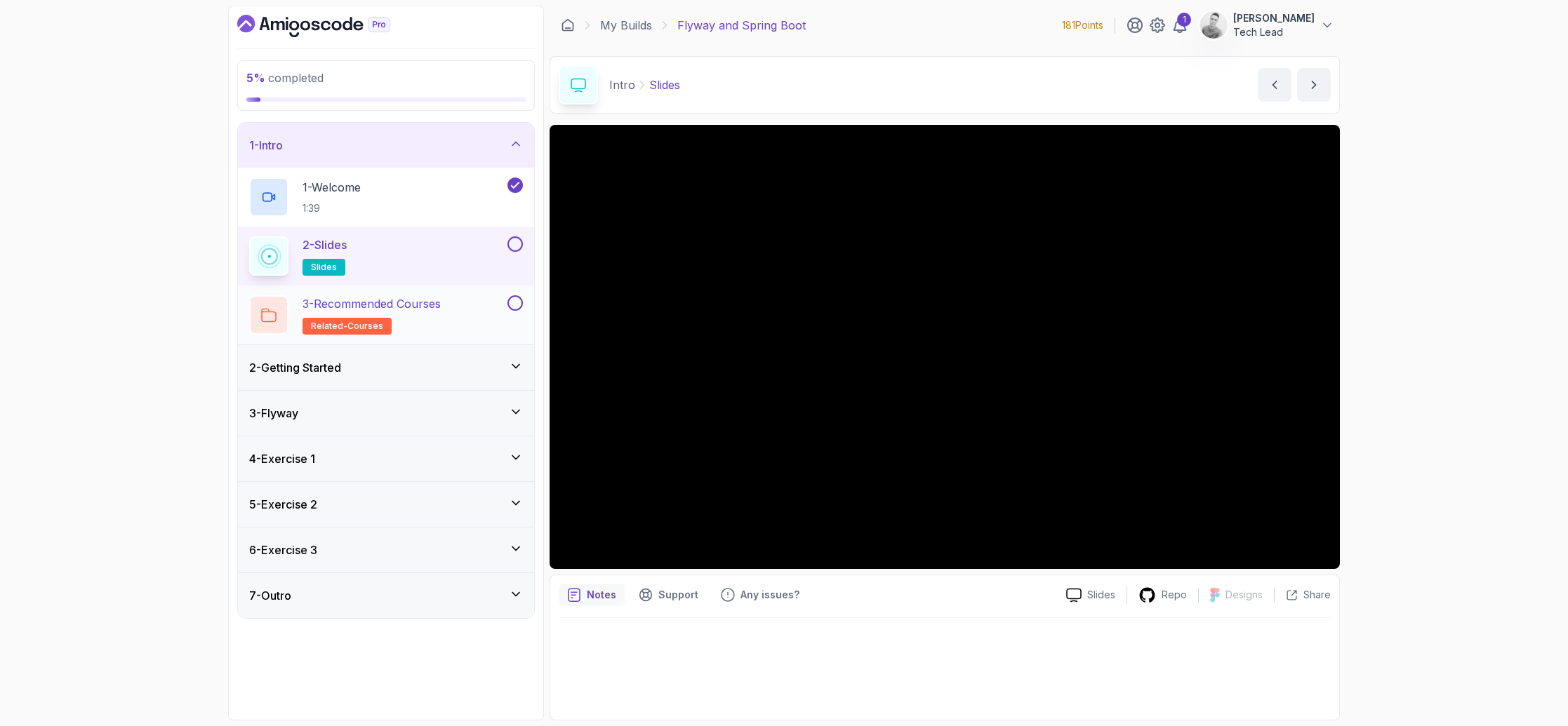
click at [512, 312] on button "3 - Recommended Courses related-courses" at bounding box center [386, 315] width 273 height 39
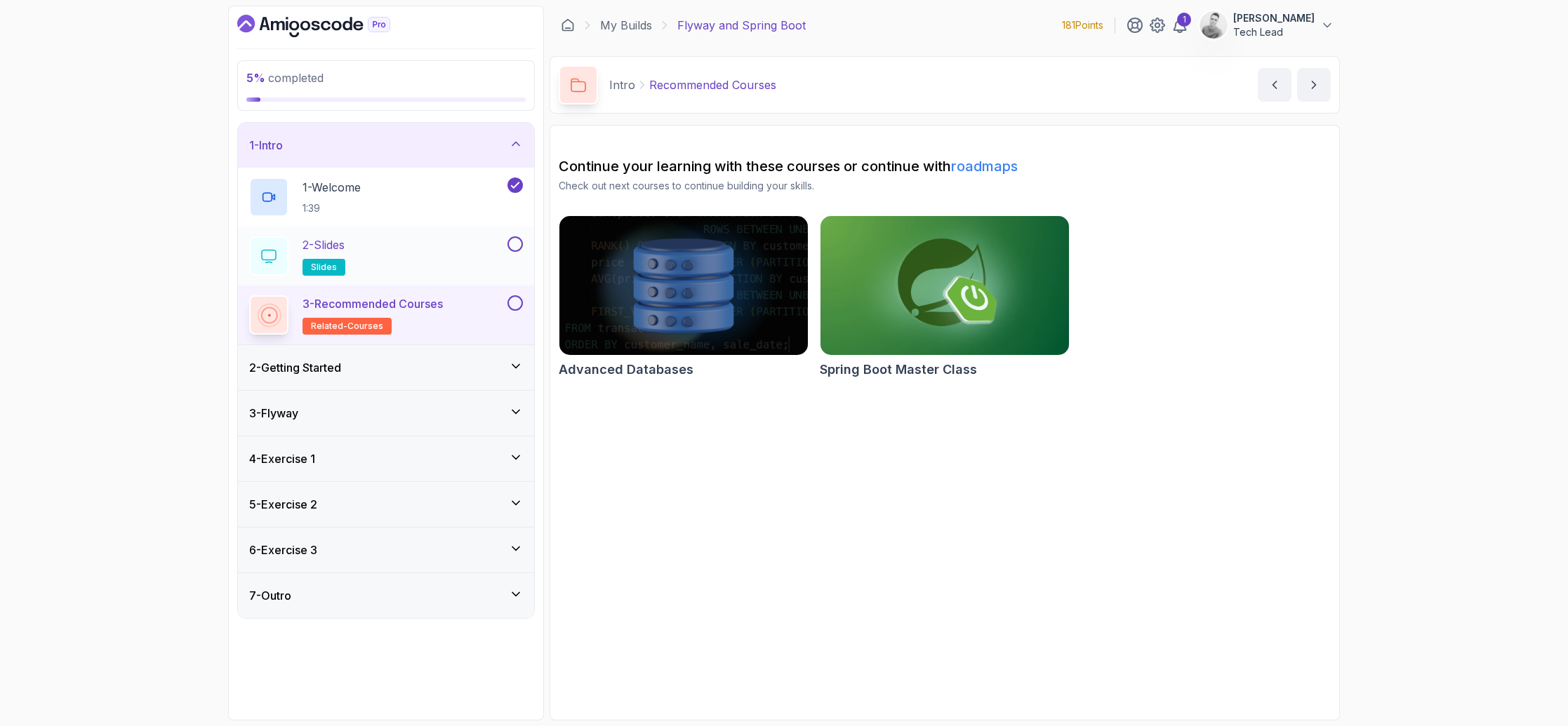
click at [517, 247] on button at bounding box center [515, 244] width 16 height 16
click at [515, 306] on button at bounding box center [515, 303] width 16 height 16
click at [515, 366] on icon at bounding box center [515, 366] width 14 height 14
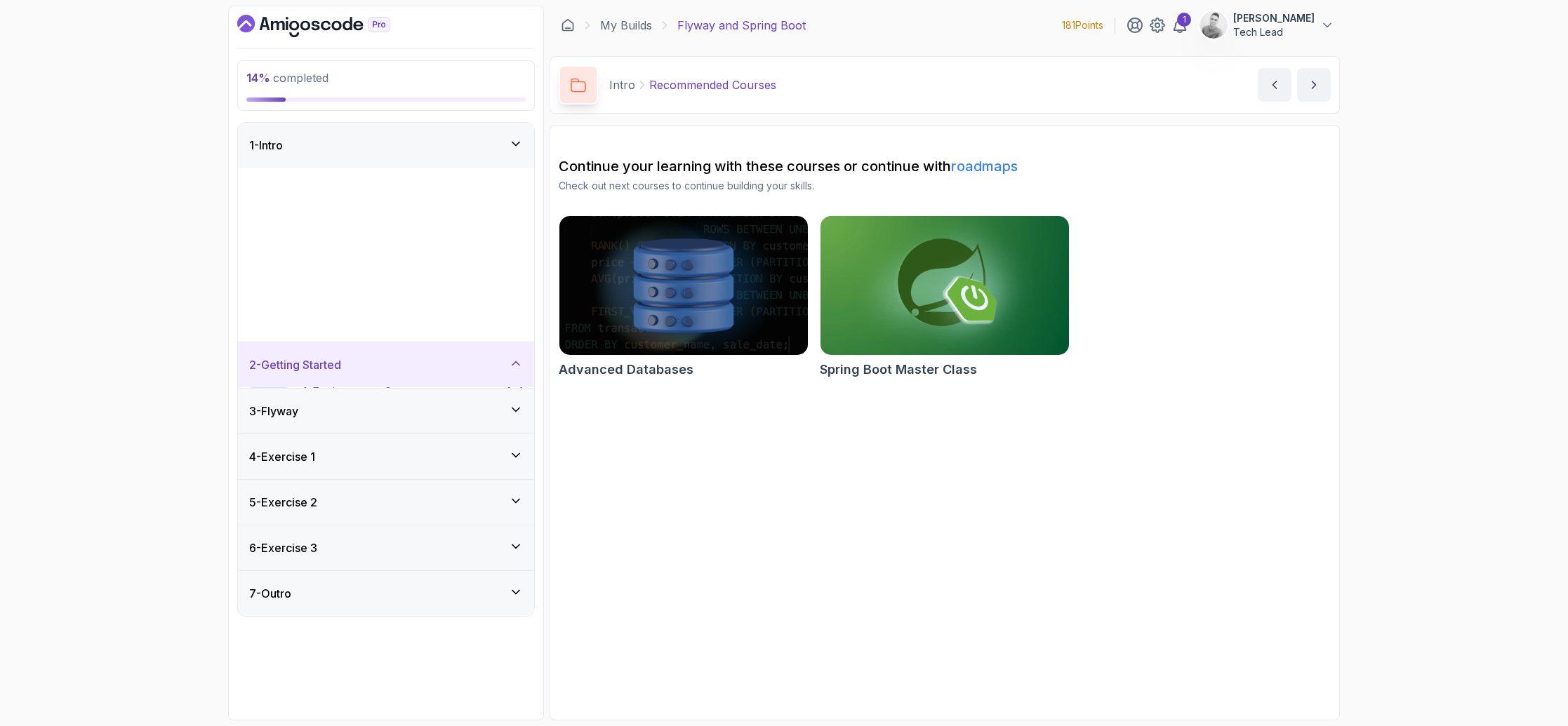
click at [515, 366] on div "1 - Intro 1 - Welcome 1:39 2 - Slides slides 3 - Recommended Courses related-co…" at bounding box center [386, 369] width 296 height 493
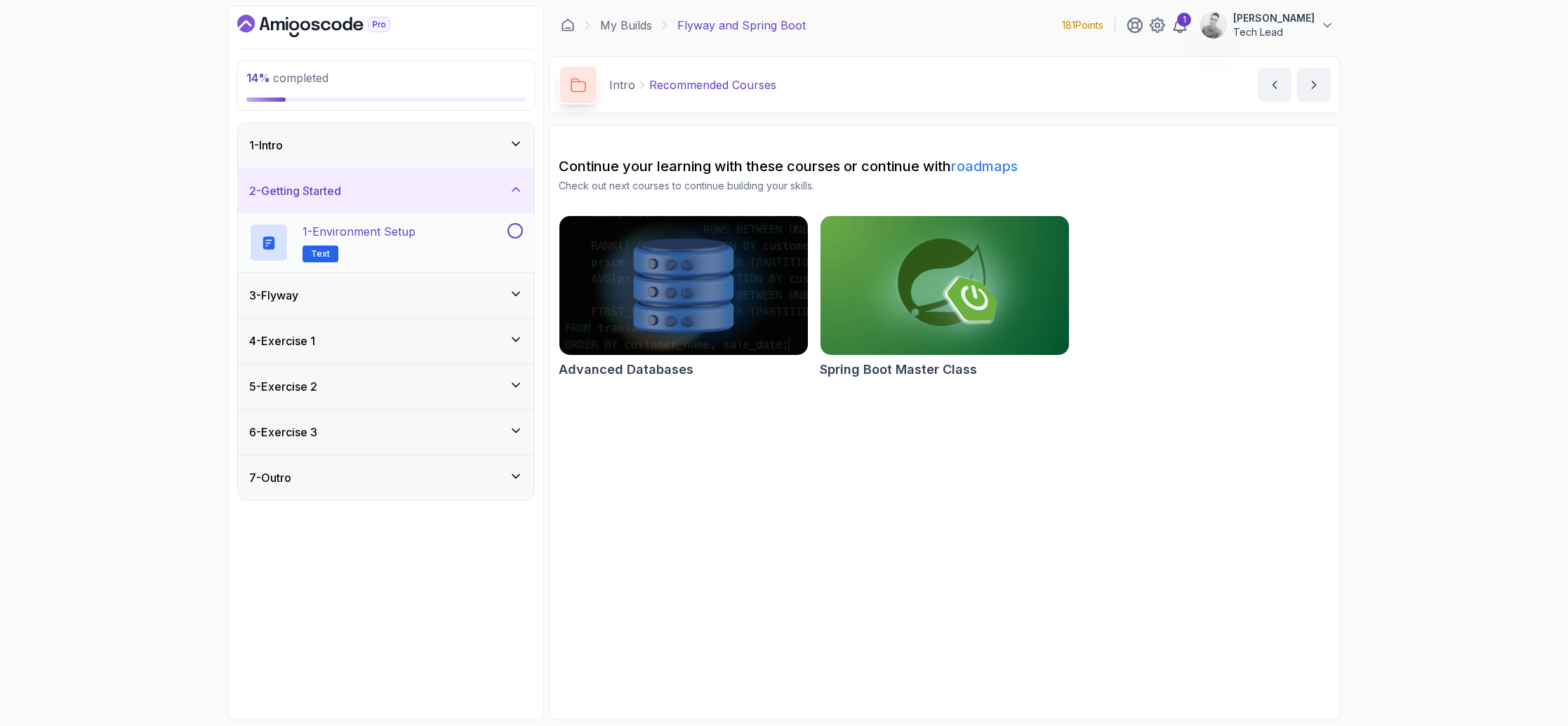
click at [464, 240] on div "1 - Environment Setup Text" at bounding box center [376, 242] width 255 height 39
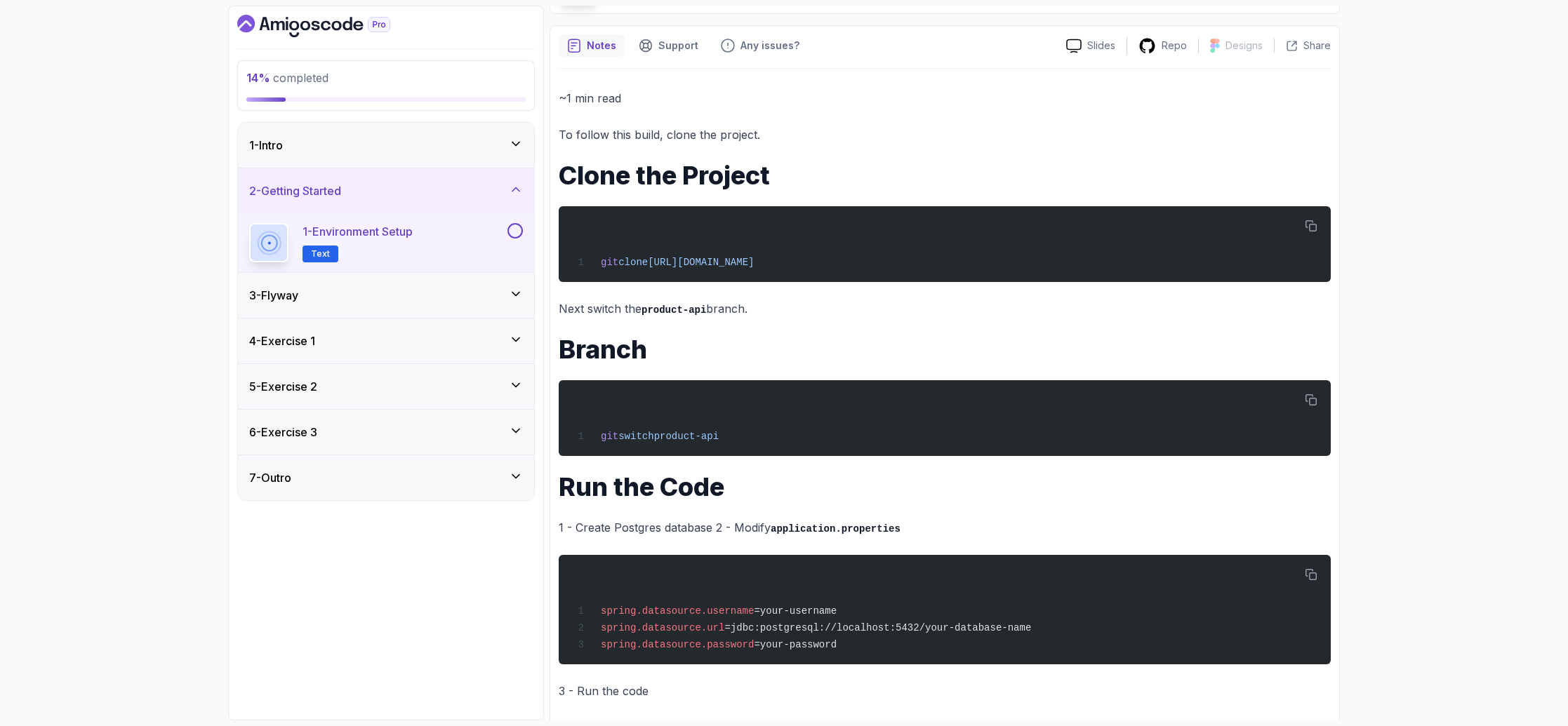
scroll to position [108, 0]
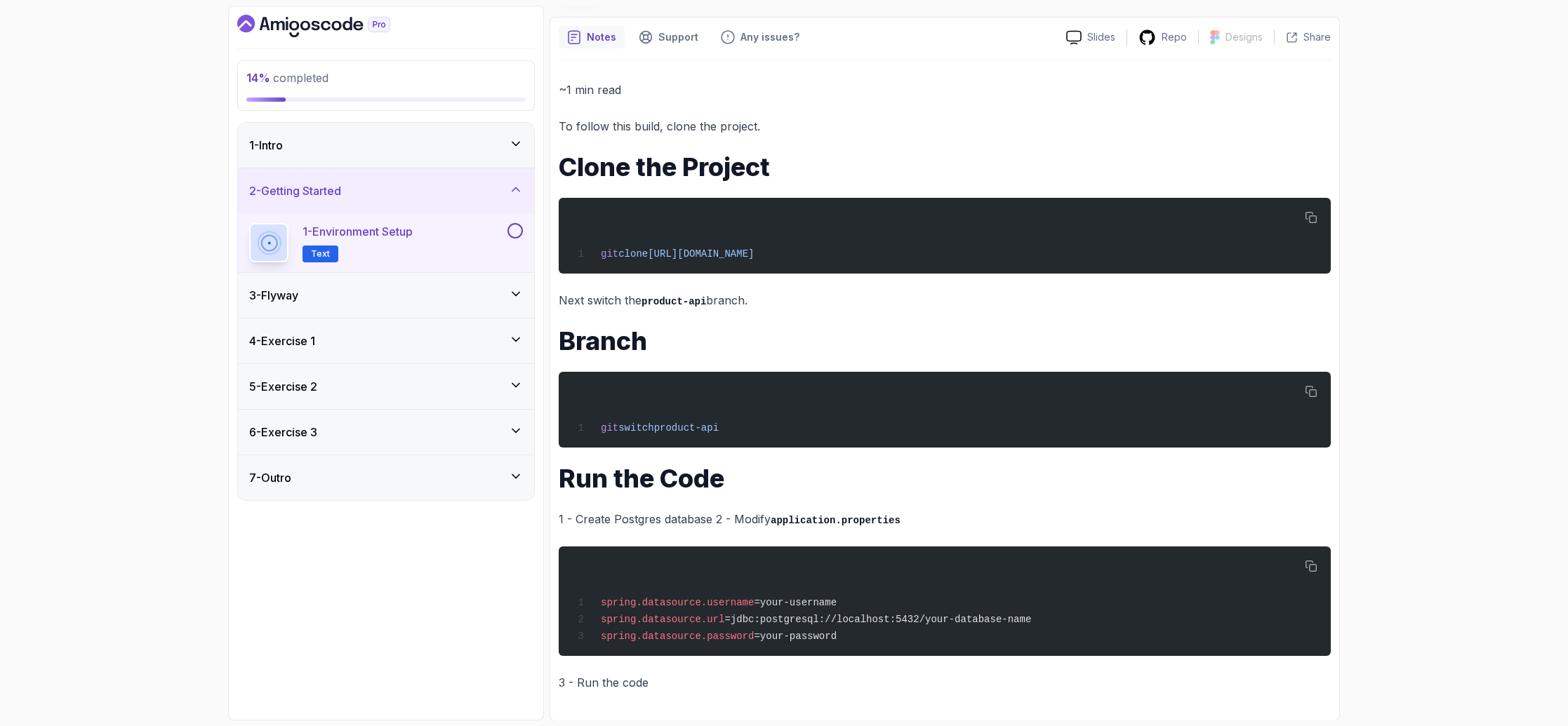
click at [514, 232] on button at bounding box center [515, 231] width 16 height 16
click at [499, 288] on div "3 - Flyway" at bounding box center [386, 295] width 273 height 16
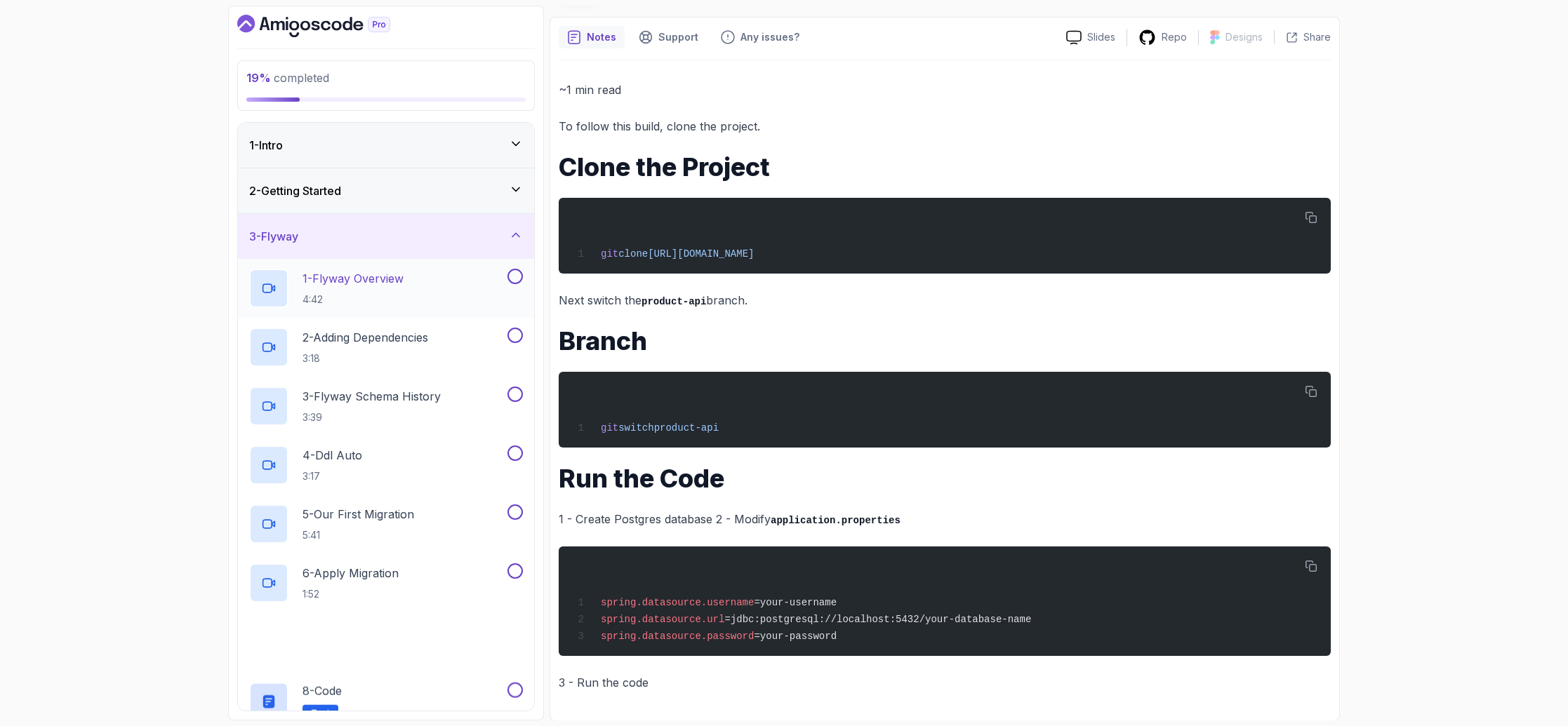
click at [424, 300] on div "1 - Flyway Overview 4:42" at bounding box center [376, 288] width 255 height 39
